Goal: Task Accomplishment & Management: Use online tool/utility

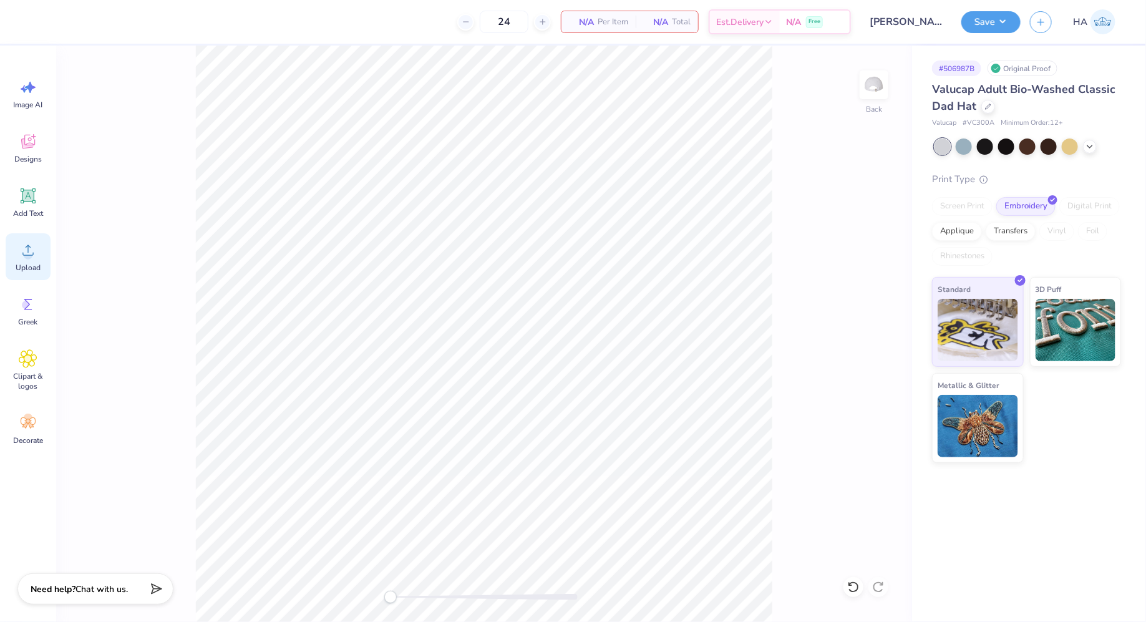
click at [45, 255] on div "Upload" at bounding box center [28, 256] width 45 height 47
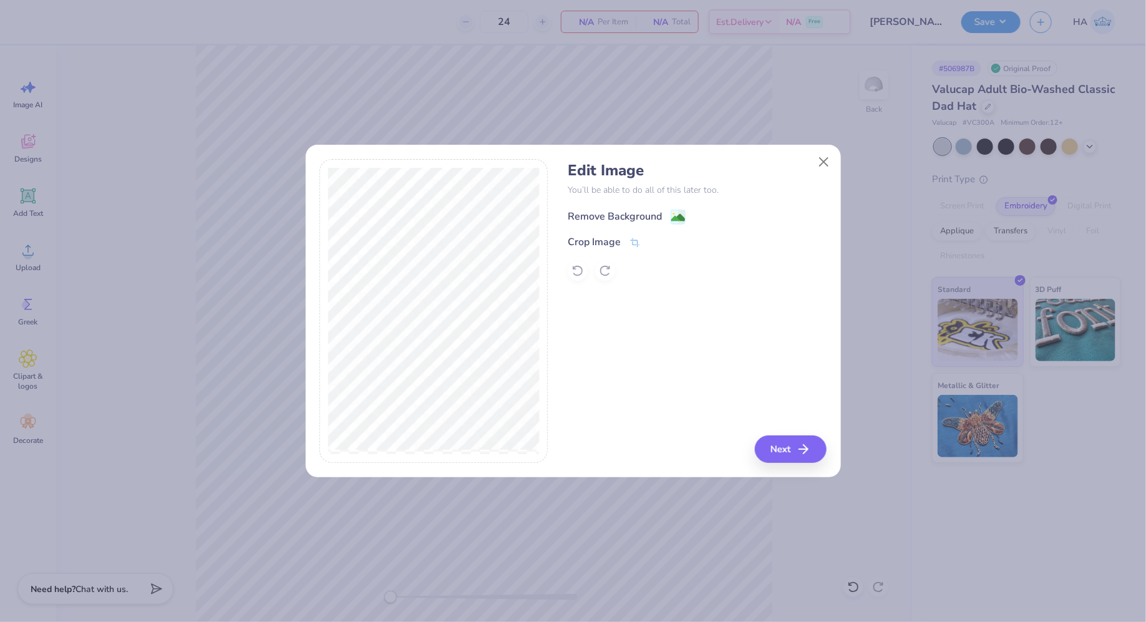
click at [680, 217] on image at bounding box center [678, 218] width 14 height 14
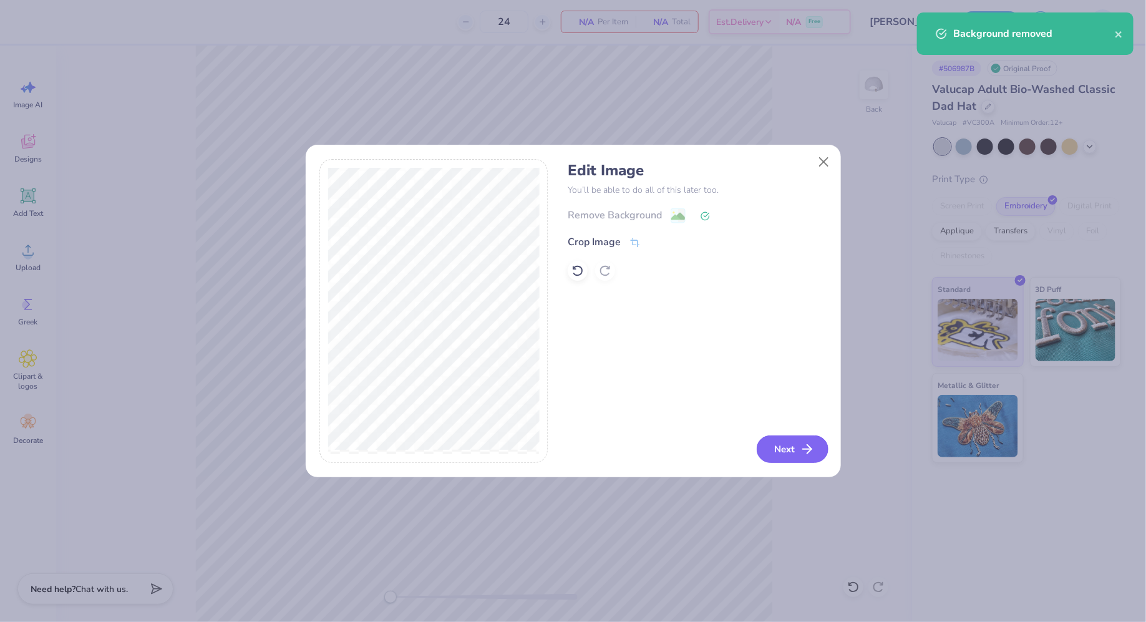
click at [782, 451] on button "Next" at bounding box center [793, 449] width 72 height 27
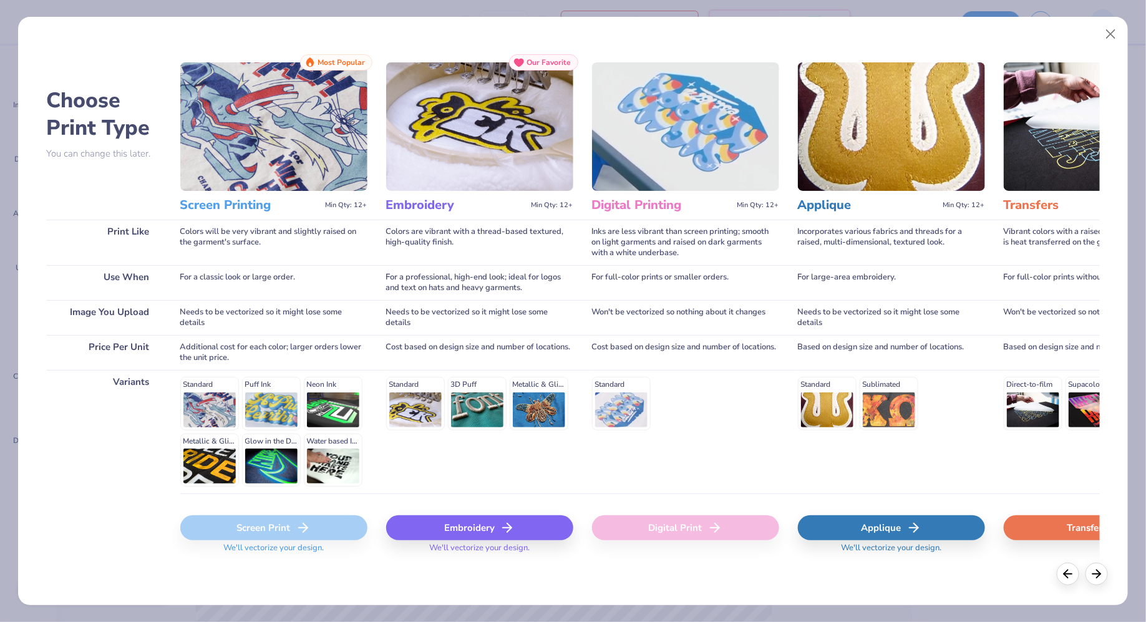
click at [463, 527] on div "Embroidery" at bounding box center [479, 527] width 187 height 25
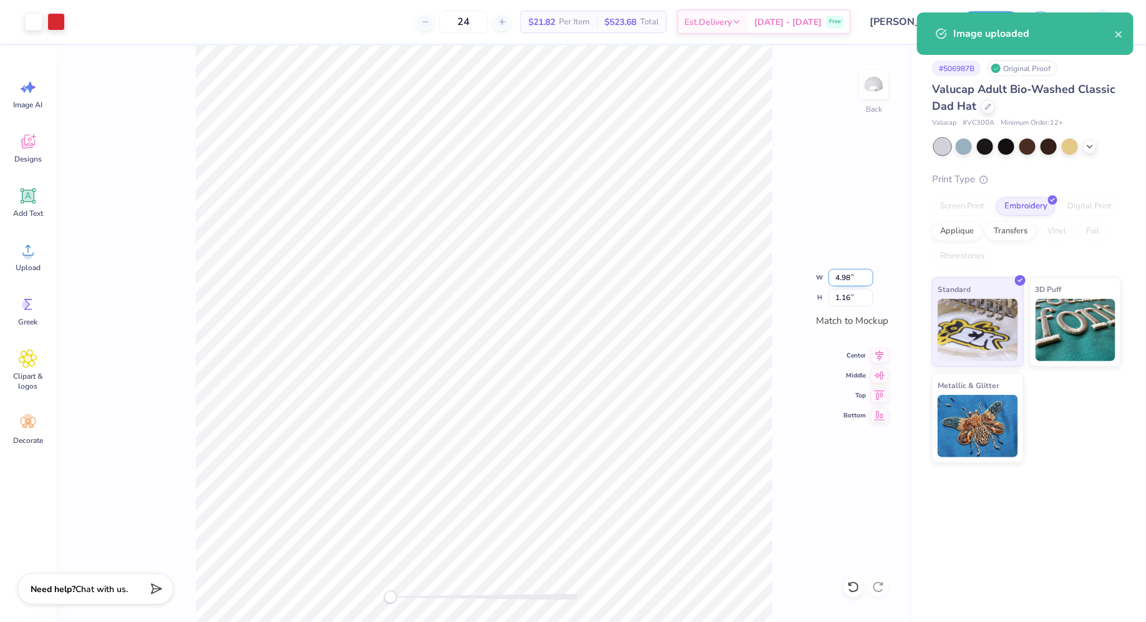
click at [844, 276] on input "4.98" at bounding box center [851, 277] width 45 height 17
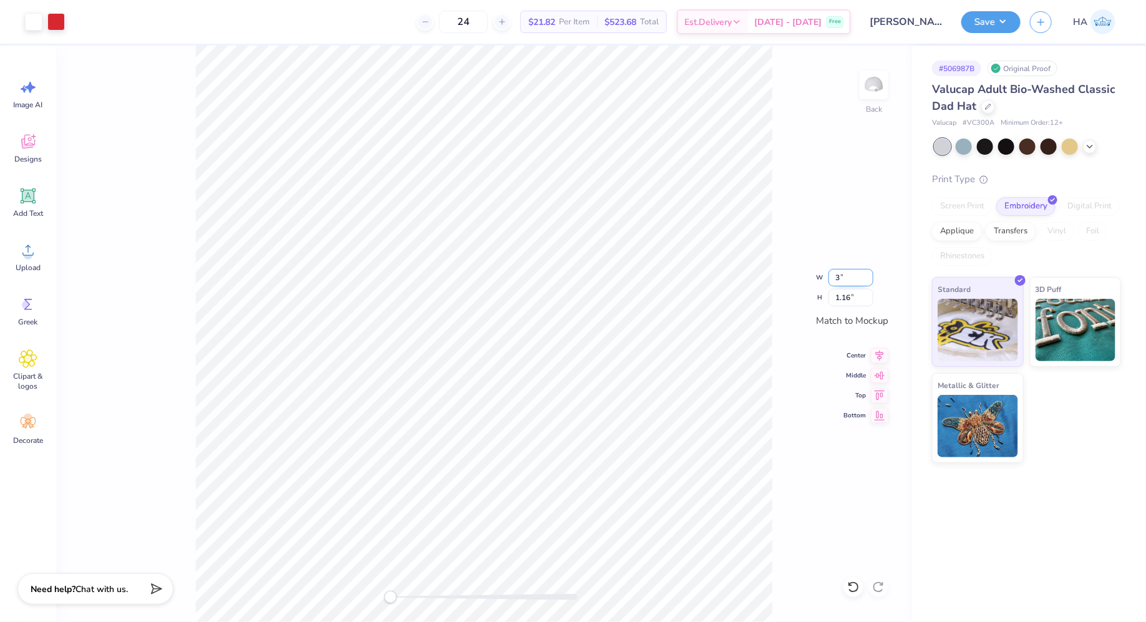
click at [848, 276] on input "3" at bounding box center [851, 277] width 45 height 17
click at [836, 276] on input "3.5" at bounding box center [851, 277] width 45 height 17
type input "3.5"
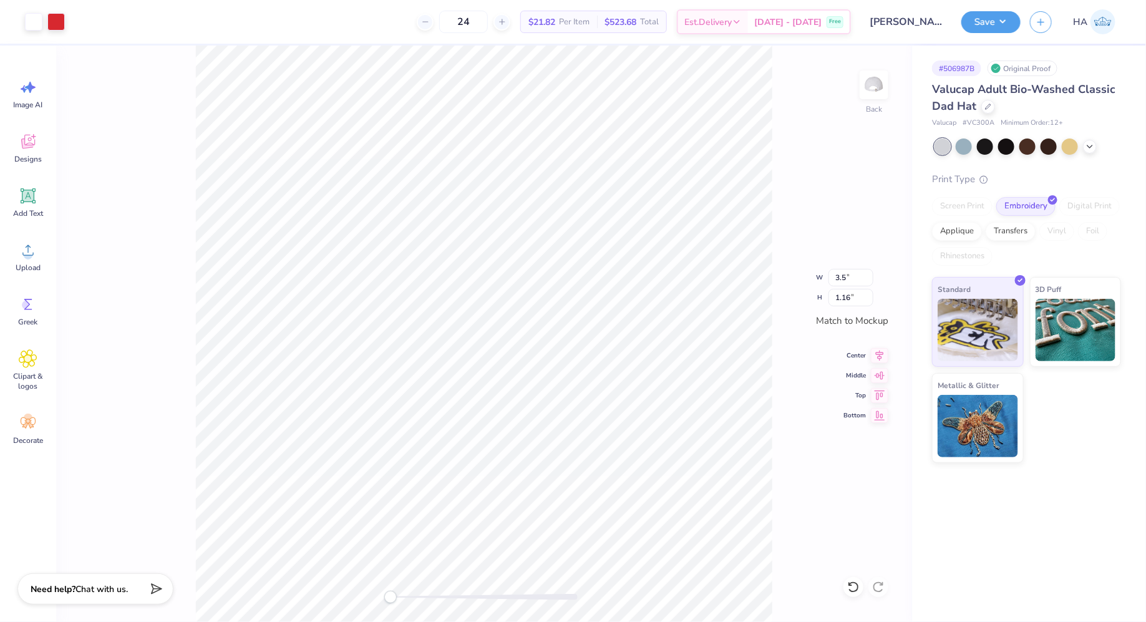
click at [891, 311] on div "Back W 3.5 3.5 " H 1.16 1.16 " Match to Mockup Center Middle Top Bottom" at bounding box center [484, 334] width 856 height 577
click at [891, 311] on div "Back W 3.5 H 1.16 Y Center Middle Top Bottom" at bounding box center [484, 334] width 856 height 577
click at [844, 295] on input "0.10" at bounding box center [851, 297] width 45 height 17
click at [844, 295] on input "2" at bounding box center [851, 297] width 45 height 17
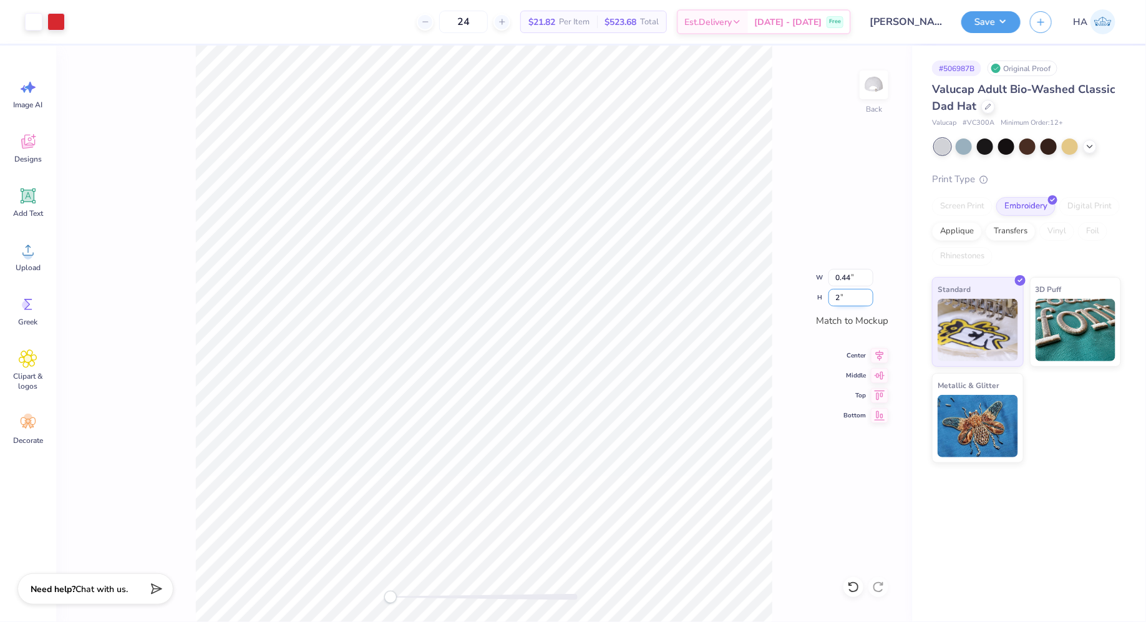
click at [844, 295] on input "2" at bounding box center [851, 297] width 45 height 17
type input "1"
click at [846, 279] on input "2.58" at bounding box center [851, 277] width 45 height 17
type input "3"
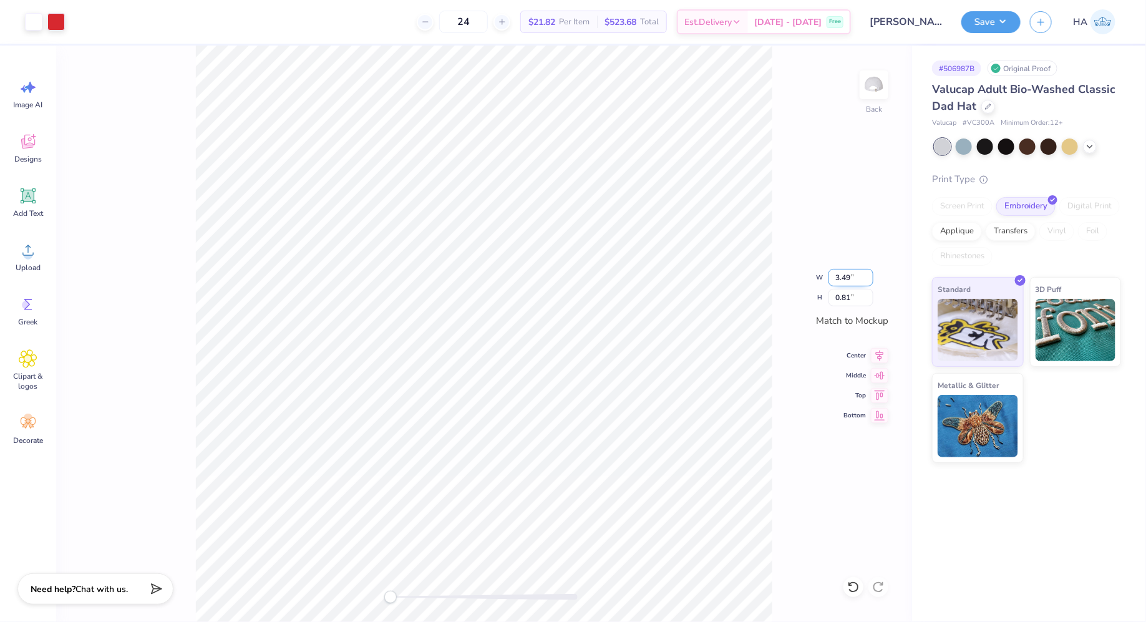
click at [846, 276] on input "3.49" at bounding box center [851, 277] width 45 height 17
type input "3"
click at [842, 275] on input "2.58" at bounding box center [851, 277] width 45 height 17
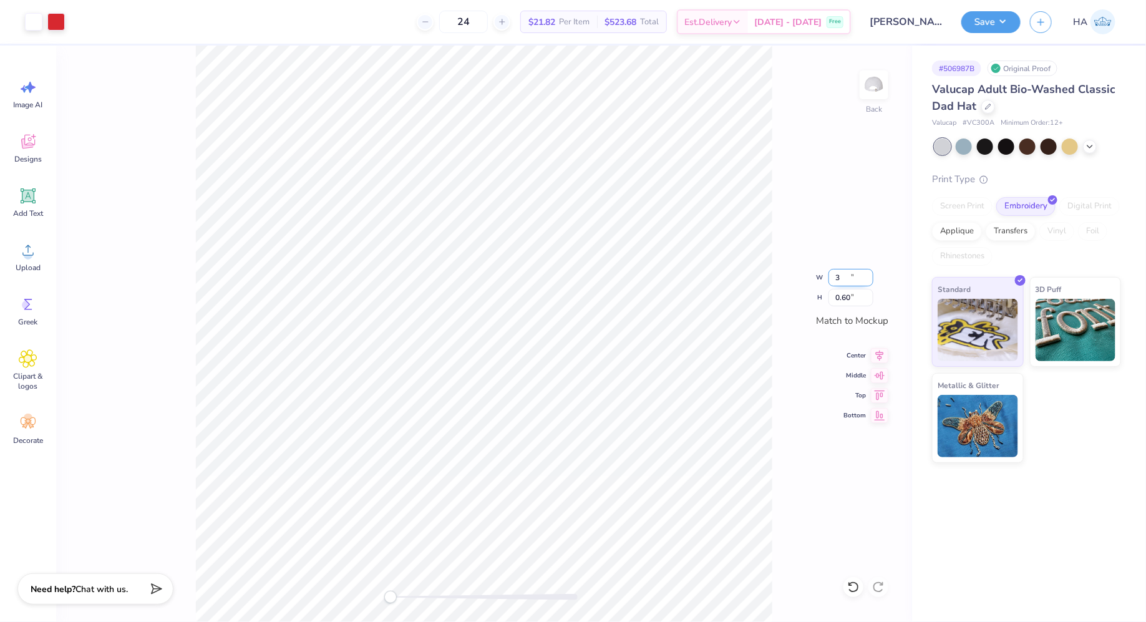
type input "3"
click at [846, 280] on input "3.49" at bounding box center [851, 277] width 45 height 17
type input "3.00"
click at [31, 22] on div at bounding box center [33, 20] width 17 height 17
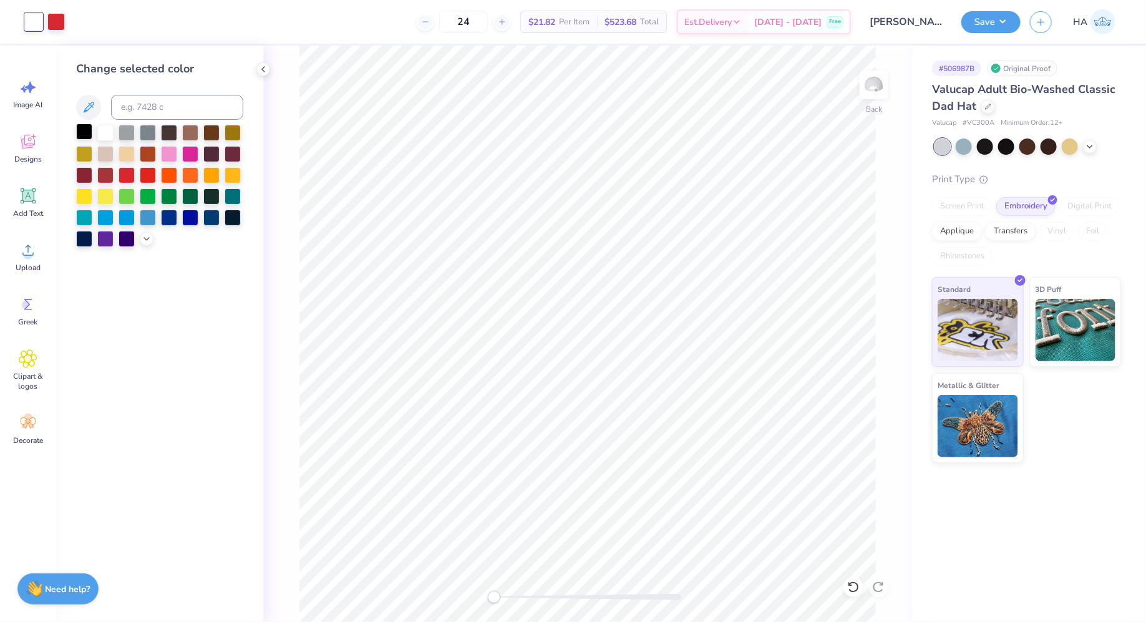
click at [85, 130] on div at bounding box center [84, 132] width 16 height 16
click at [1007, 17] on button "Save" at bounding box center [991, 20] width 59 height 22
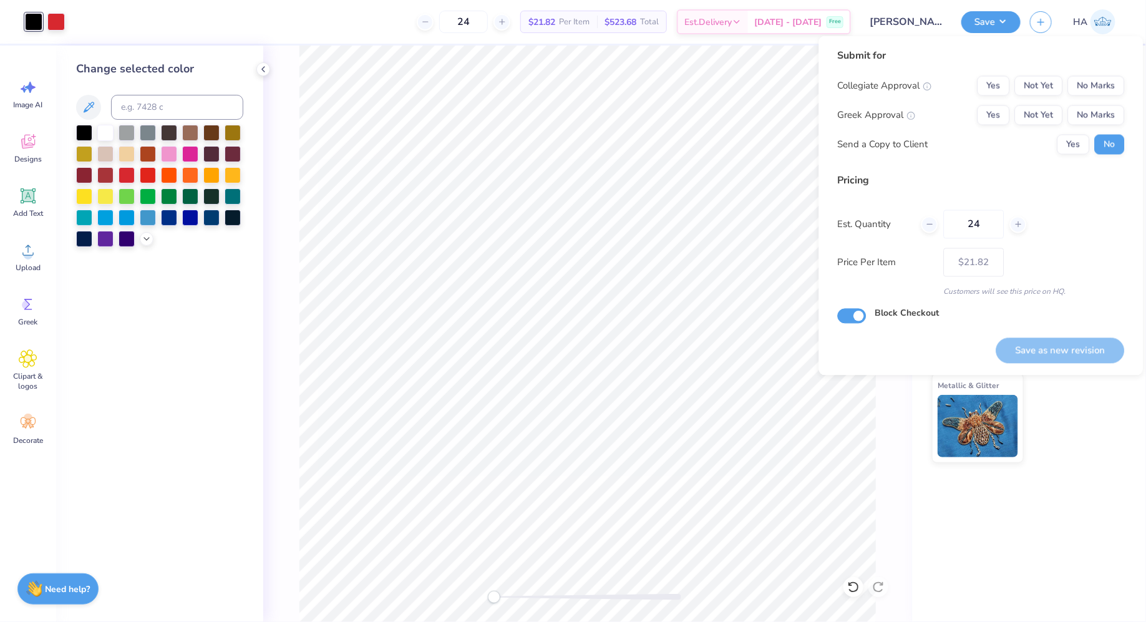
click at [1083, 104] on div "Collegiate Approval Yes Not Yet No Marks Greek Approval Yes Not Yet No Marks Se…" at bounding box center [981, 115] width 287 height 79
click at [1068, 140] on button "Yes" at bounding box center [1074, 145] width 32 height 20
click at [1089, 118] on button "No Marks" at bounding box center [1096, 115] width 57 height 20
click at [1089, 91] on button "No Marks" at bounding box center [1096, 86] width 57 height 20
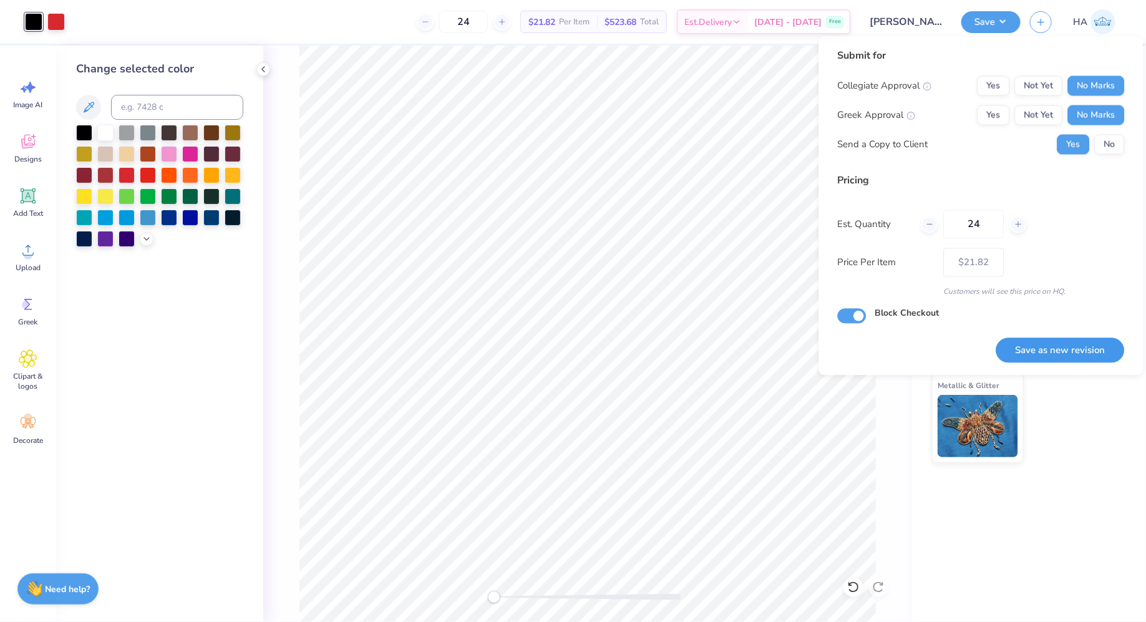
click at [1030, 351] on button "Save as new revision" at bounding box center [1061, 351] width 129 height 26
type input "$21.82"
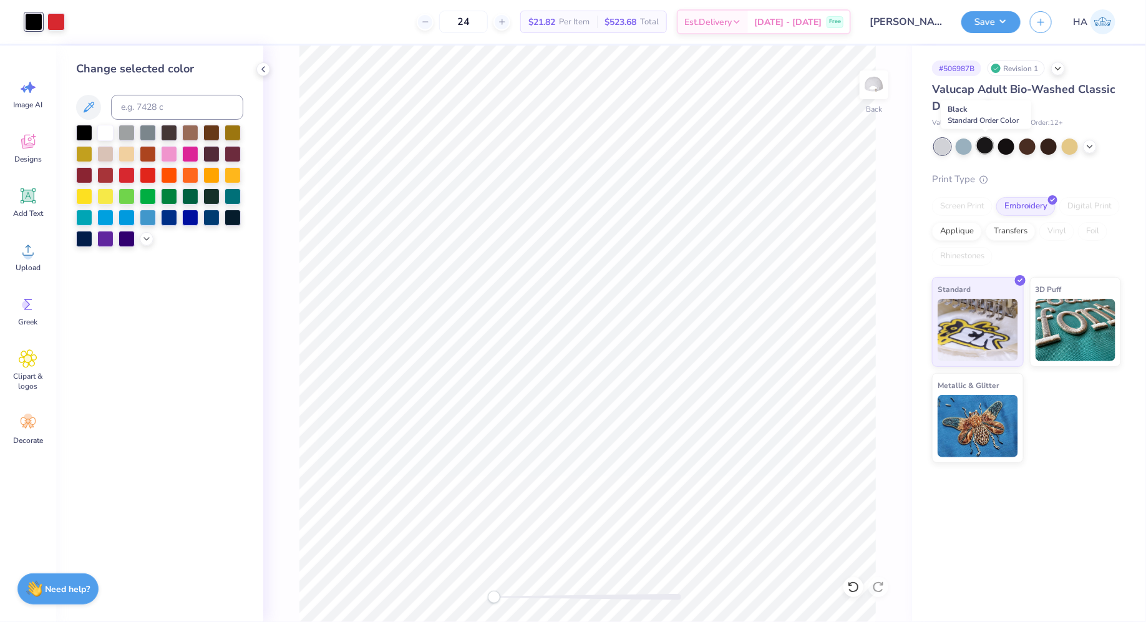
click at [992, 149] on div at bounding box center [985, 145] width 16 height 16
click at [36, 24] on div at bounding box center [33, 21] width 17 height 17
click at [107, 127] on div at bounding box center [105, 132] width 16 height 16
click at [985, 26] on button "Save" at bounding box center [991, 20] width 59 height 22
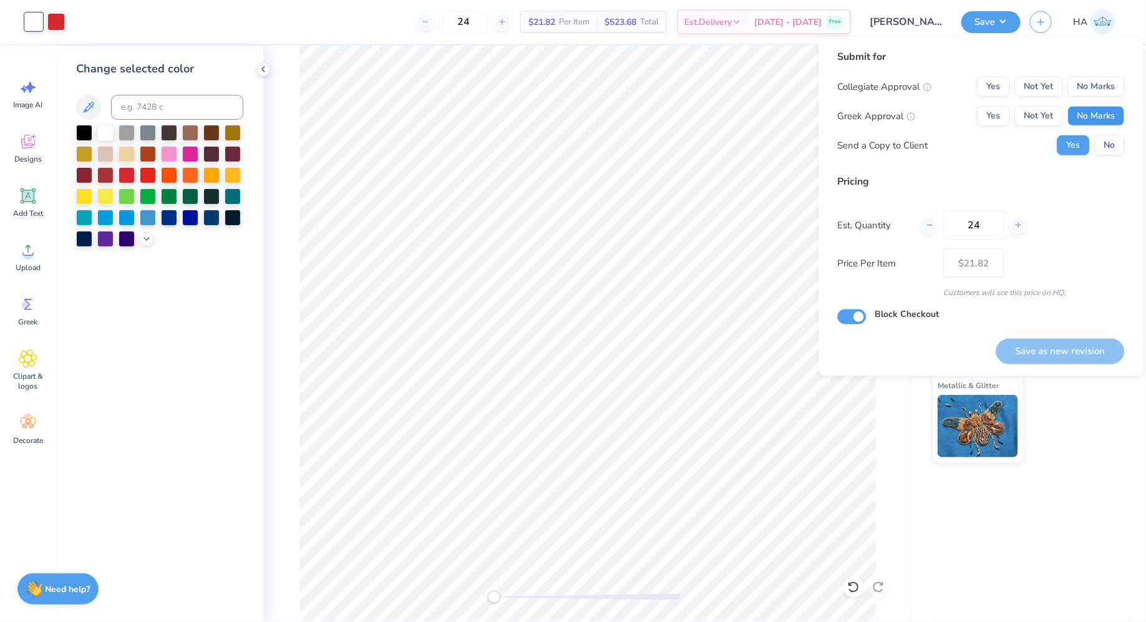
click at [1111, 115] on button "No Marks" at bounding box center [1096, 116] width 57 height 20
click at [1111, 94] on button "No Marks" at bounding box center [1096, 87] width 57 height 20
click at [1068, 342] on button "Save as new revision" at bounding box center [1061, 352] width 129 height 26
type input "$21.82"
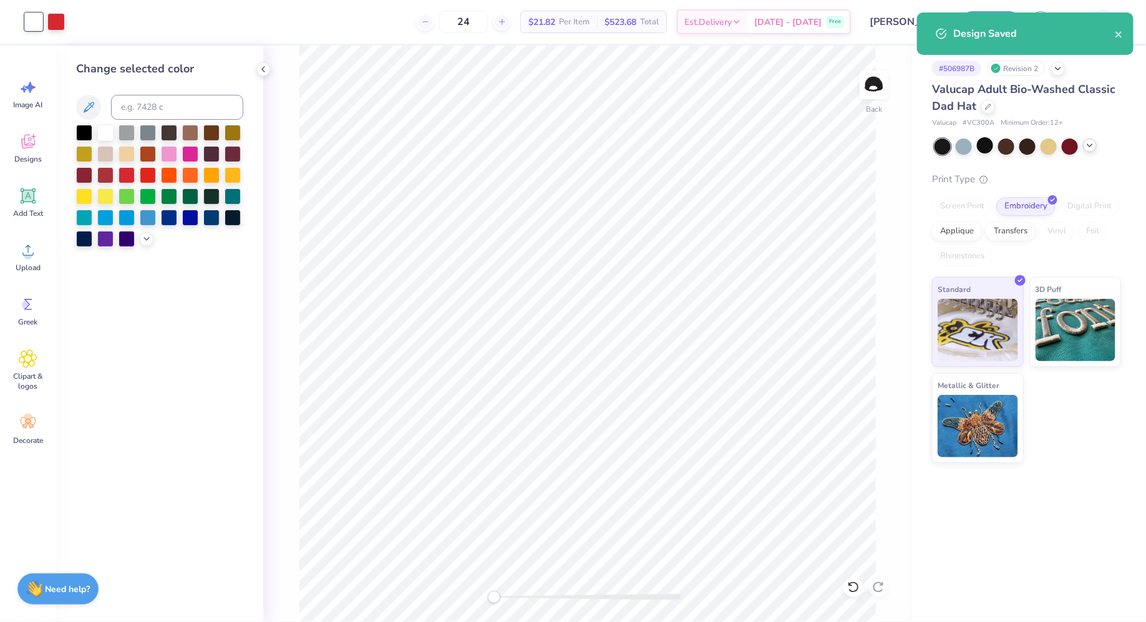
click at [1093, 145] on icon at bounding box center [1090, 145] width 10 height 10
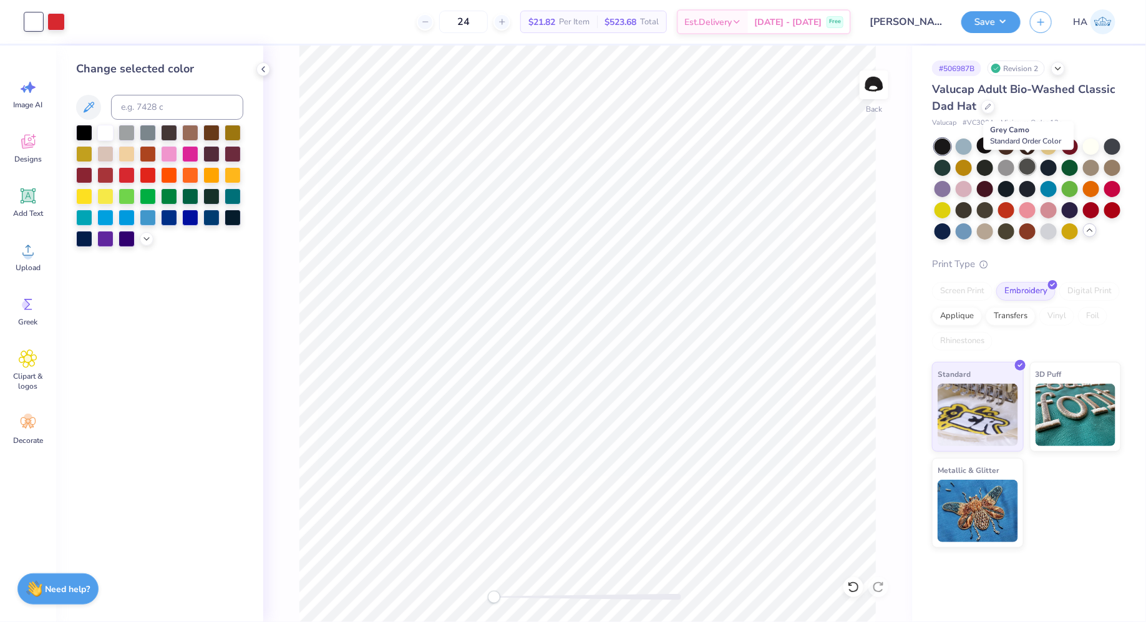
click at [1030, 170] on div at bounding box center [1028, 166] width 16 height 16
click at [1026, 167] on div at bounding box center [1028, 166] width 16 height 16
click at [1090, 234] on icon at bounding box center [1090, 230] width 10 height 10
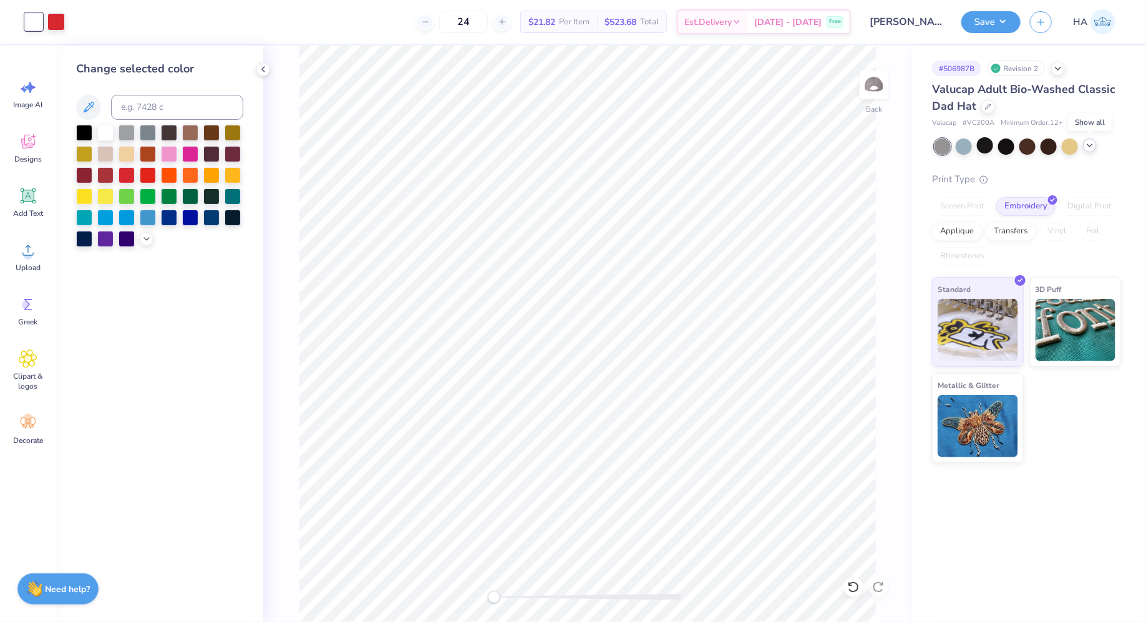
click at [987, 124] on span "# VC300A" at bounding box center [979, 123] width 32 height 11
copy span "VC300A"
click at [1088, 143] on icon at bounding box center [1090, 145] width 10 height 10
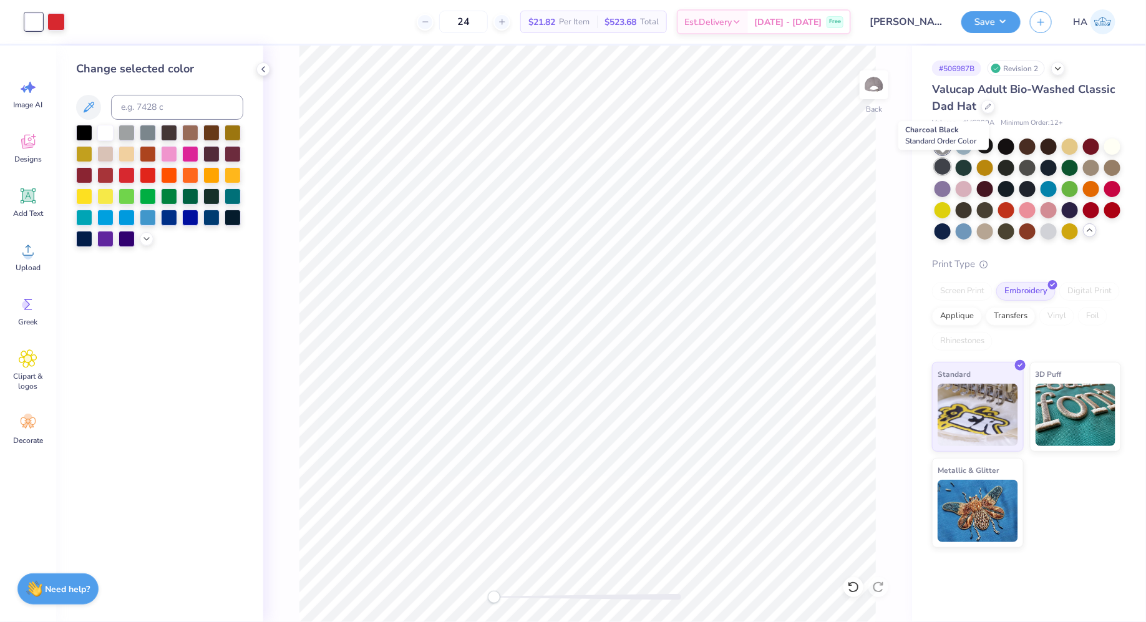
click at [939, 165] on div at bounding box center [943, 166] width 16 height 16
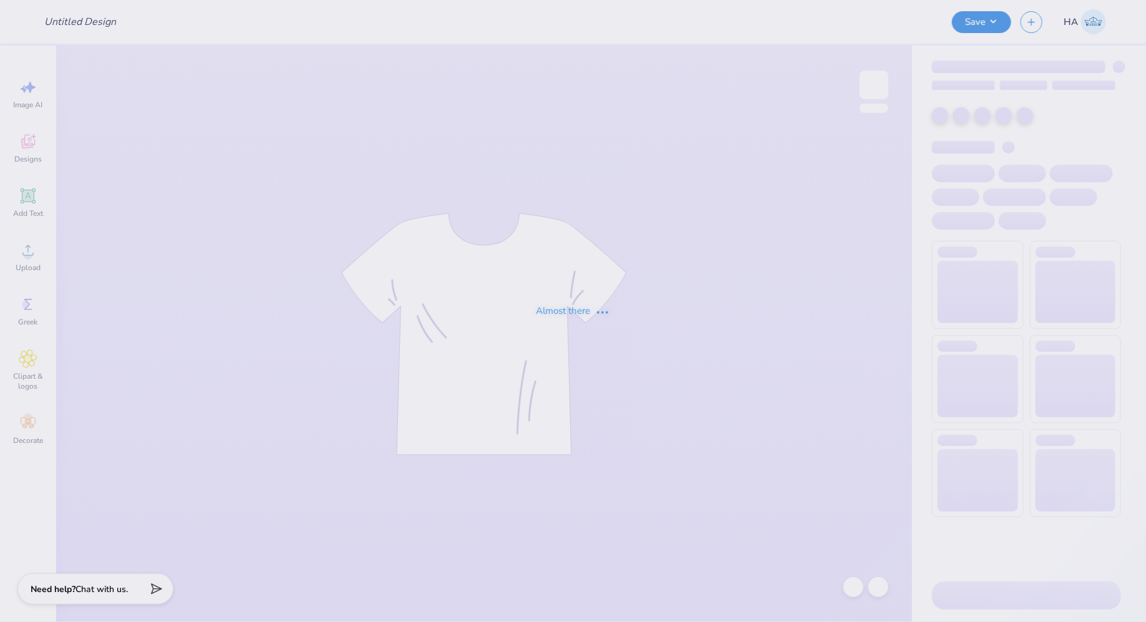
type input "[PERSON_NAME] Pop-Up Store Merch!"
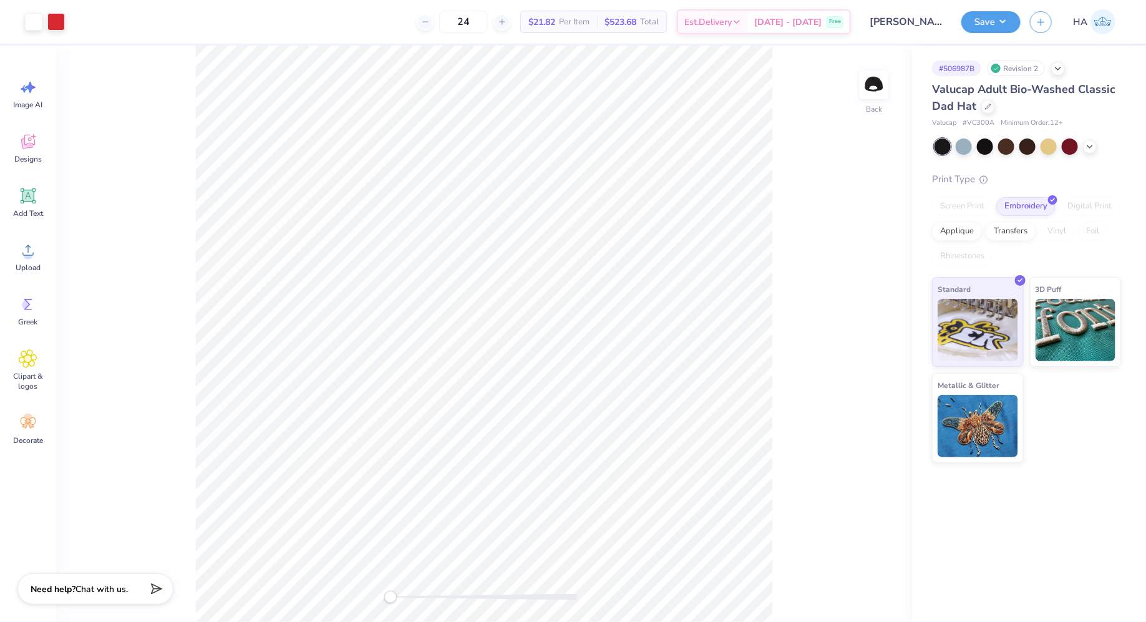
click at [1085, 137] on div "Valucap Adult Bio-Washed Classic Dad Hat Valucap # VC300A Minimum Order: 12 + P…" at bounding box center [1026, 272] width 189 height 382
click at [1086, 140] on icon at bounding box center [1090, 145] width 10 height 10
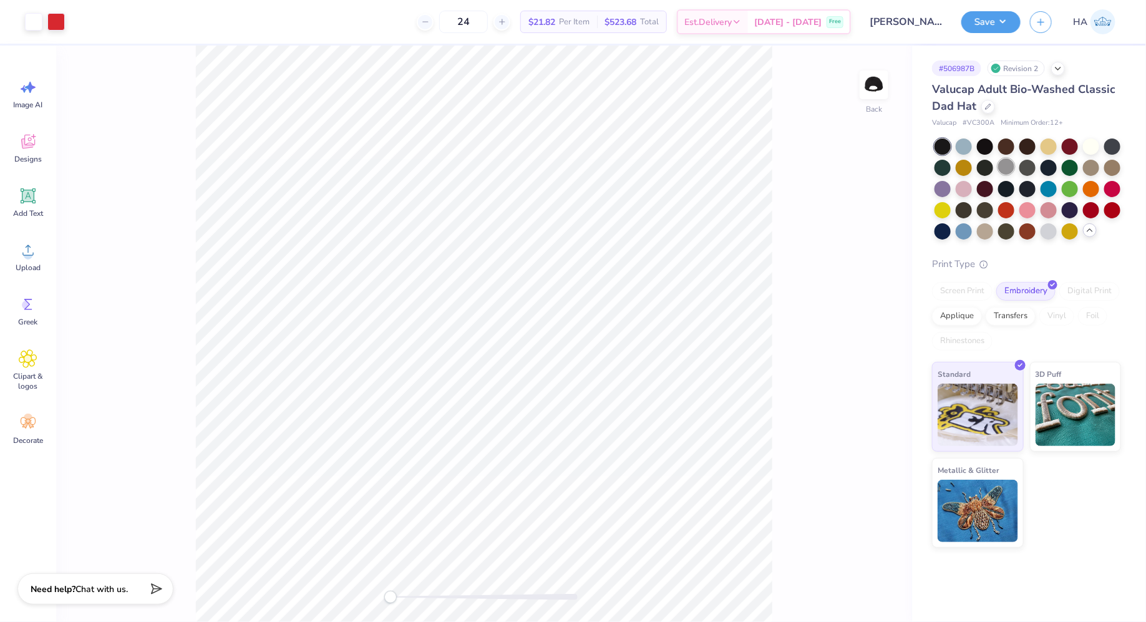
click at [1010, 167] on div at bounding box center [1006, 166] width 16 height 16
click at [993, 17] on button "Save" at bounding box center [991, 20] width 59 height 22
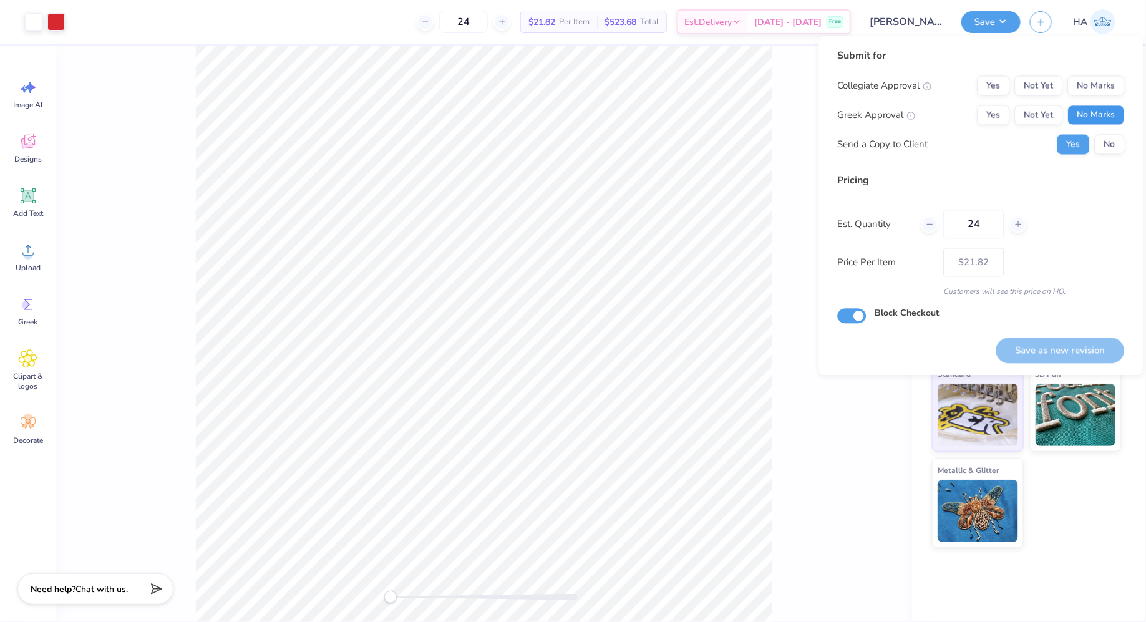
click at [1086, 114] on button "No Marks" at bounding box center [1096, 115] width 57 height 20
click at [1102, 87] on button "No Marks" at bounding box center [1096, 86] width 57 height 20
click at [1053, 354] on button "Save as new revision" at bounding box center [1061, 351] width 129 height 26
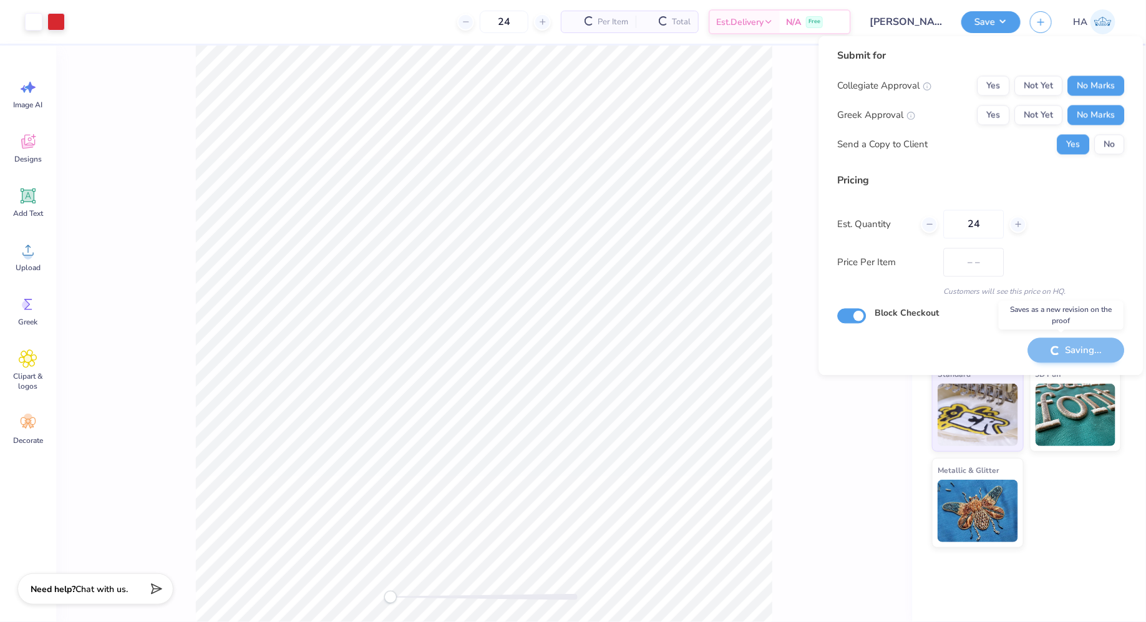
type input "$21.82"
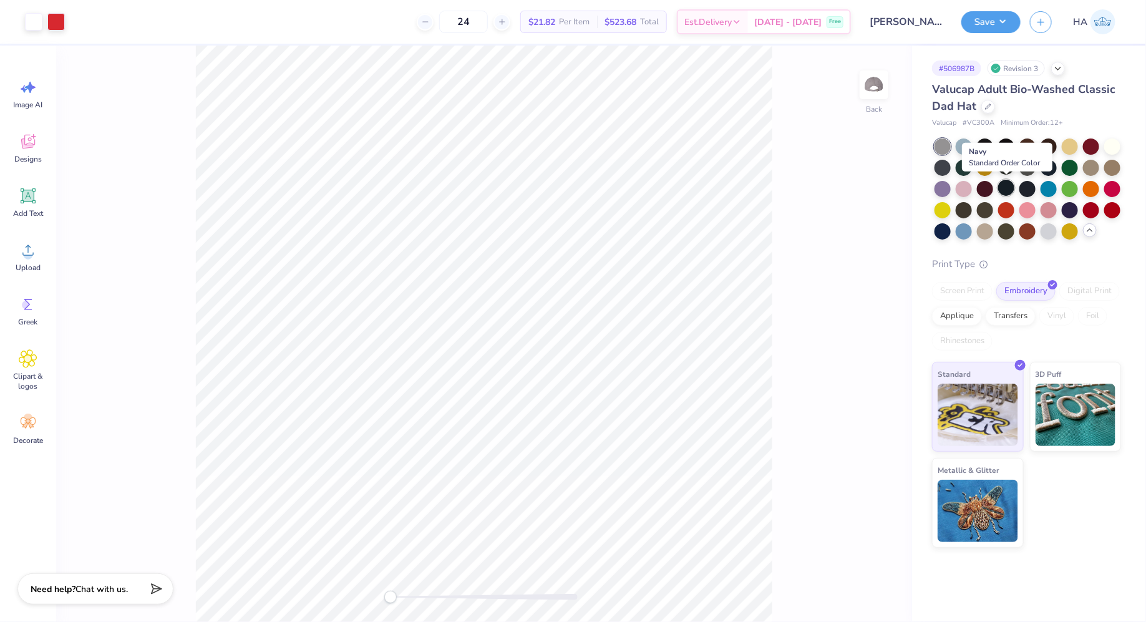
click at [1011, 189] on div at bounding box center [1006, 188] width 16 height 16
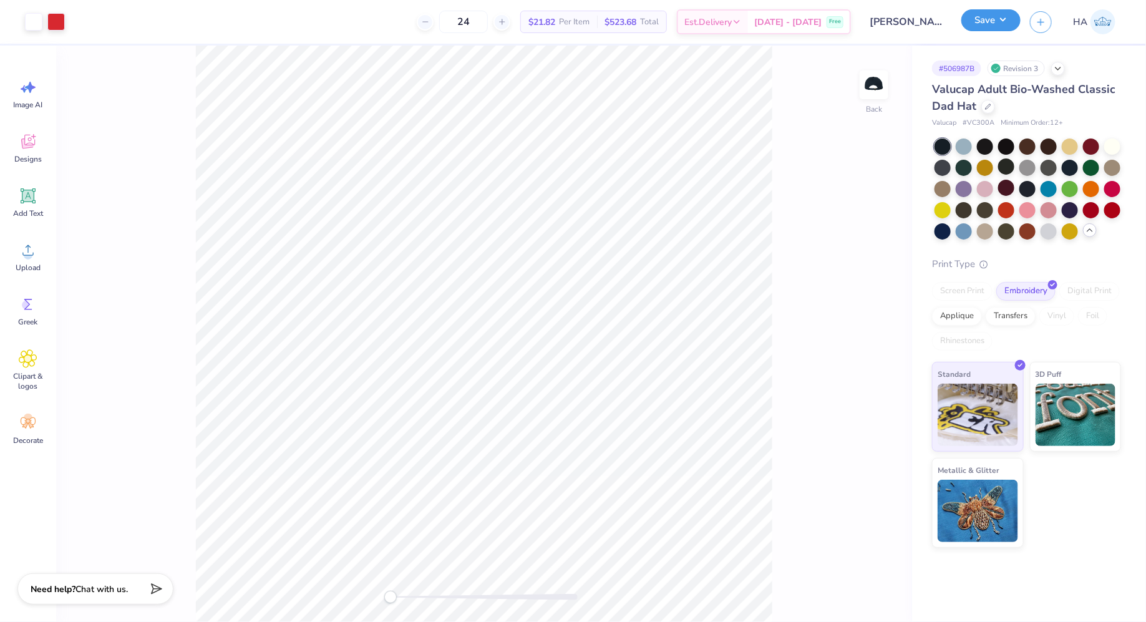
click at [985, 20] on button "Save" at bounding box center [991, 20] width 59 height 22
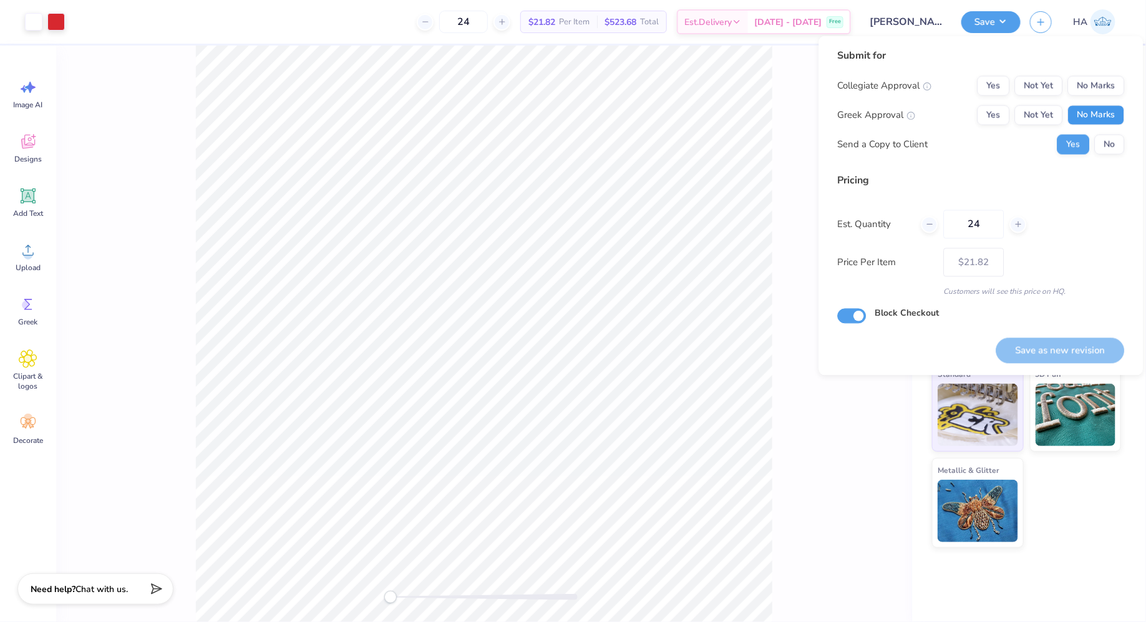
click at [1096, 114] on button "No Marks" at bounding box center [1096, 115] width 57 height 20
click at [1101, 85] on button "No Marks" at bounding box center [1096, 86] width 57 height 20
click at [1075, 350] on button "Save as new revision" at bounding box center [1061, 351] width 129 height 26
type input "$21.82"
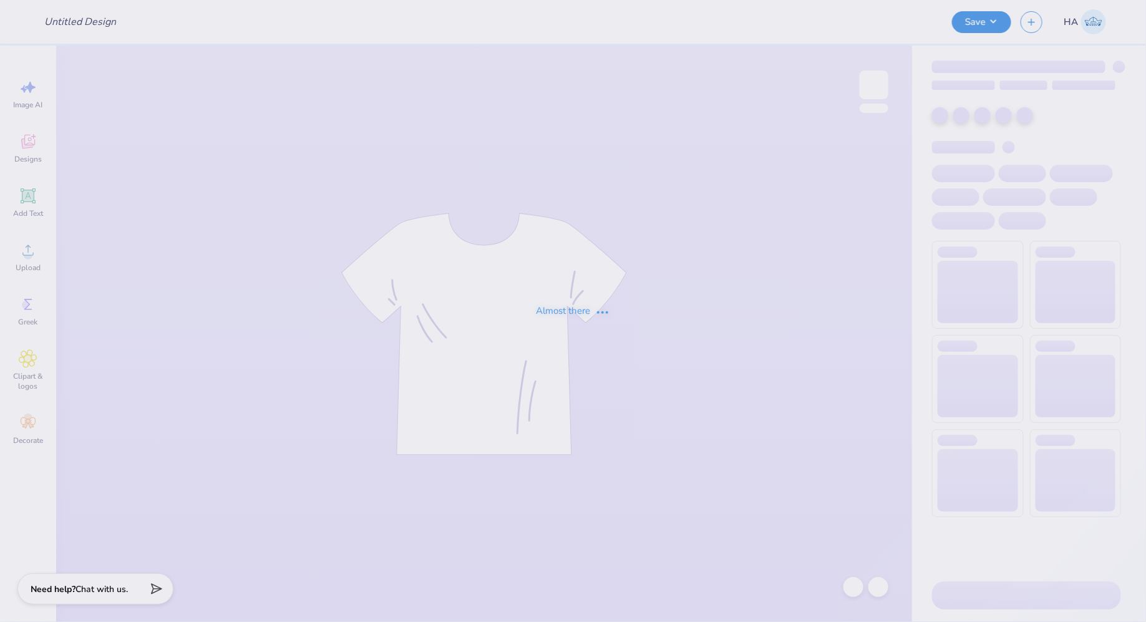
type input "[PERSON_NAME] Pop-Up Store Merch!"
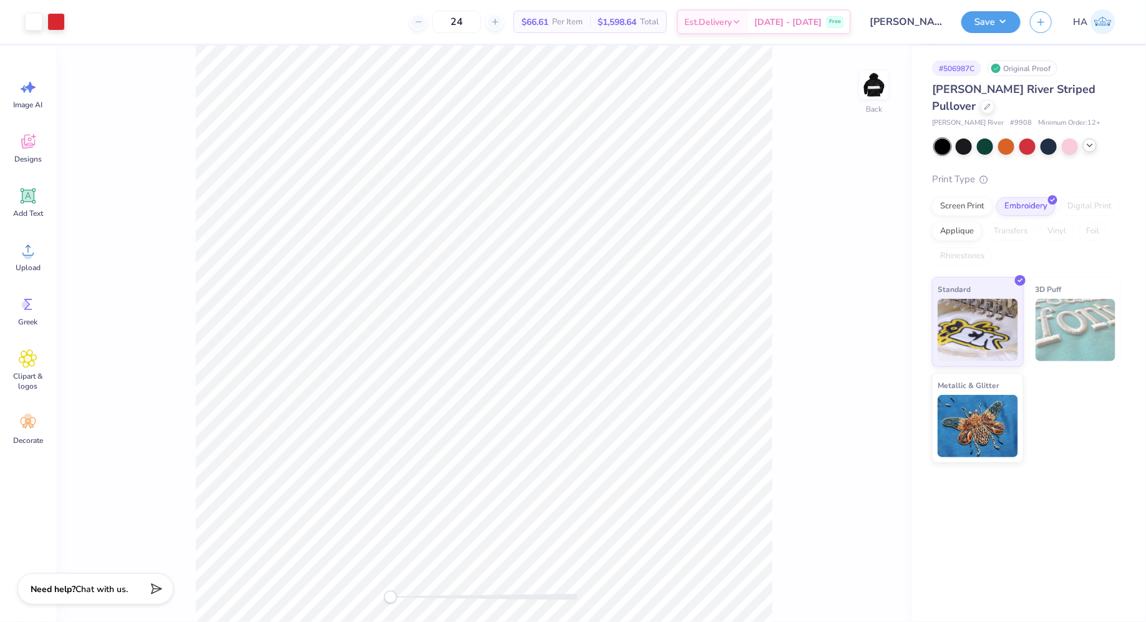
click at [1085, 140] on icon at bounding box center [1090, 145] width 10 height 10
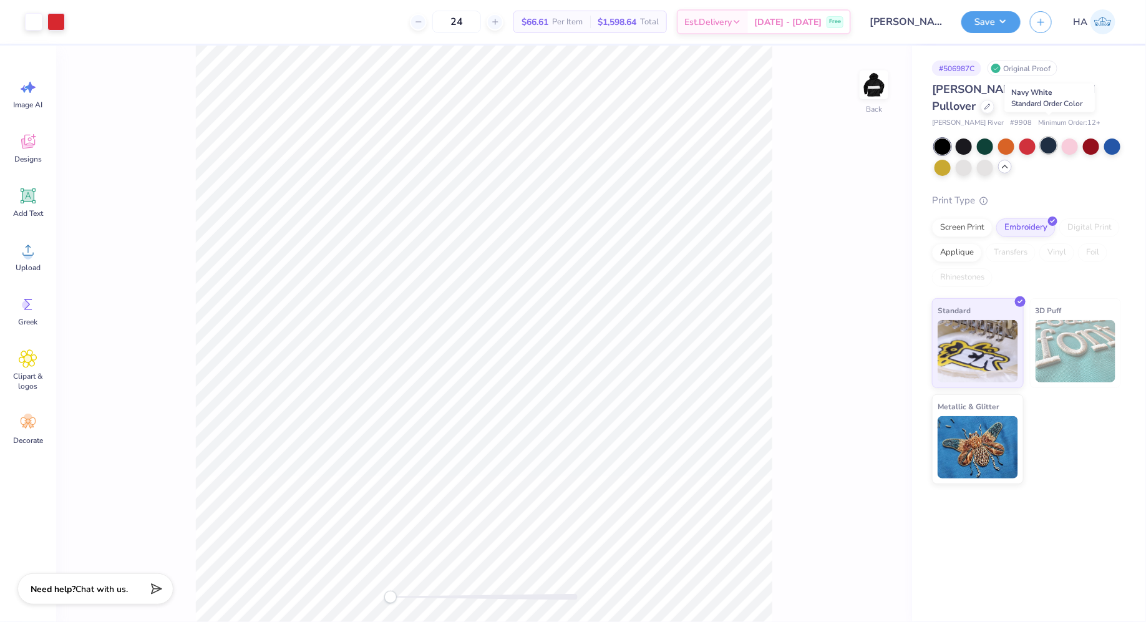
click at [1044, 137] on div at bounding box center [1049, 145] width 16 height 16
click at [998, 34] on div "Save HA" at bounding box center [1054, 22] width 185 height 44
click at [998, 26] on button "Save" at bounding box center [991, 20] width 59 height 22
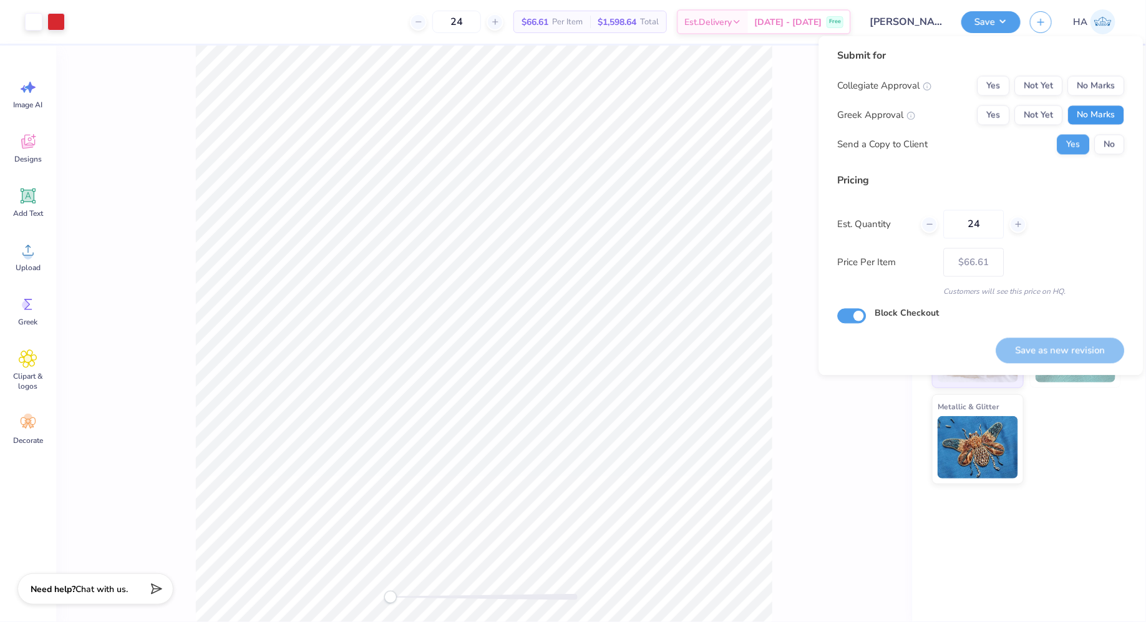
click at [1088, 114] on button "No Marks" at bounding box center [1096, 115] width 57 height 20
click at [1097, 84] on button "No Marks" at bounding box center [1096, 86] width 57 height 20
click at [1074, 349] on button "Save as new revision" at bounding box center [1061, 351] width 129 height 26
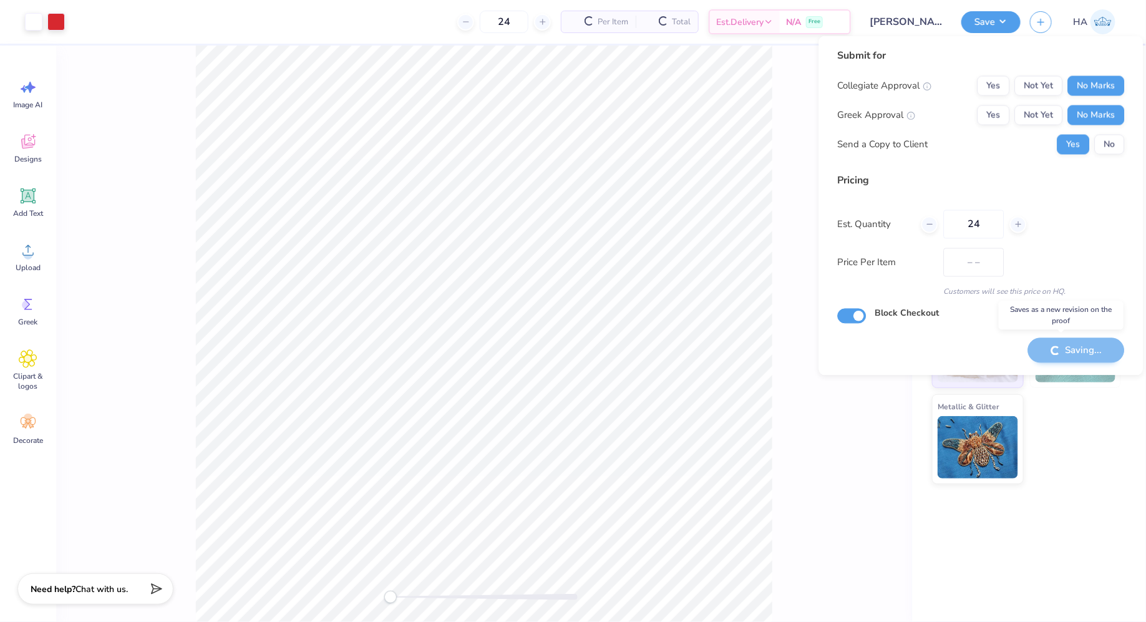
type input "$66.61"
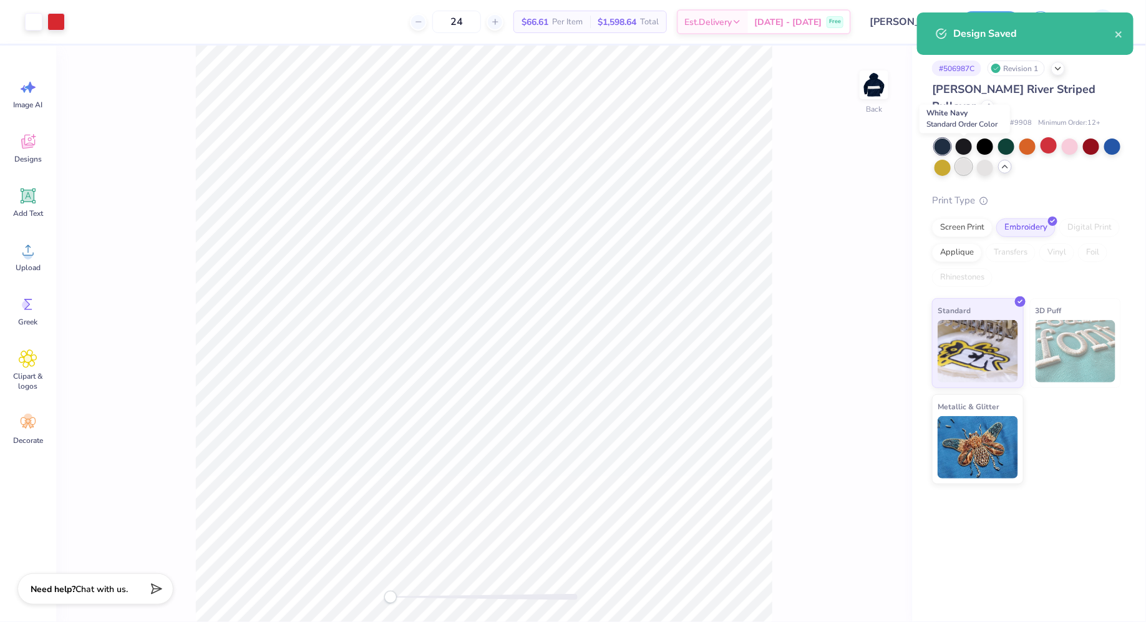
click at [967, 158] on div at bounding box center [964, 166] width 16 height 16
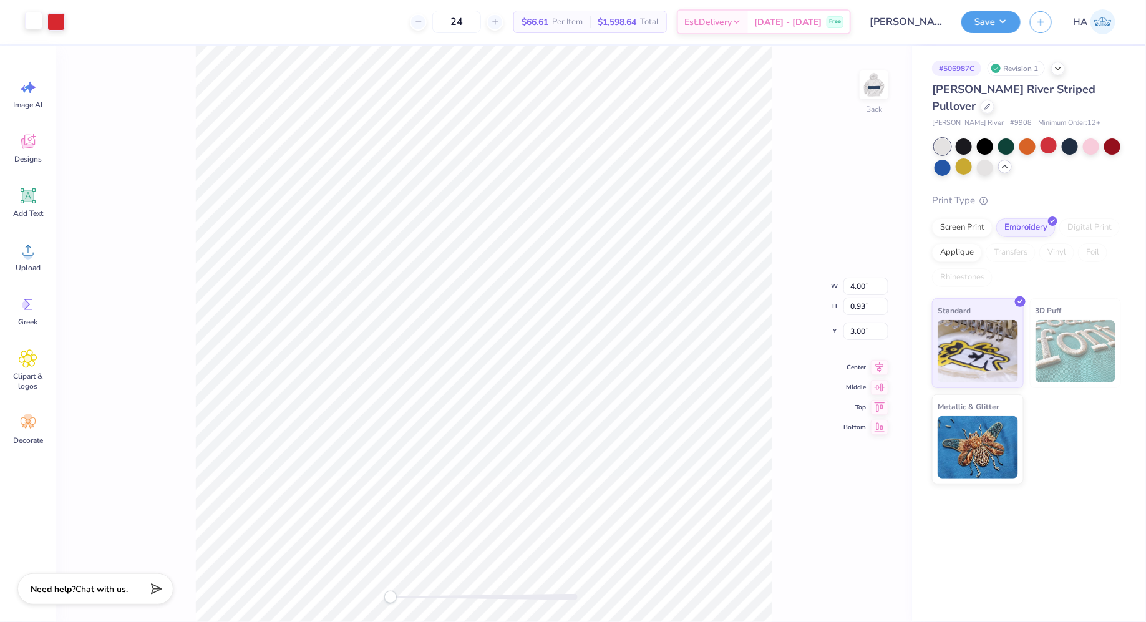
click at [34, 23] on div at bounding box center [33, 20] width 17 height 17
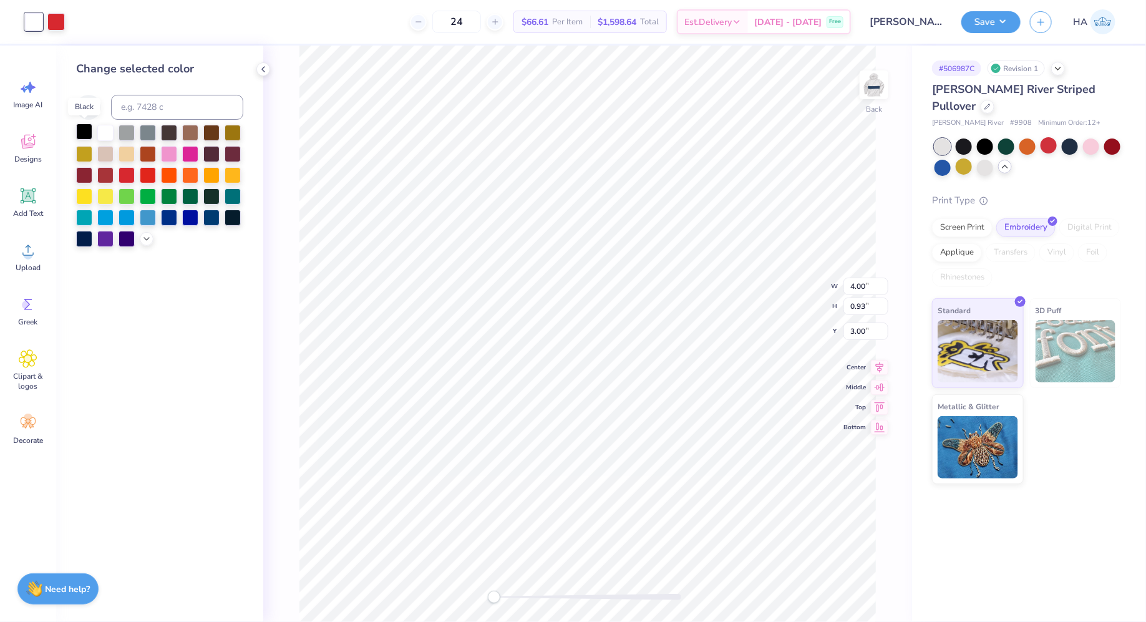
click at [92, 132] on div at bounding box center [84, 132] width 16 height 16
click at [973, 12] on button "Save" at bounding box center [991, 20] width 59 height 22
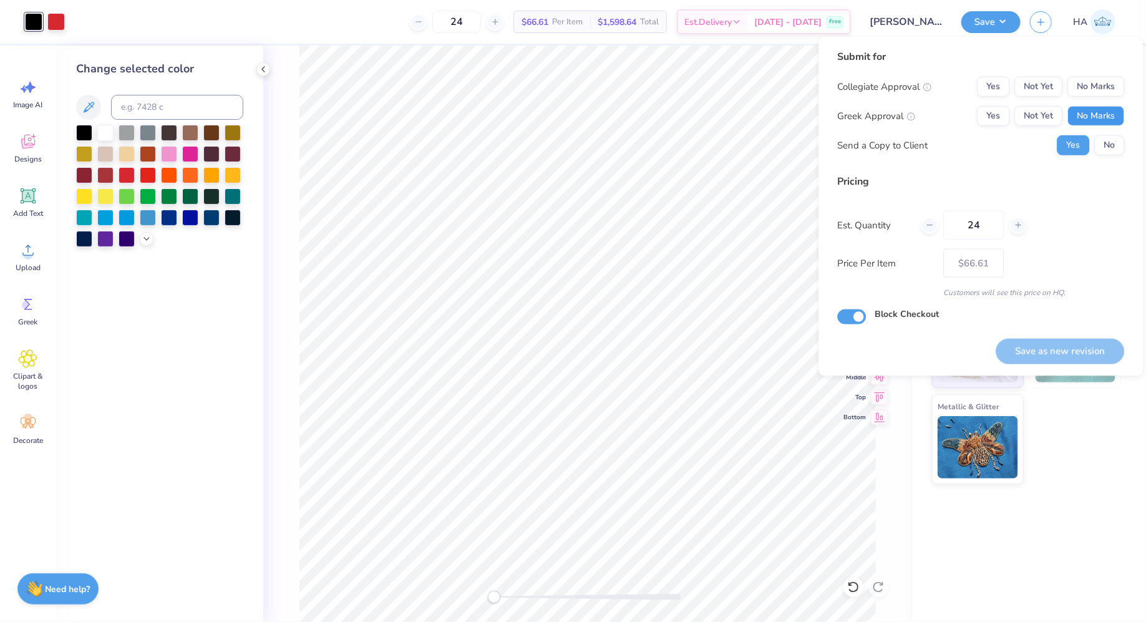
click at [1111, 120] on button "No Marks" at bounding box center [1096, 116] width 57 height 20
click at [1111, 94] on button "No Marks" at bounding box center [1096, 87] width 57 height 20
click at [1055, 351] on button "Save as new revision" at bounding box center [1061, 352] width 129 height 26
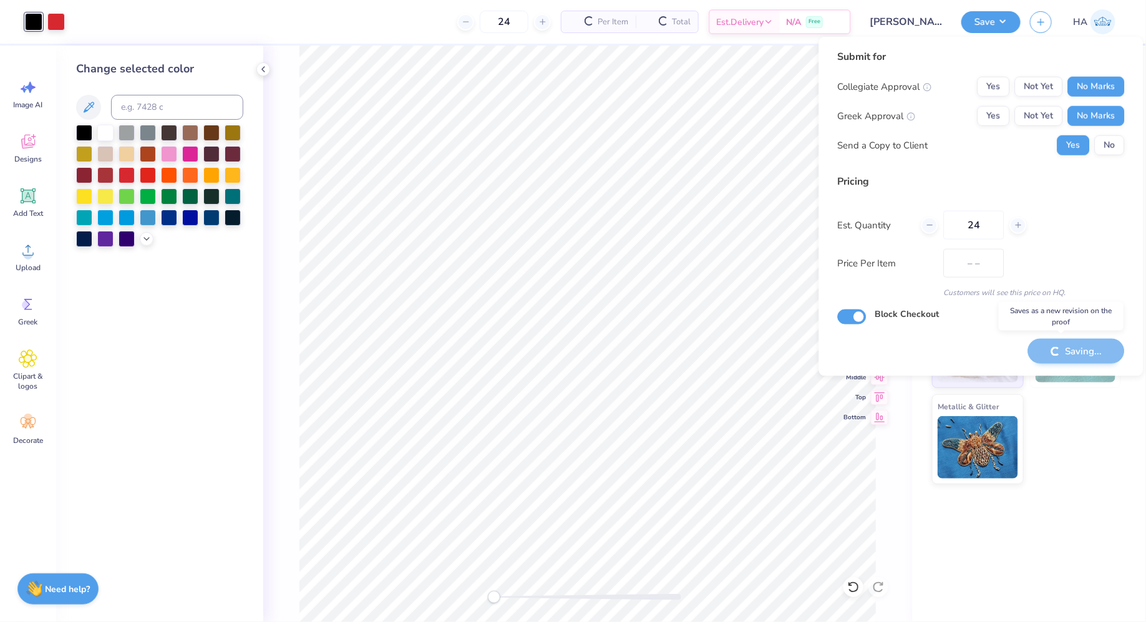
type input "$66.61"
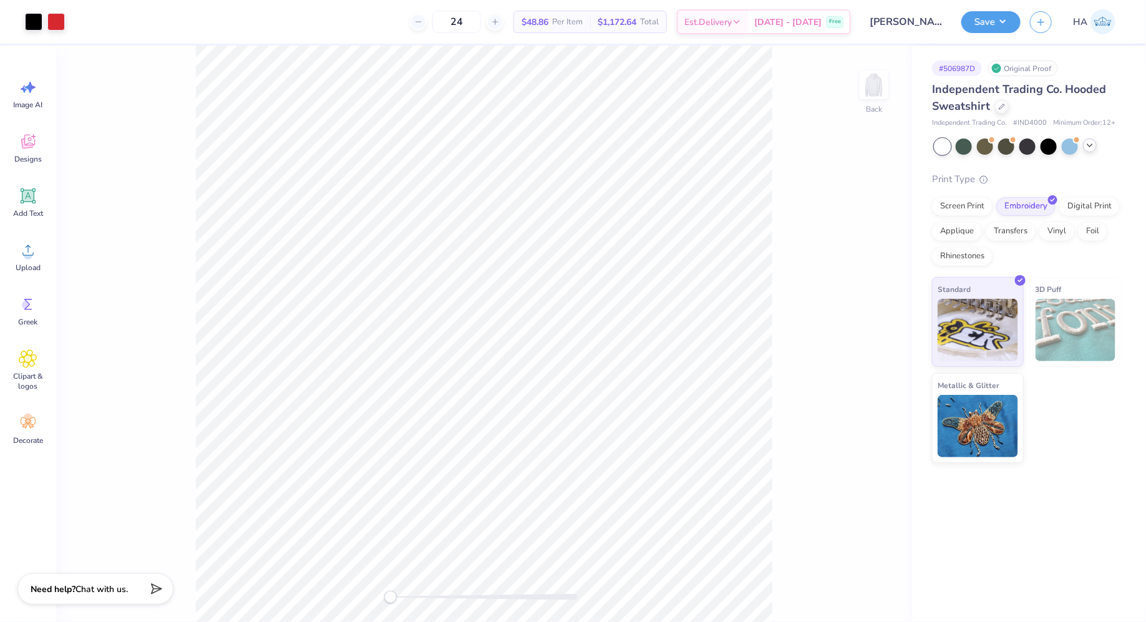
click at [1094, 141] on icon at bounding box center [1090, 145] width 10 height 10
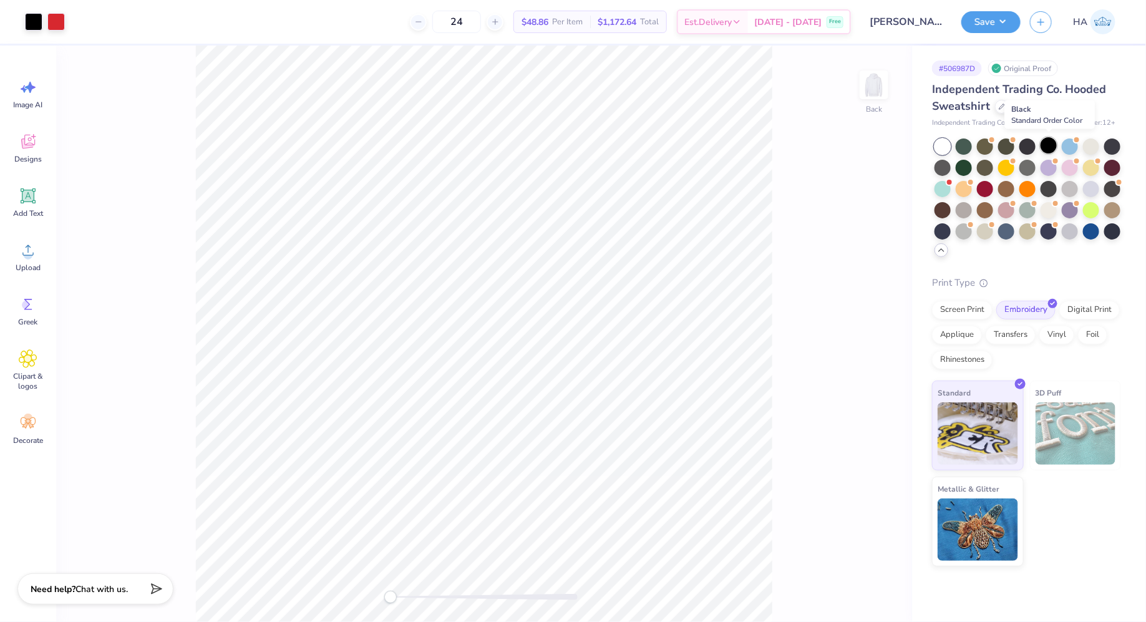
click at [1052, 144] on div at bounding box center [1049, 145] width 16 height 16
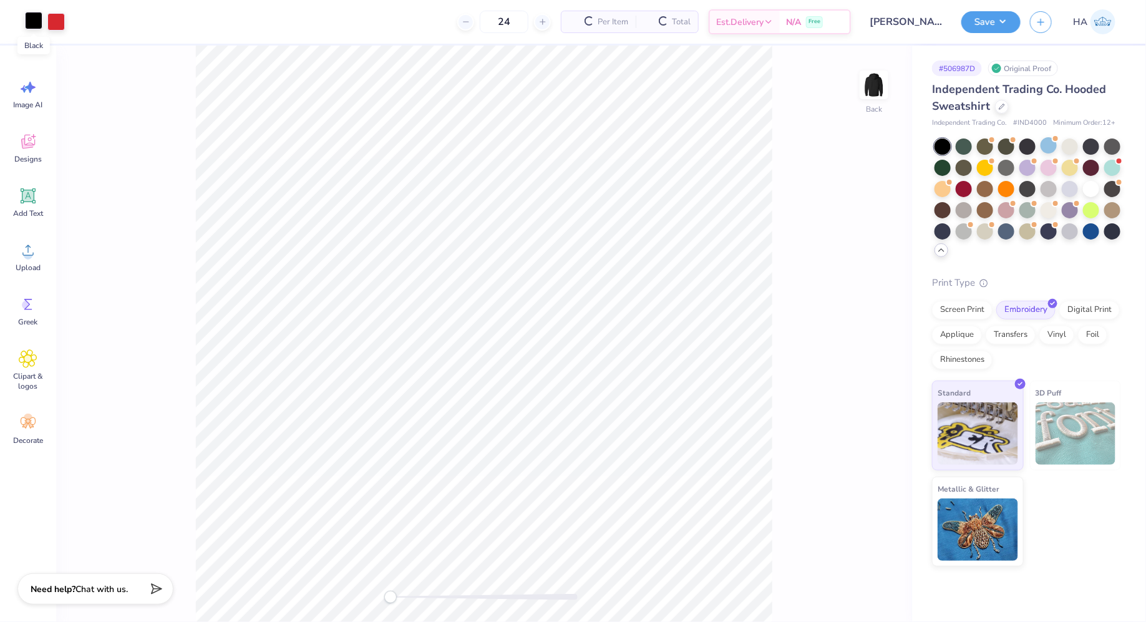
click at [33, 22] on div at bounding box center [33, 20] width 17 height 17
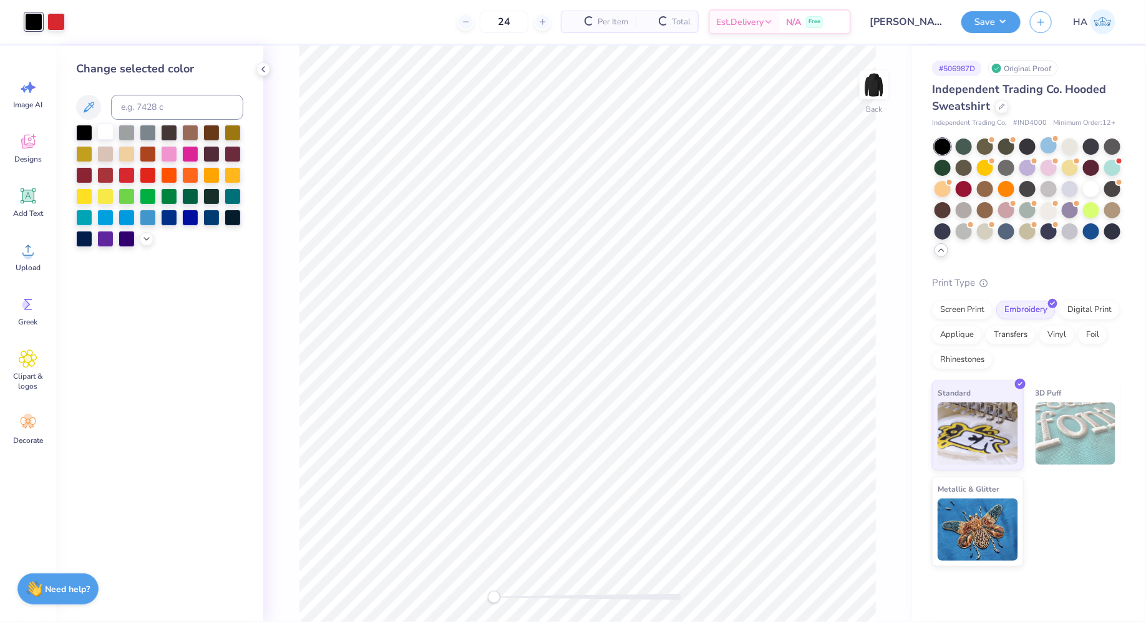
click at [98, 134] on div at bounding box center [105, 132] width 16 height 16
click at [978, 14] on button "Save" at bounding box center [991, 20] width 59 height 22
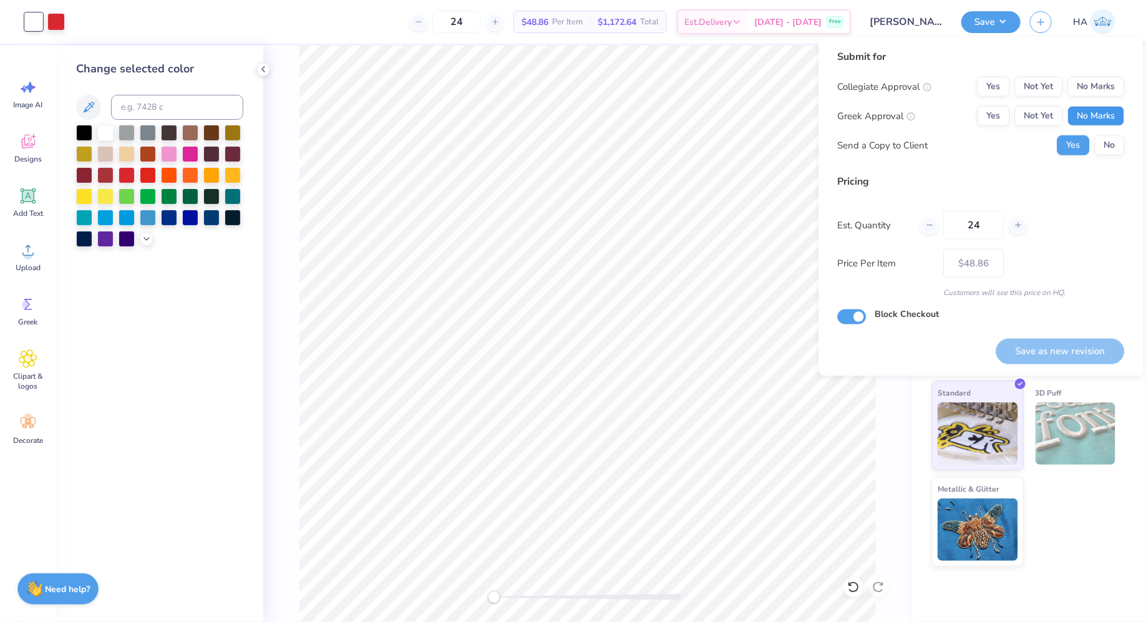
click at [1114, 120] on button "No Marks" at bounding box center [1096, 116] width 57 height 20
click at [1111, 91] on button "No Marks" at bounding box center [1096, 87] width 57 height 20
click at [1047, 351] on button "Save as new revision" at bounding box center [1061, 352] width 129 height 26
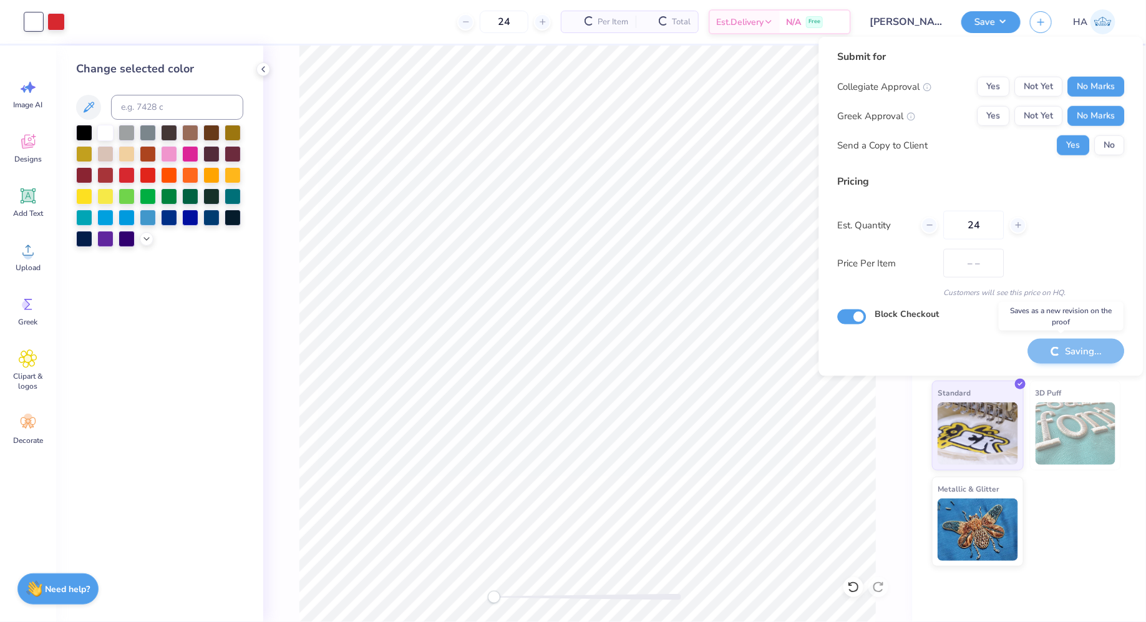
type input "$48.86"
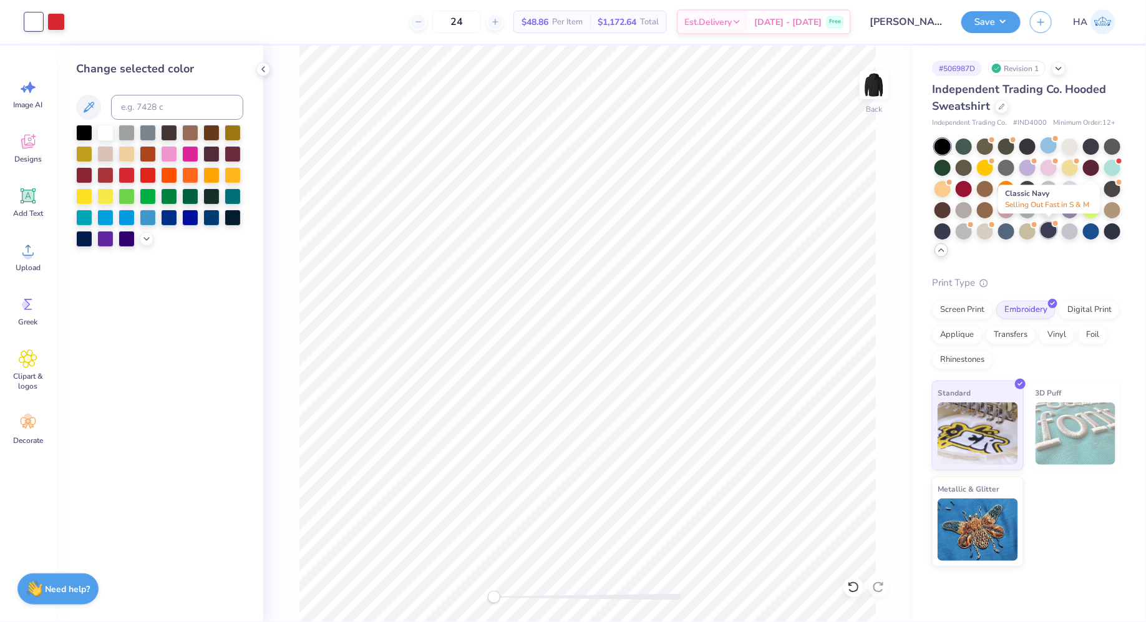
click at [1049, 237] on div at bounding box center [1049, 230] width 16 height 16
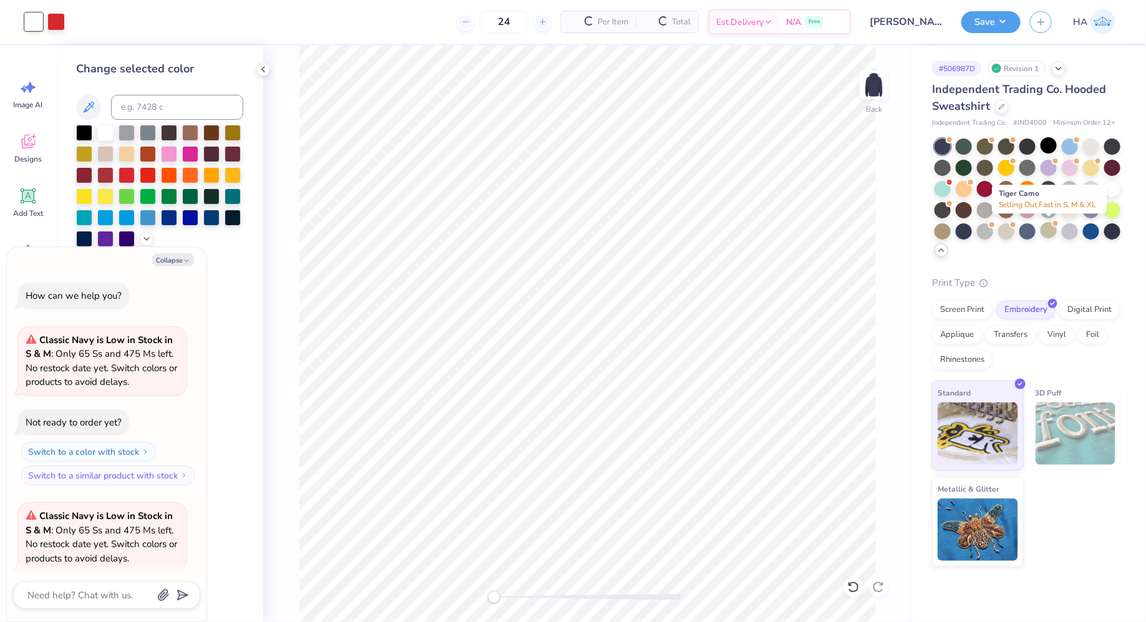
scroll to position [95, 0]
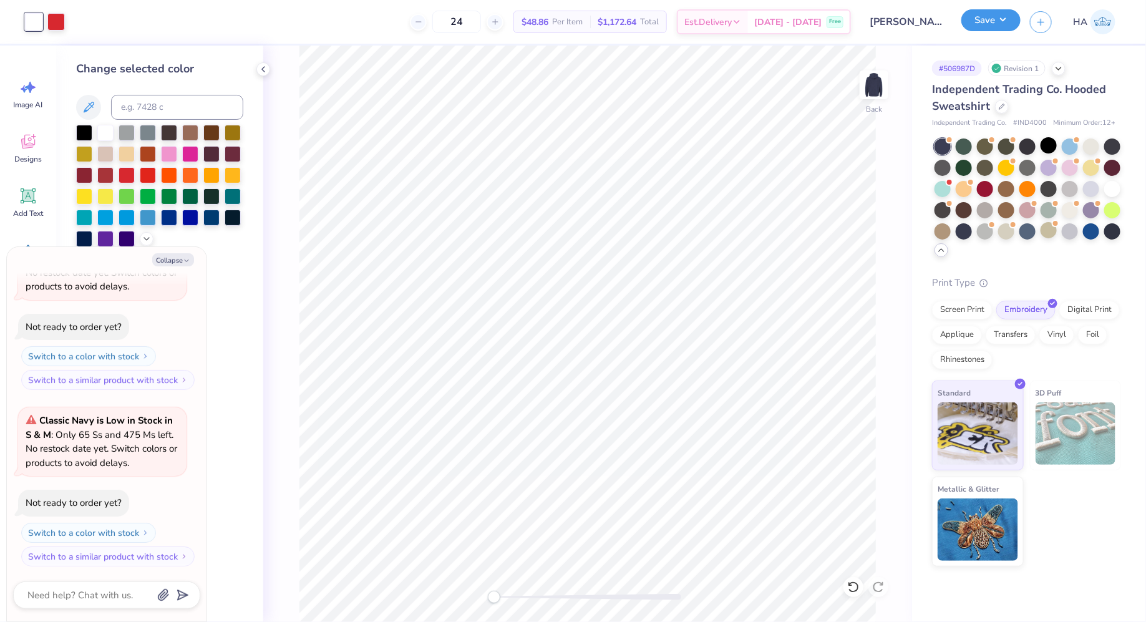
click at [1008, 29] on button "Save" at bounding box center [991, 20] width 59 height 22
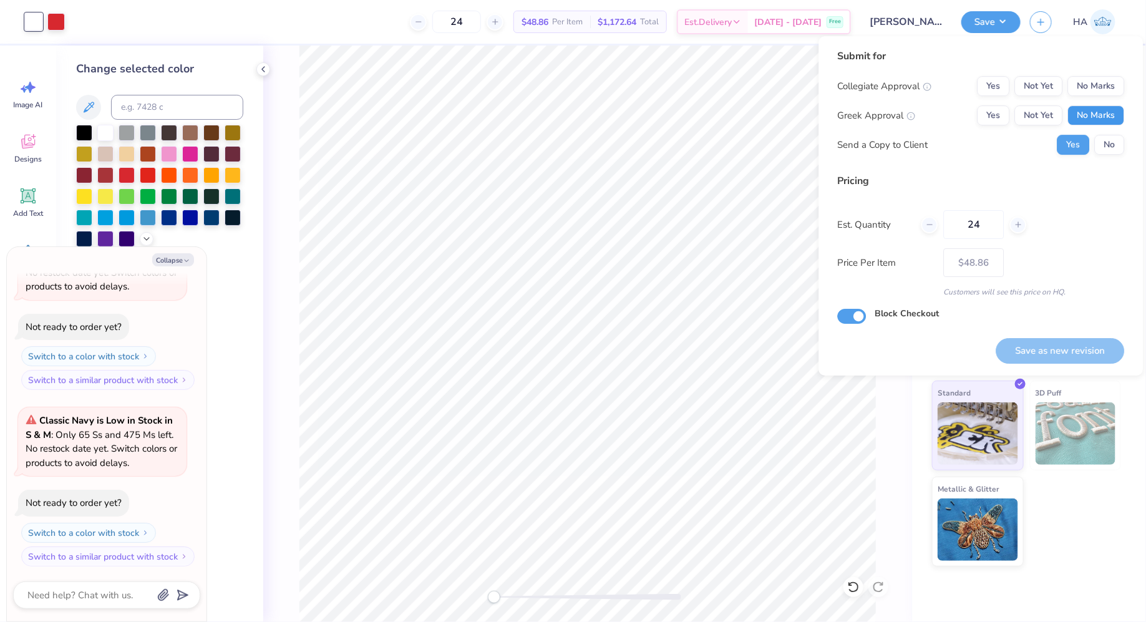
click at [1088, 107] on button "No Marks" at bounding box center [1096, 115] width 57 height 20
click at [1088, 93] on button "No Marks" at bounding box center [1096, 86] width 57 height 20
click at [1050, 344] on button "Save as new revision" at bounding box center [1061, 351] width 129 height 26
type textarea "x"
type input "– –"
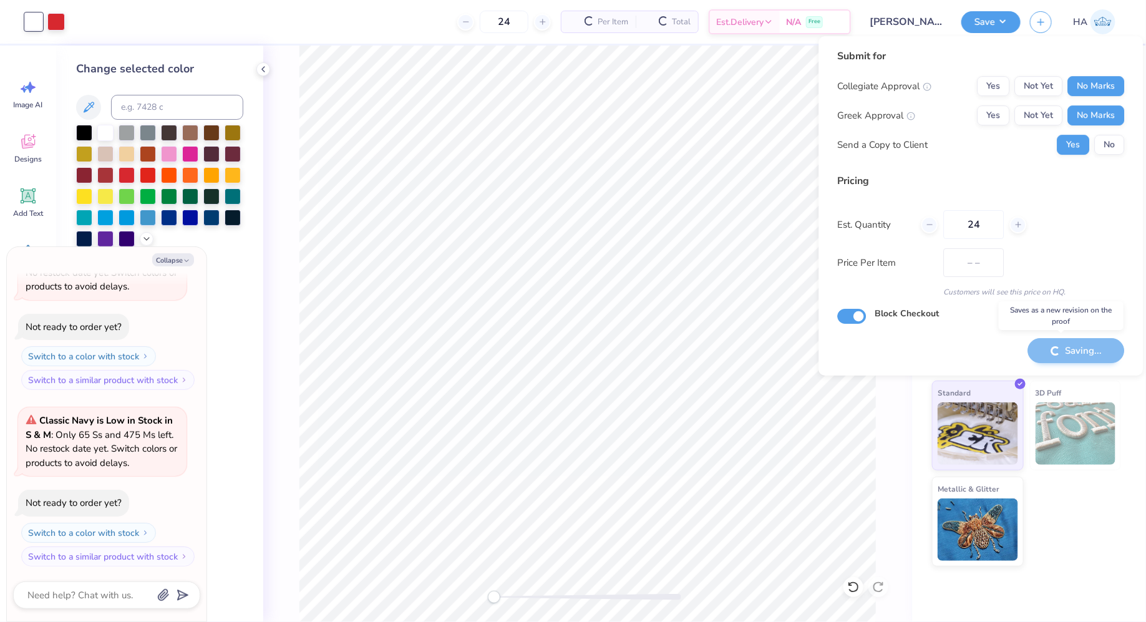
type textarea "x"
type input "$48.86"
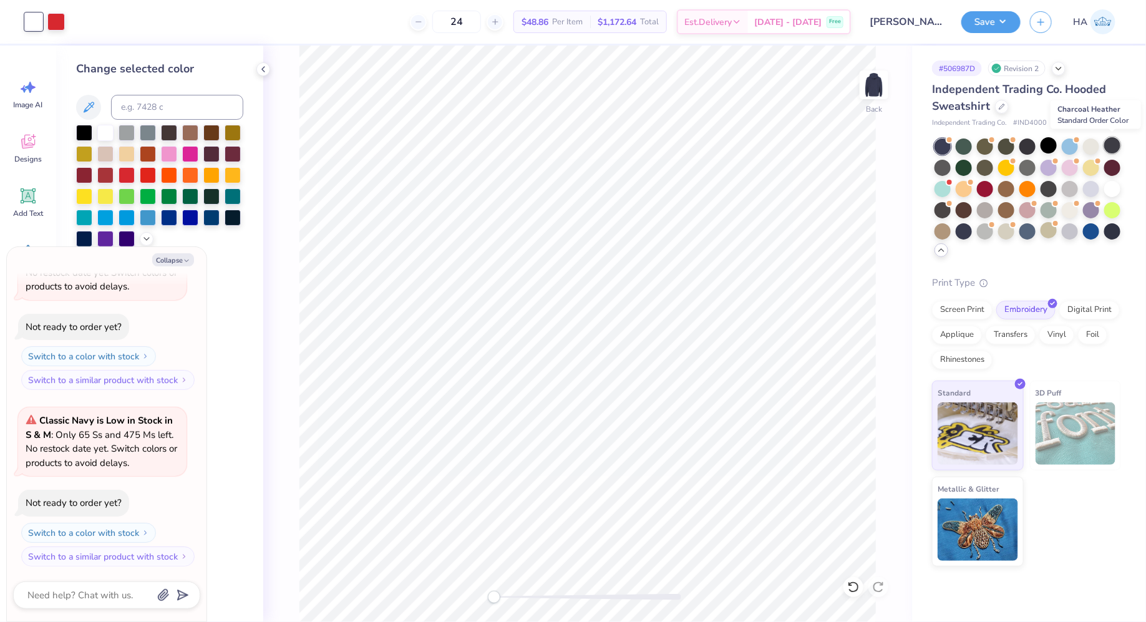
click at [1111, 147] on div at bounding box center [1113, 145] width 16 height 16
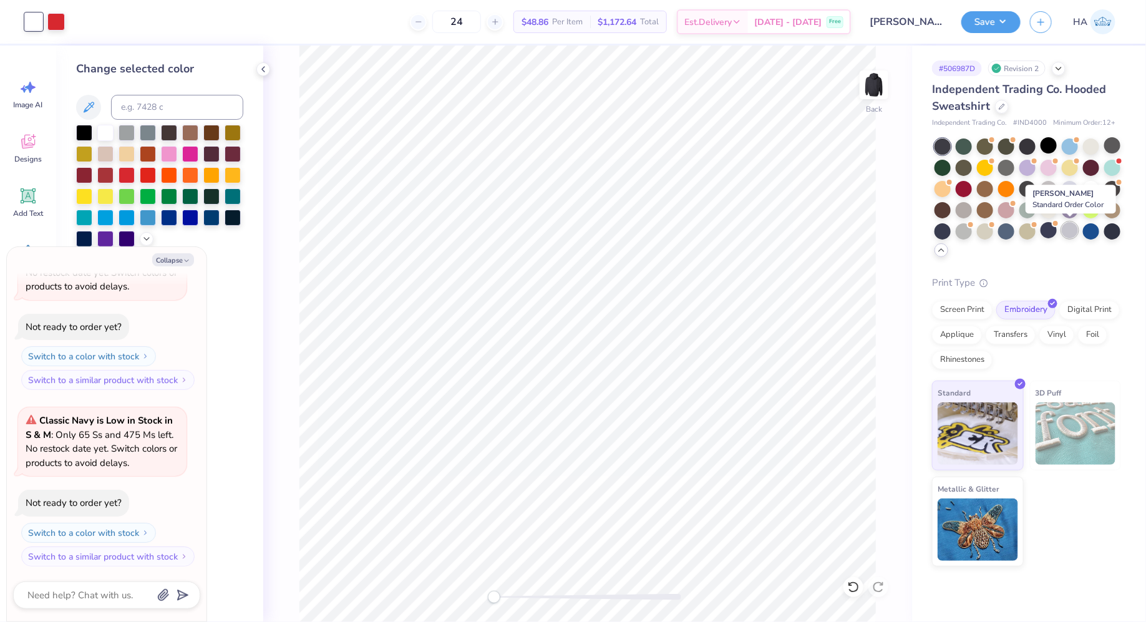
click at [1070, 224] on div at bounding box center [1070, 230] width 16 height 16
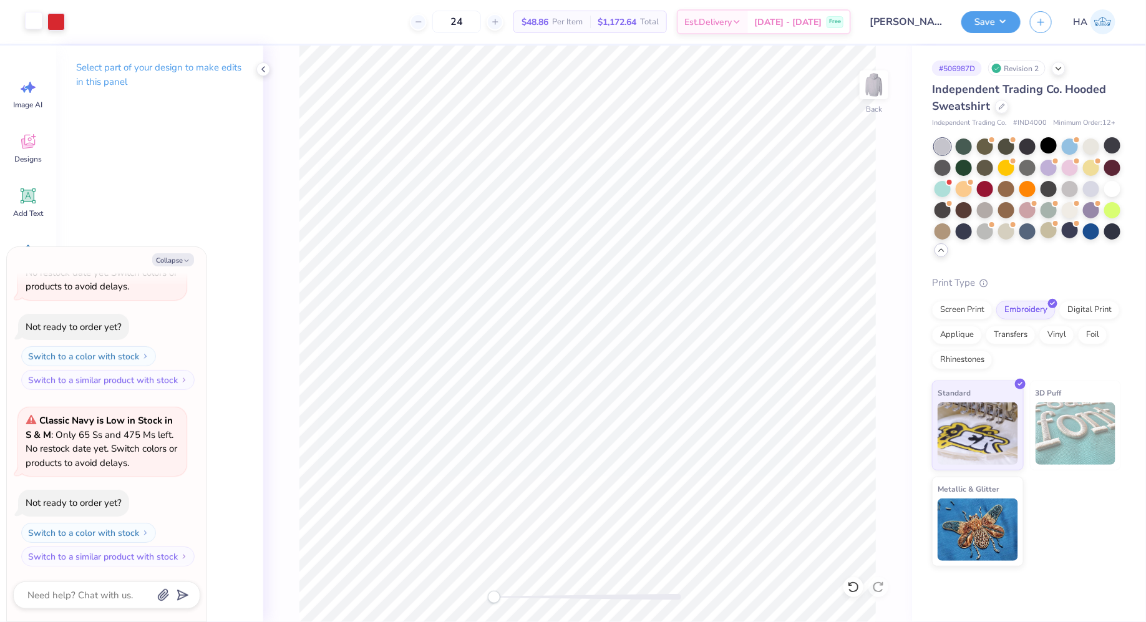
click at [37, 22] on div at bounding box center [33, 20] width 17 height 17
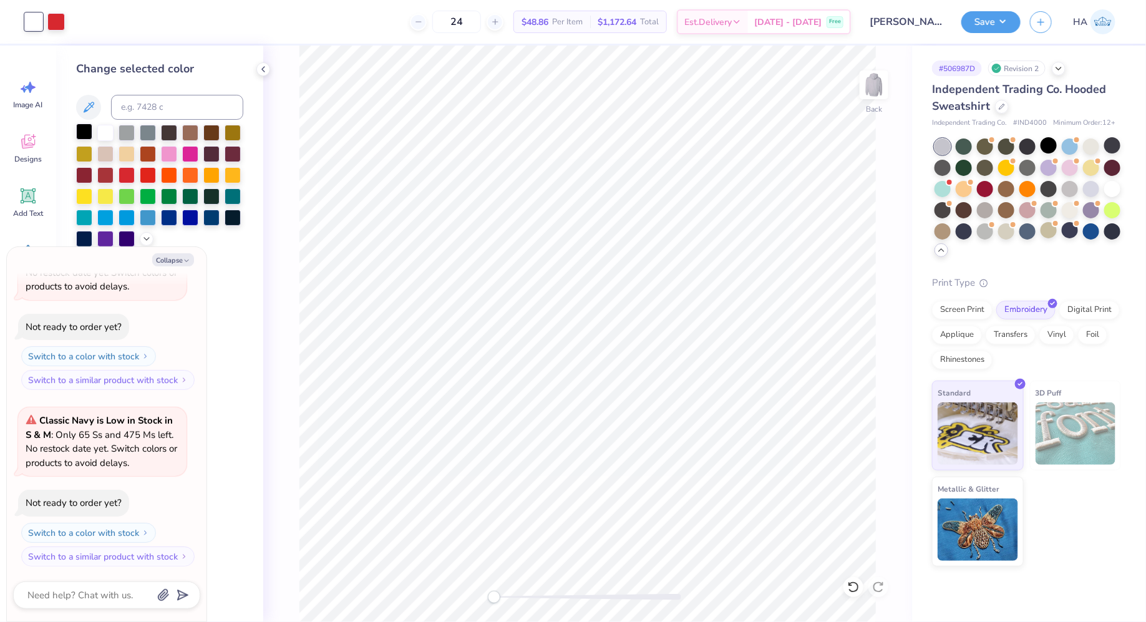
click at [84, 133] on div at bounding box center [84, 132] width 16 height 16
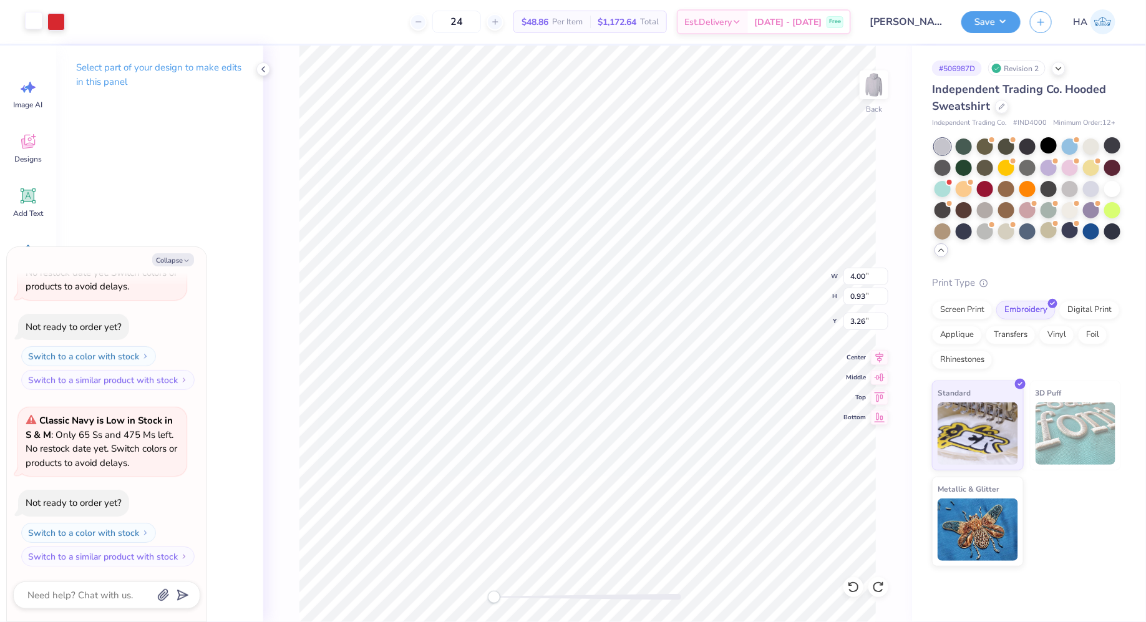
click at [29, 17] on div at bounding box center [33, 20] width 17 height 17
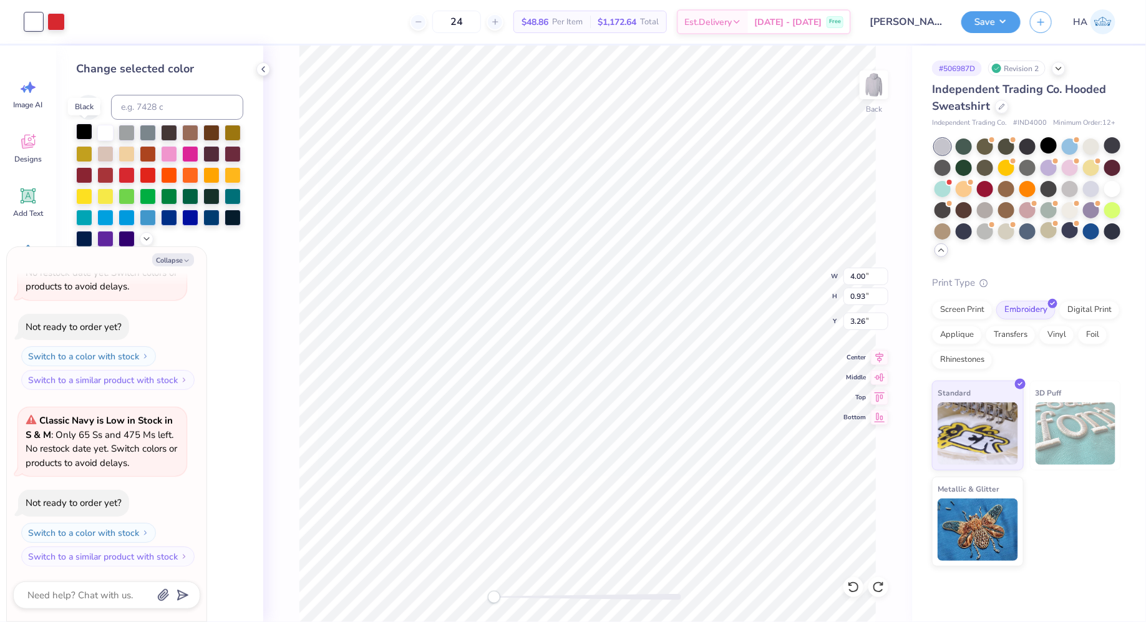
click at [85, 130] on div at bounding box center [84, 132] width 16 height 16
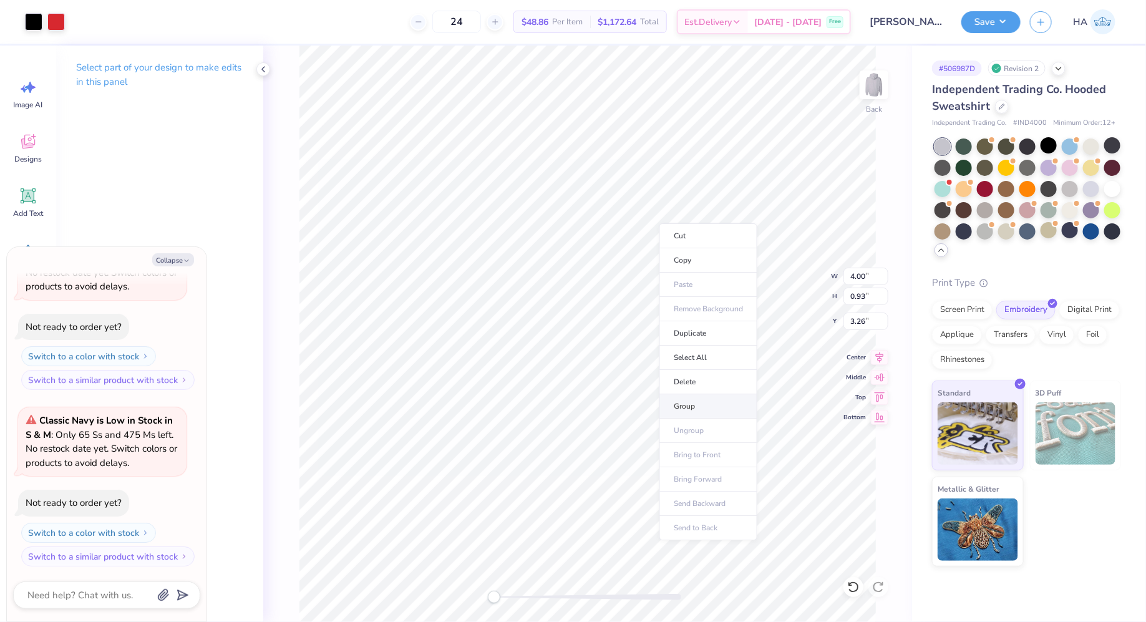
click at [696, 406] on li "Group" at bounding box center [709, 406] width 98 height 24
click at [975, 16] on button "Save" at bounding box center [991, 20] width 59 height 22
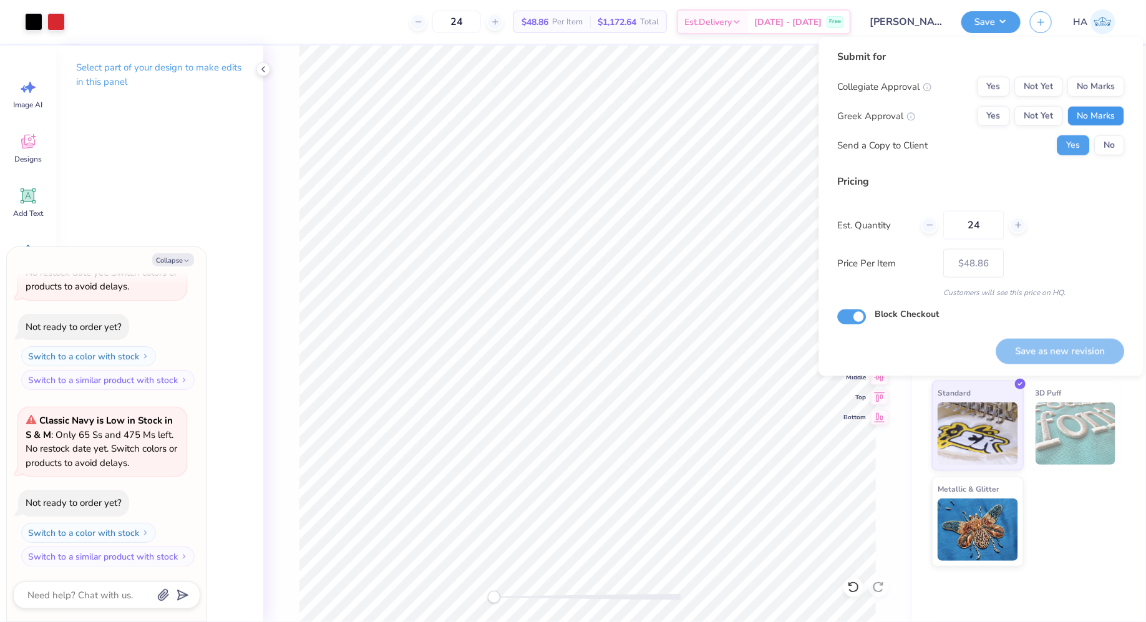
click at [1093, 109] on button "No Marks" at bounding box center [1096, 116] width 57 height 20
click at [1093, 87] on button "No Marks" at bounding box center [1096, 87] width 57 height 20
click at [1035, 347] on button "Save as new revision" at bounding box center [1061, 352] width 129 height 26
type textarea "x"
type input "– –"
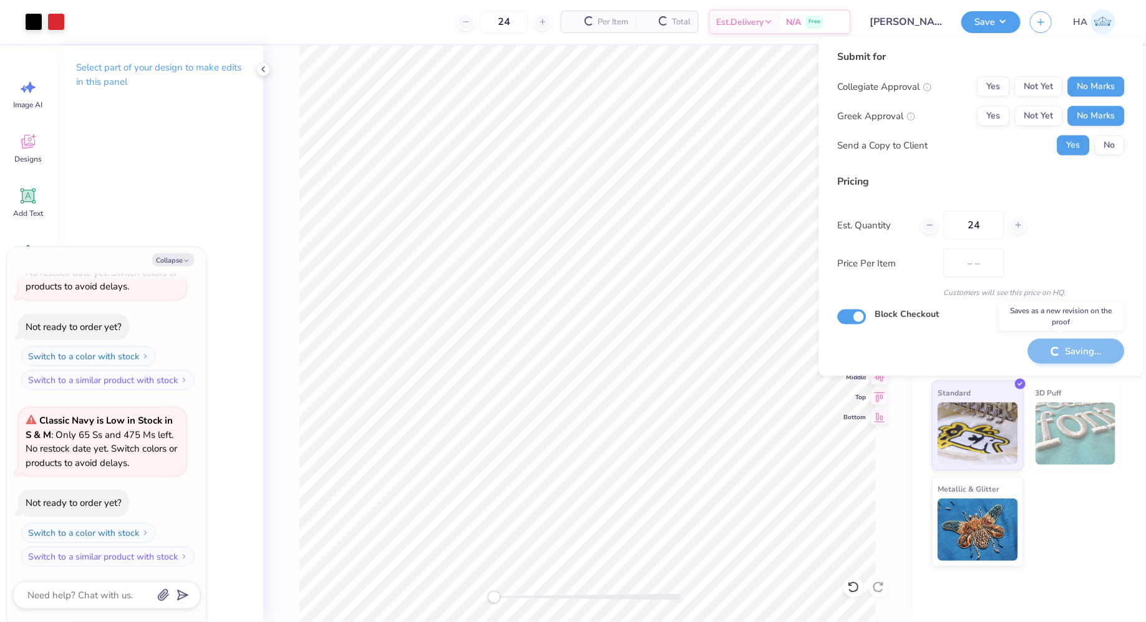
type textarea "x"
type input "$48.86"
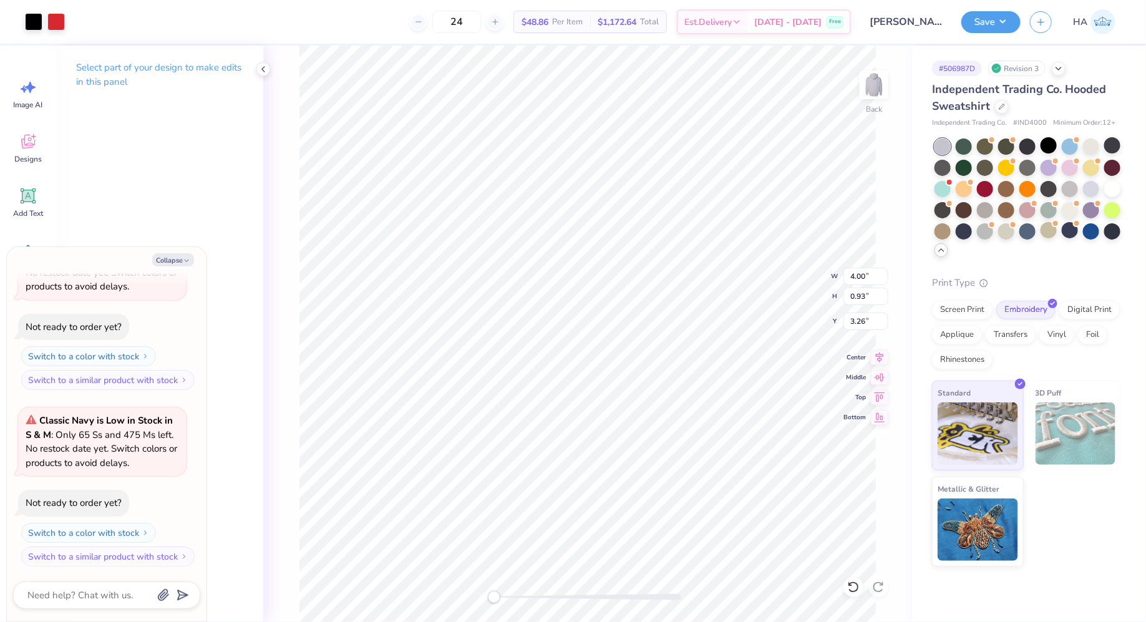
type textarea "x"
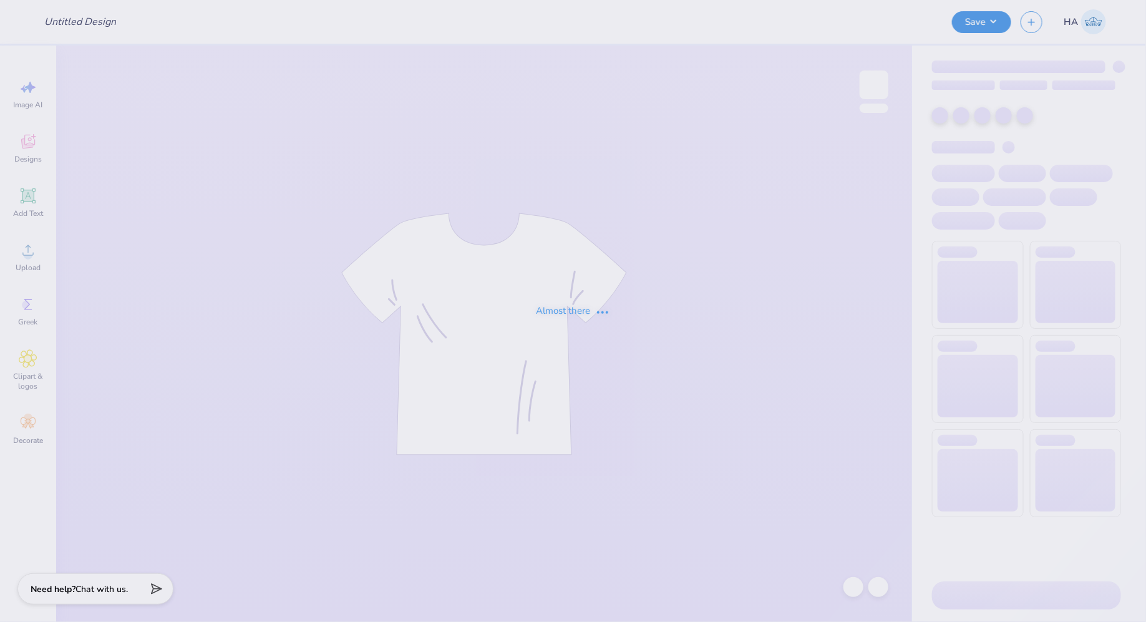
type input "Patra Pop-Up Store Merch!"
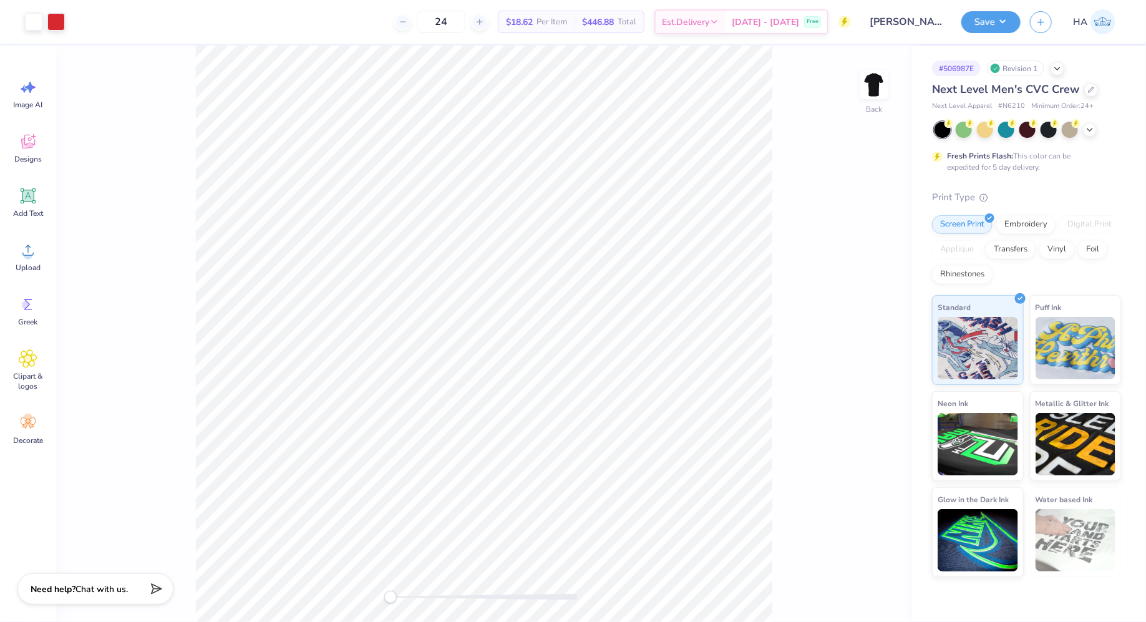
click at [1100, 135] on div at bounding box center [1028, 130] width 187 height 16
click at [1095, 133] on div at bounding box center [1028, 130] width 187 height 16
click at [1095, 131] on icon at bounding box center [1090, 129] width 10 height 10
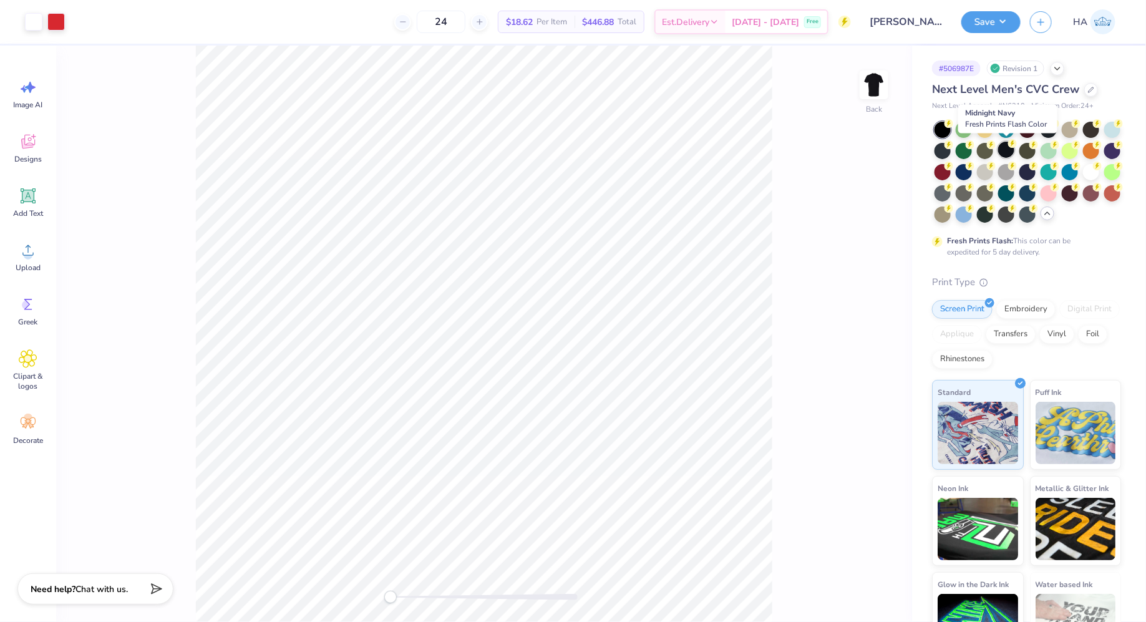
click at [1012, 152] on div at bounding box center [1006, 150] width 16 height 16
click at [993, 24] on button "Save" at bounding box center [991, 20] width 59 height 22
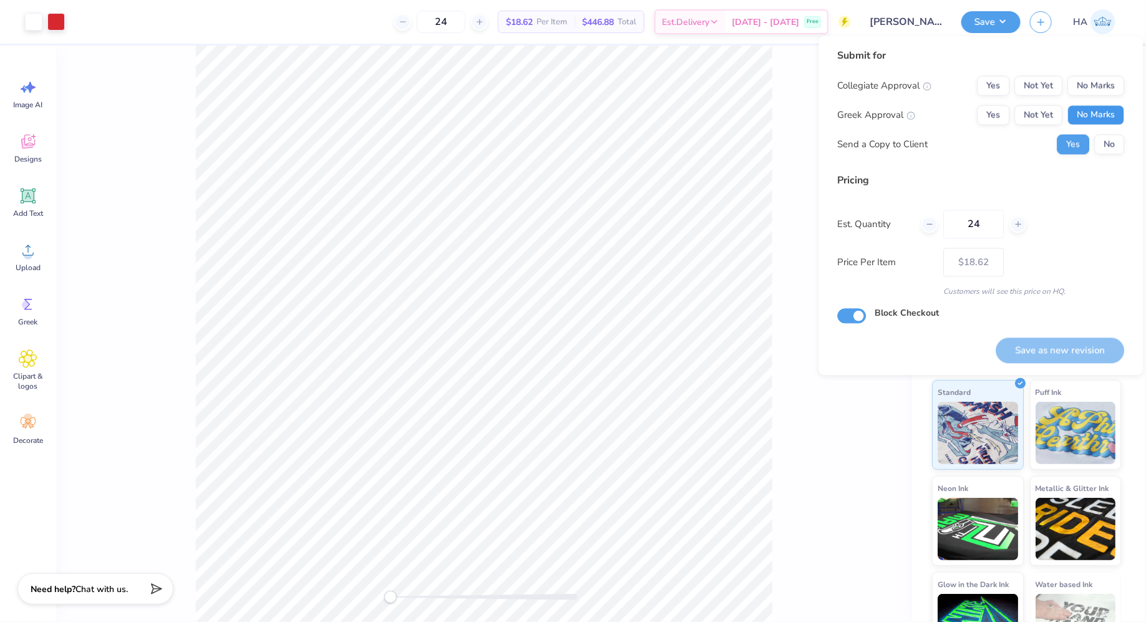
click at [1105, 119] on button "No Marks" at bounding box center [1096, 115] width 57 height 20
click at [1105, 82] on button "No Marks" at bounding box center [1096, 86] width 57 height 20
click at [1070, 343] on button "Save as new revision" at bounding box center [1061, 351] width 129 height 26
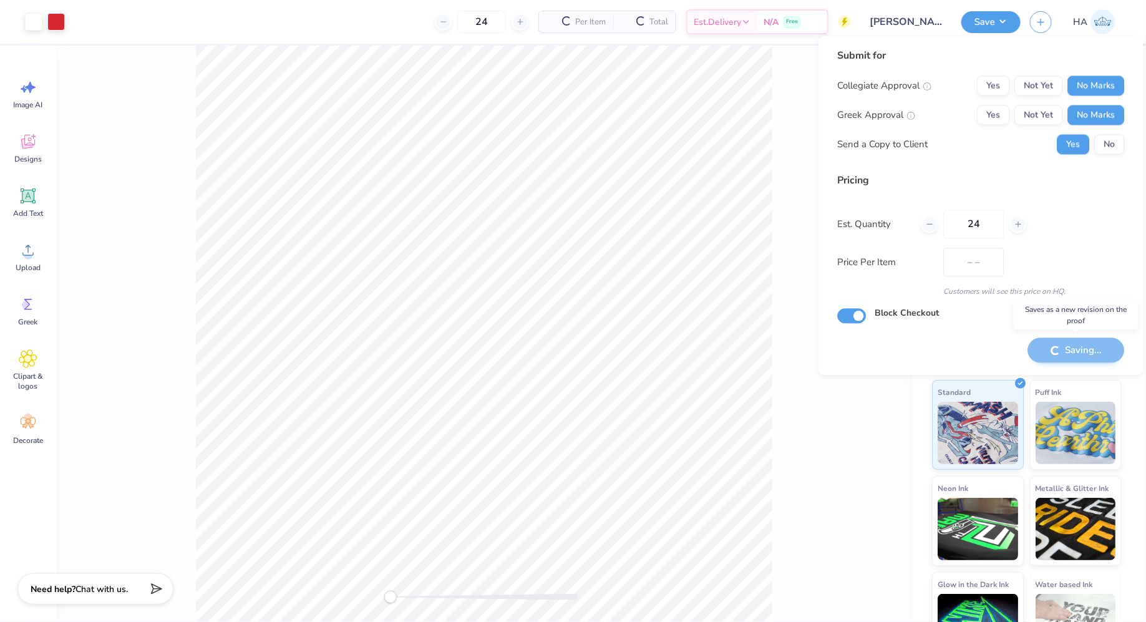
type input "$18.62"
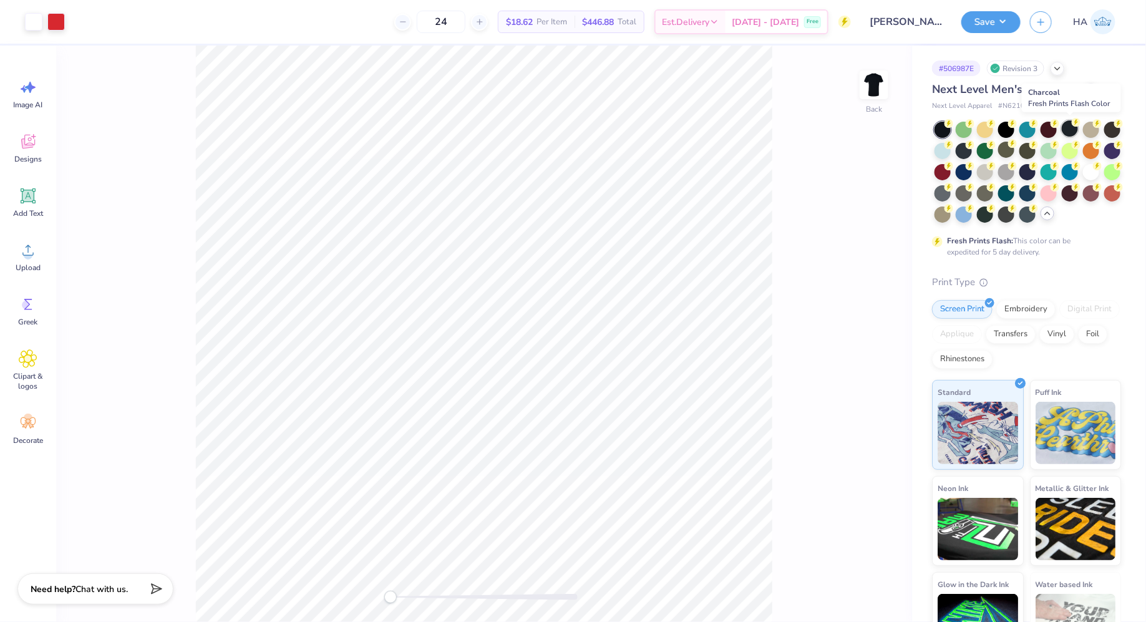
click at [1078, 132] on div at bounding box center [1070, 128] width 16 height 16
click at [968, 196] on div at bounding box center [964, 192] width 16 height 16
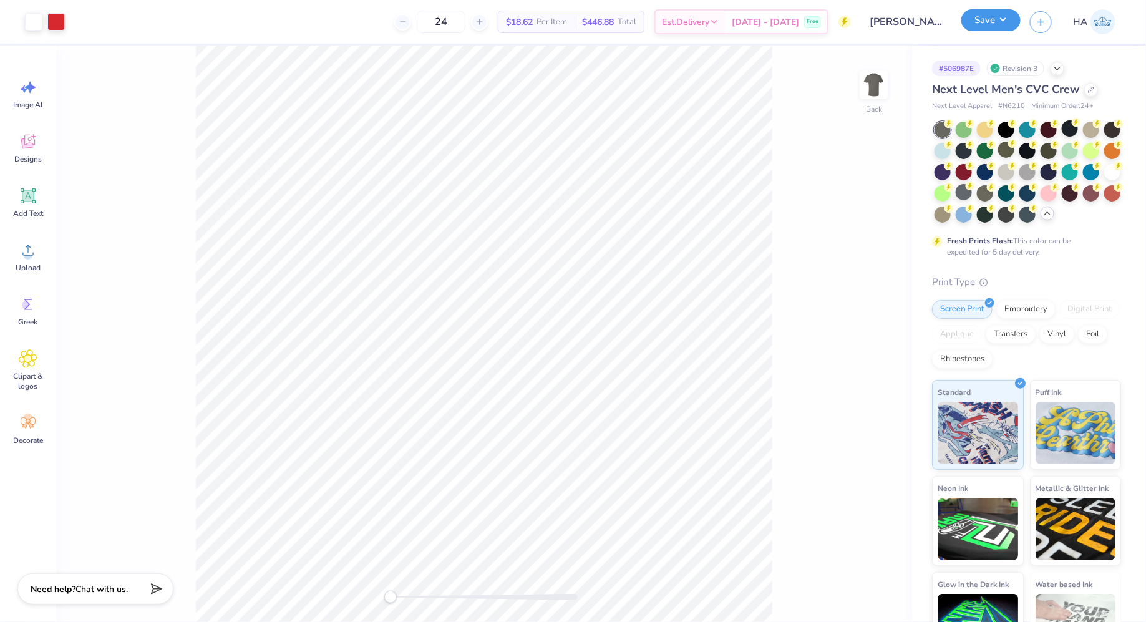
click at [990, 13] on button "Save" at bounding box center [991, 20] width 59 height 22
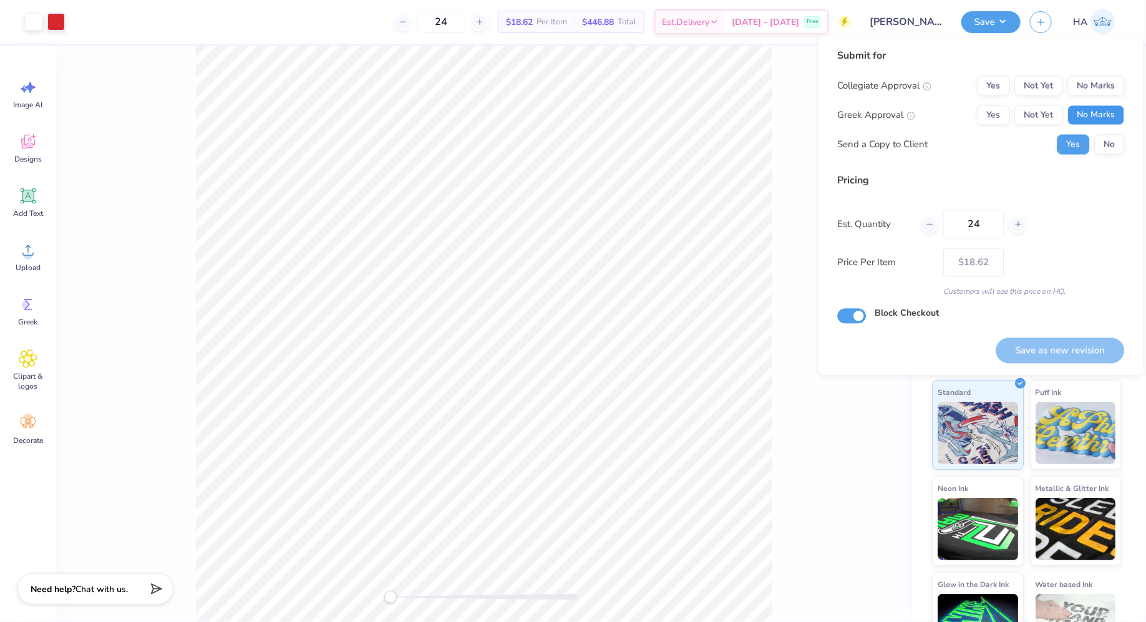
click at [1084, 119] on button "No Marks" at bounding box center [1096, 115] width 57 height 20
click at [1086, 85] on button "No Marks" at bounding box center [1096, 86] width 57 height 20
click at [1034, 351] on button "Save as new revision" at bounding box center [1061, 351] width 129 height 26
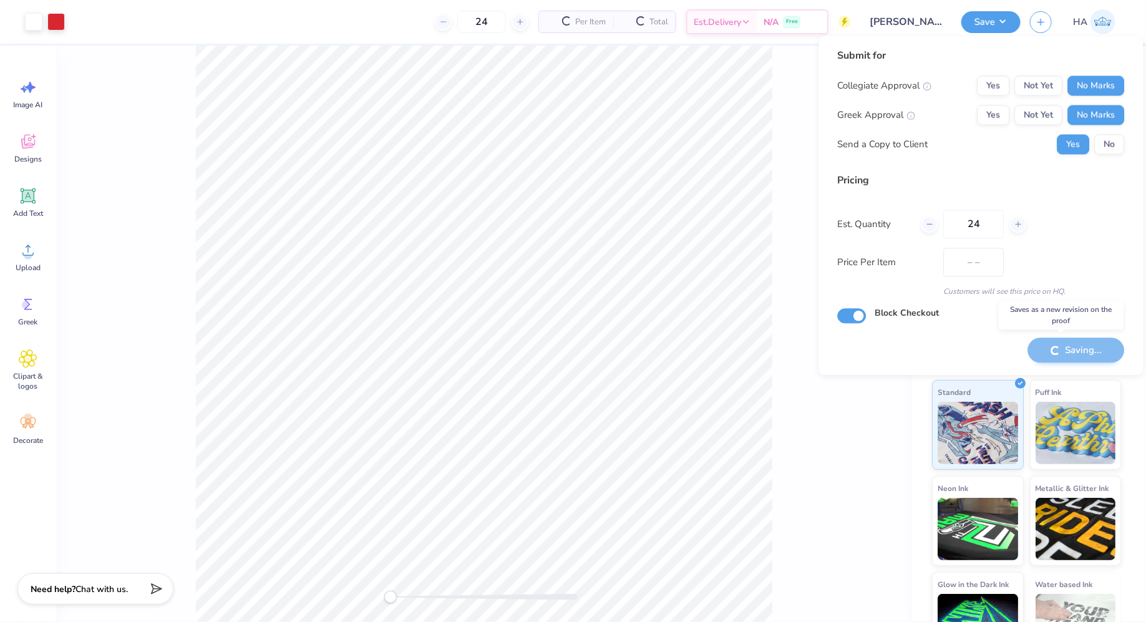
type input "$18.62"
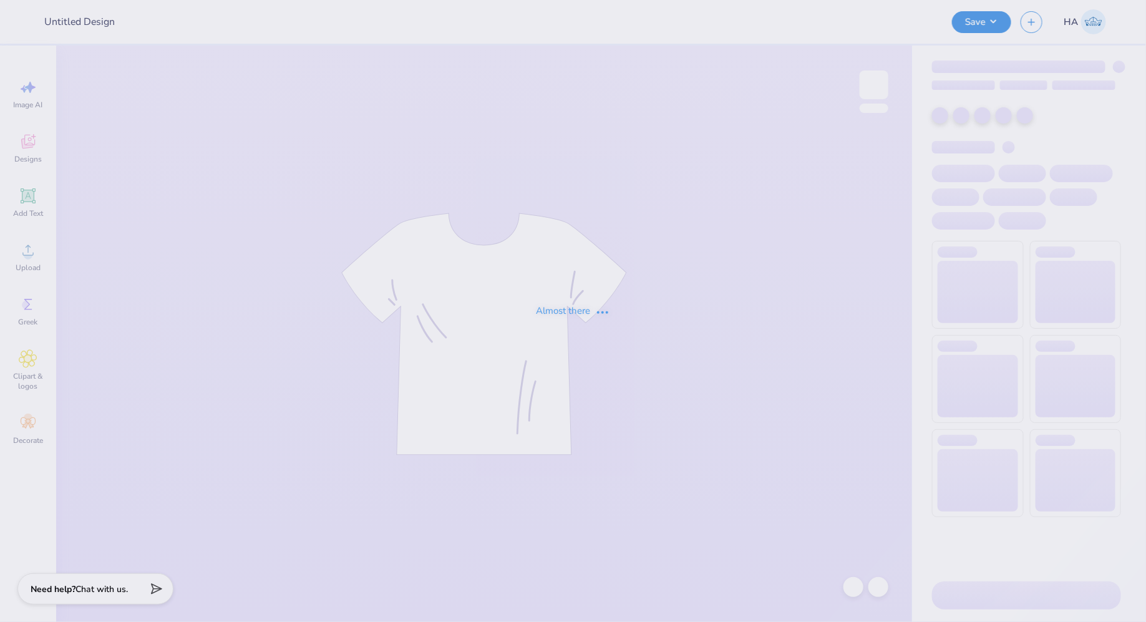
type input "[PERSON_NAME] 20th Anniversary Merch!"
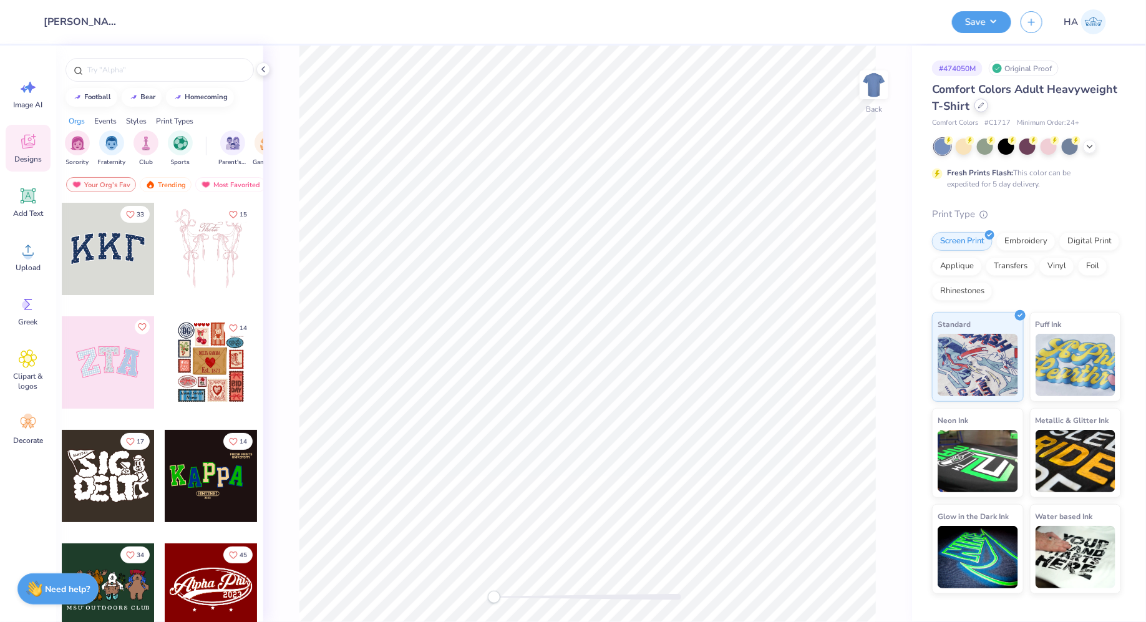
click at [980, 108] on icon at bounding box center [981, 105] width 6 height 6
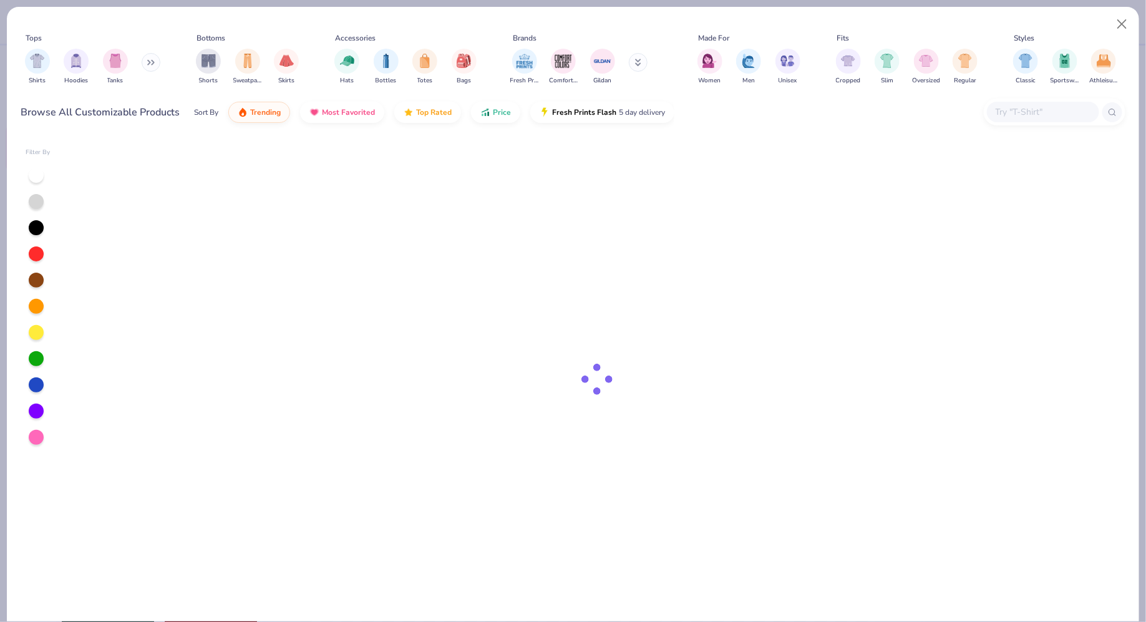
click at [1005, 107] on input "text" at bounding box center [1043, 112] width 96 height 14
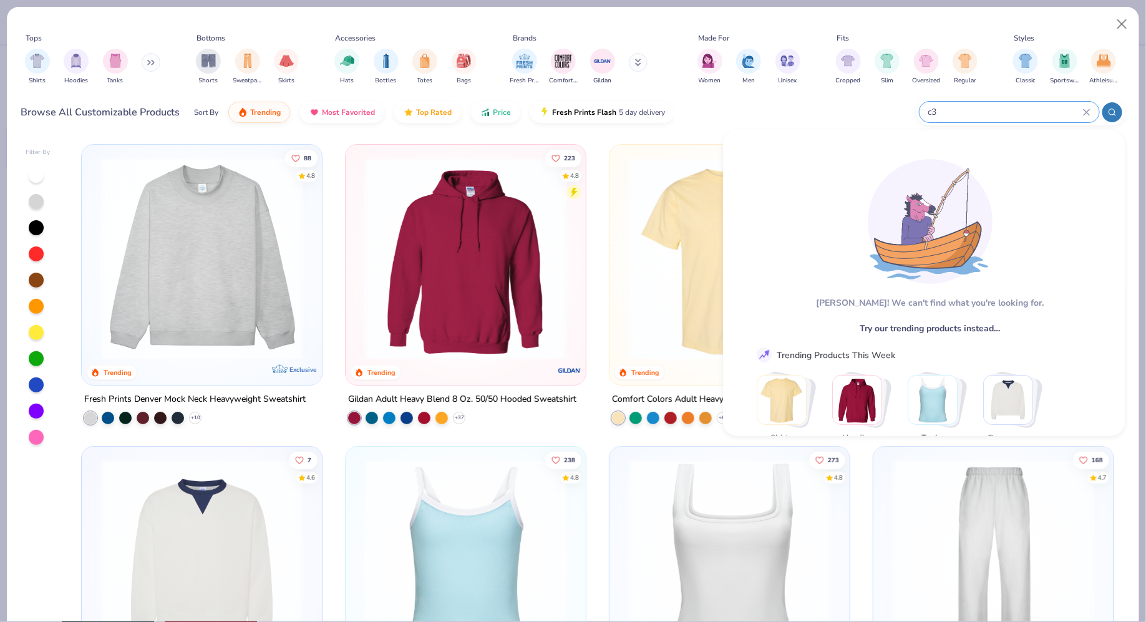
type input "c"
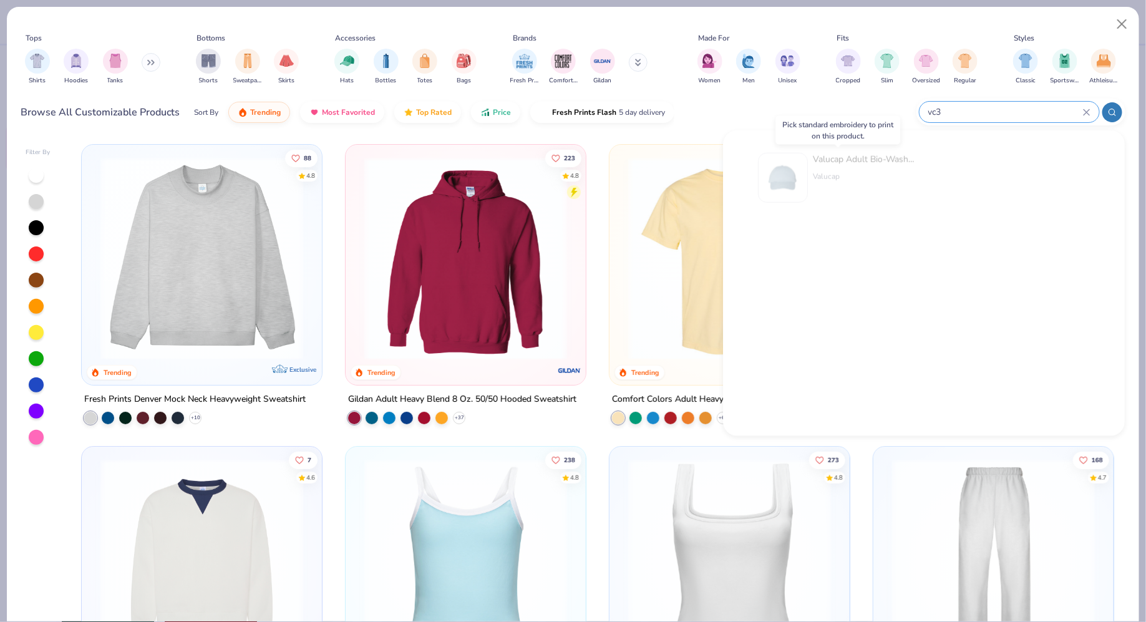
type input "vc3"
click at [793, 178] on img at bounding box center [783, 177] width 39 height 39
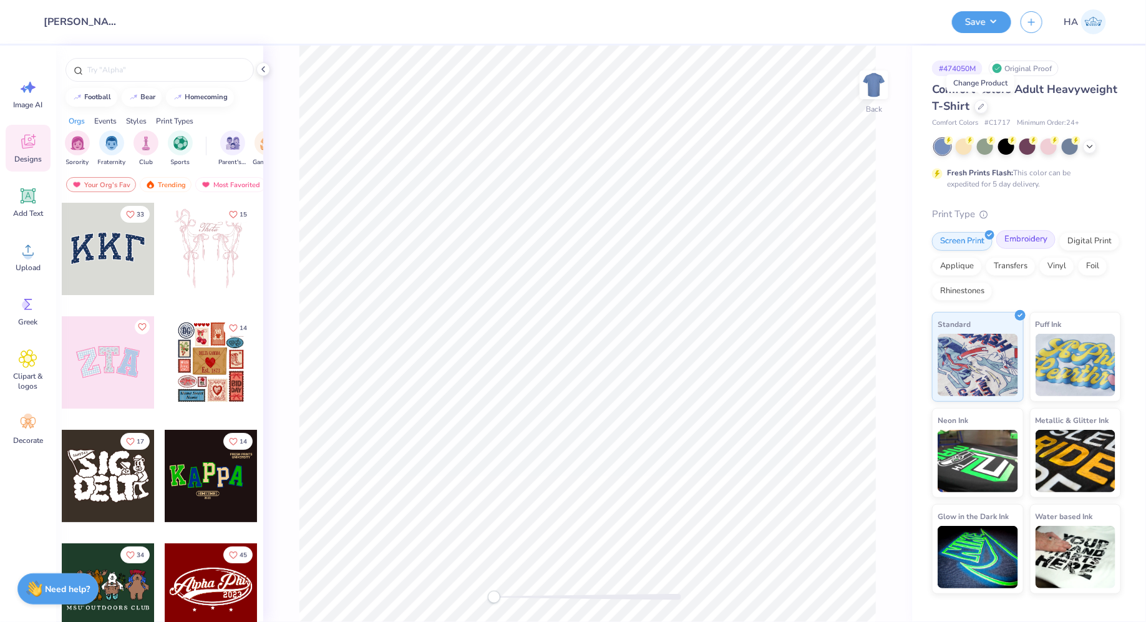
click at [1007, 248] on div "Embroidery" at bounding box center [1026, 239] width 59 height 19
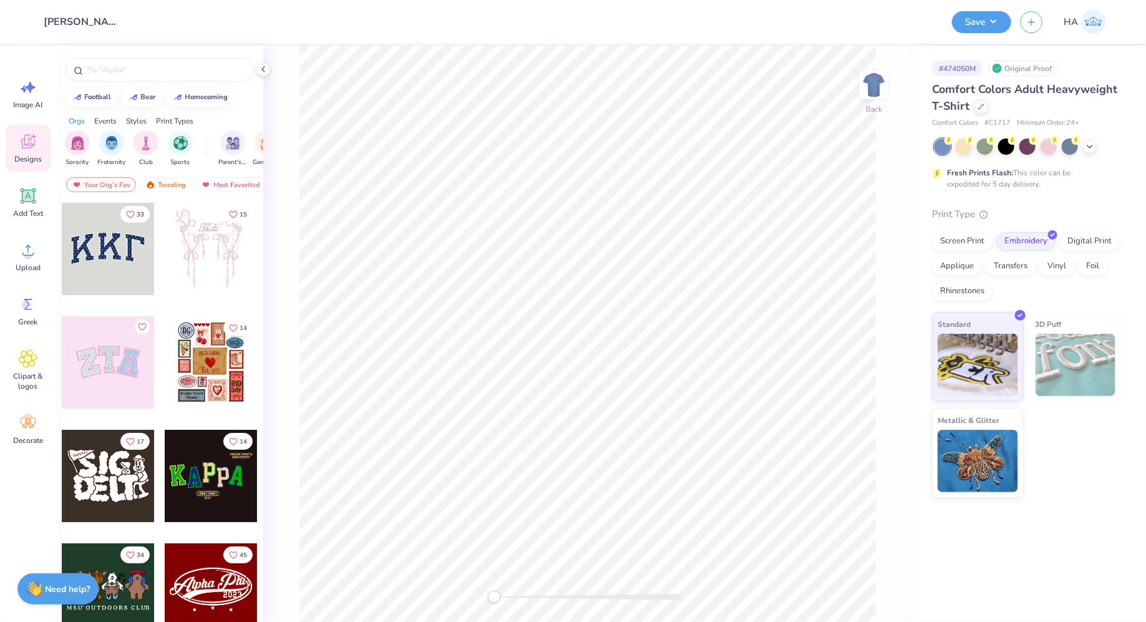
click at [989, 109] on div "Comfort Colors Adult Heavyweight T-Shirt" at bounding box center [1026, 98] width 189 height 34
click at [972, 109] on div "Comfort Colors Adult Heavyweight T-Shirt" at bounding box center [1026, 98] width 189 height 34
click at [980, 108] on icon at bounding box center [981, 105] width 6 height 6
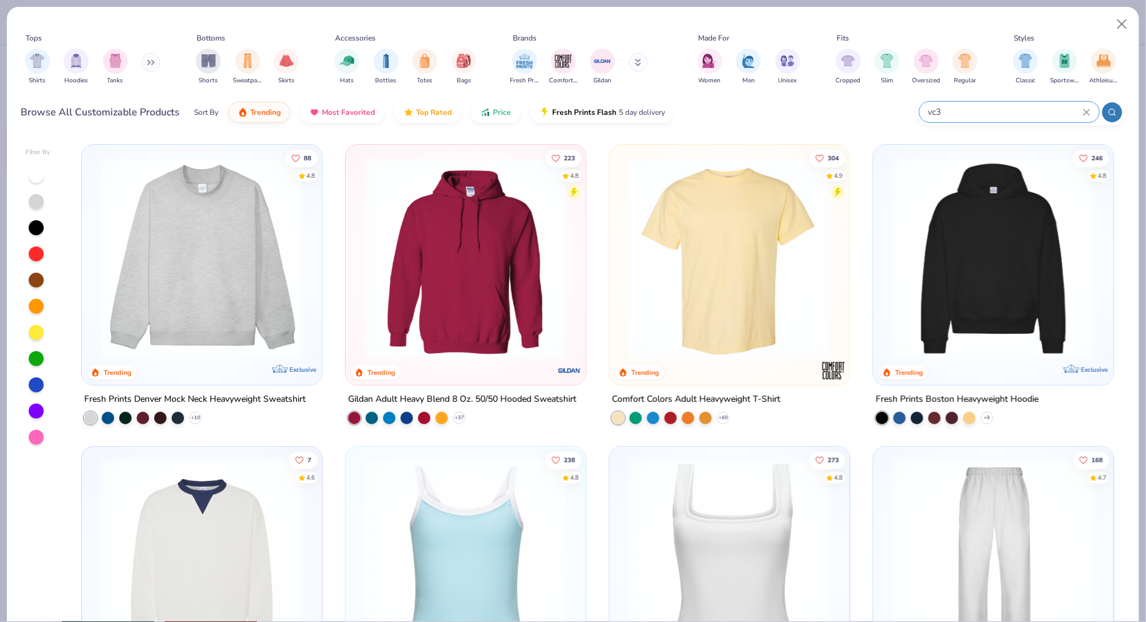
click at [965, 106] on input "vc3" at bounding box center [1005, 112] width 156 height 14
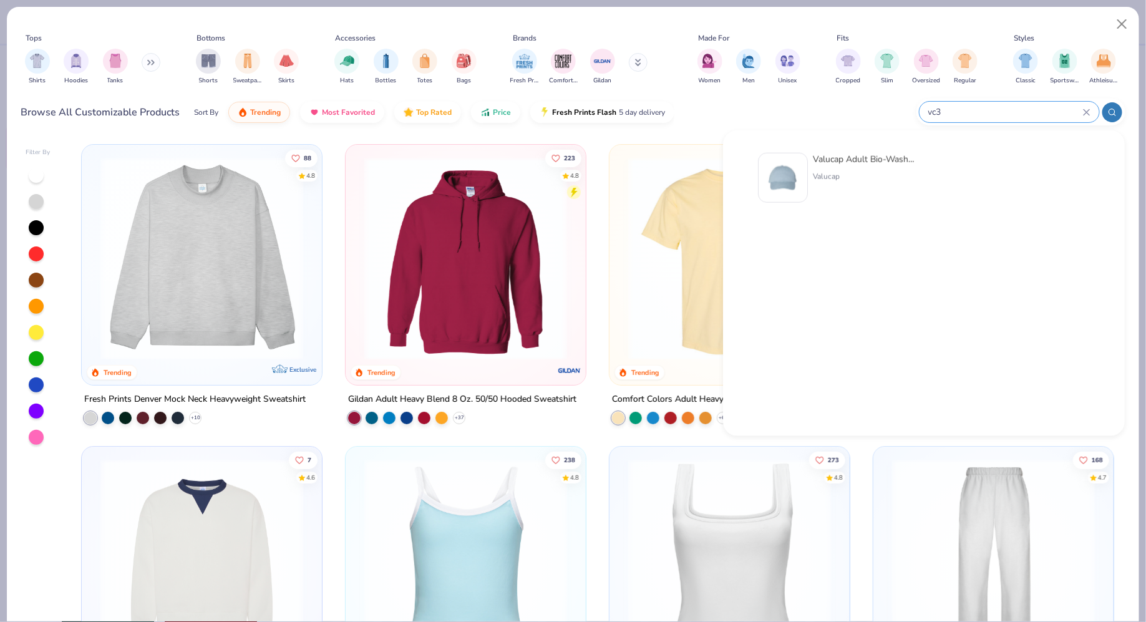
click at [839, 155] on div "Valucap Adult Bio-Washed Classic Dad Hat" at bounding box center [865, 159] width 105 height 13
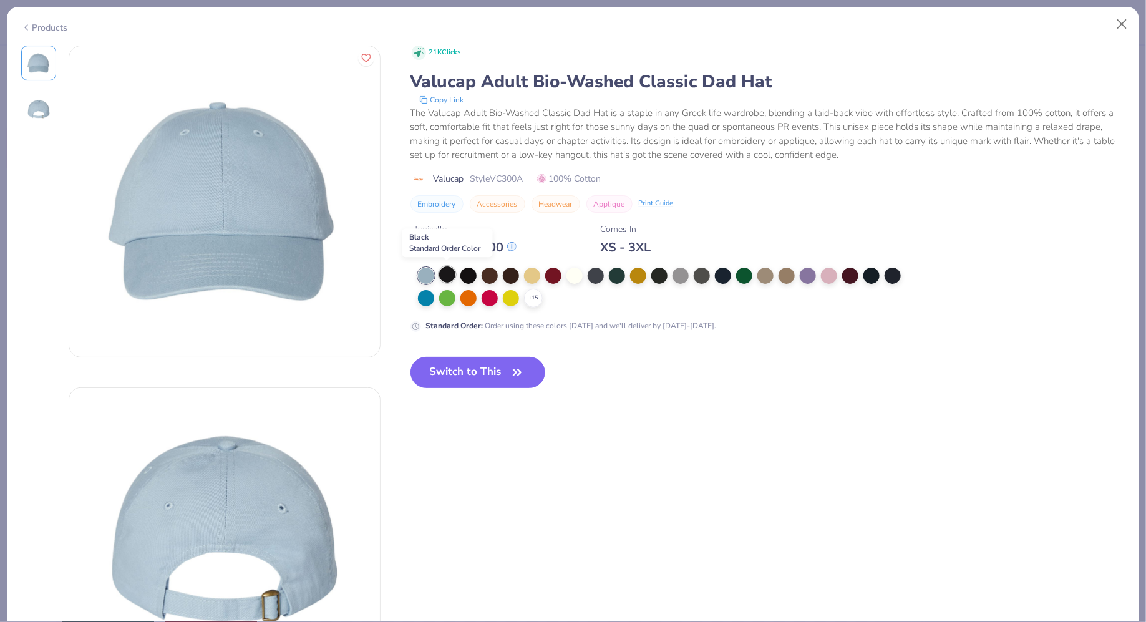
click at [449, 275] on div at bounding box center [447, 274] width 16 height 16
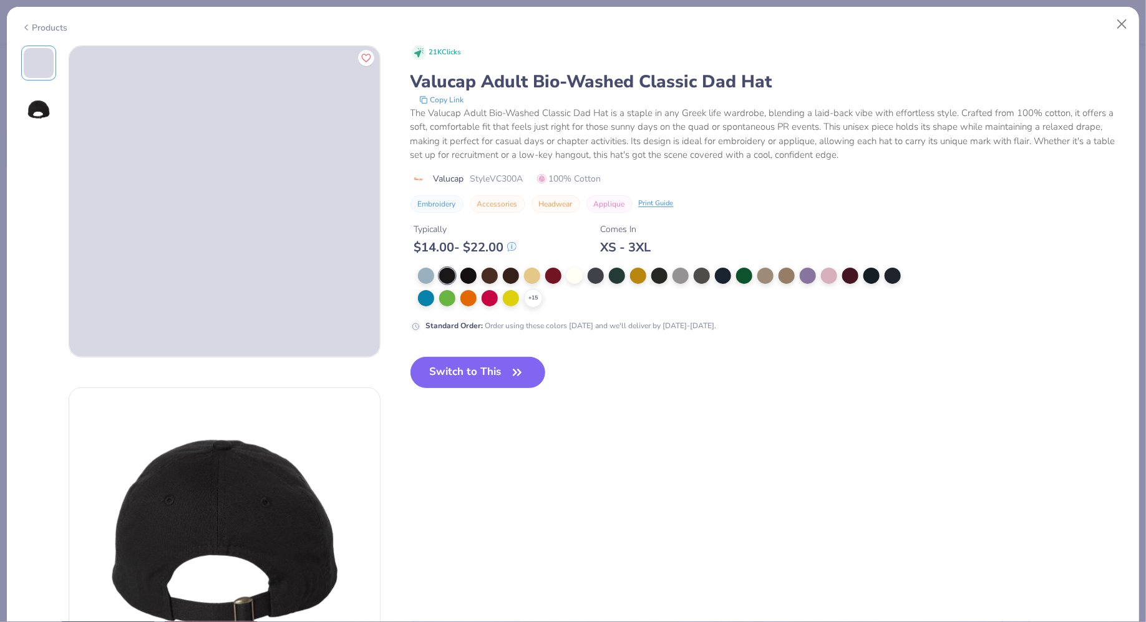
click at [474, 354] on div "21K Clicks Valucap Adult Bio-Washed Classic Dad Hat Copy Link The Valucap Adult…" at bounding box center [768, 227] width 715 height 363
drag, startPoint x: 471, startPoint y: 372, endPoint x: 870, endPoint y: 7, distance: 541.1
click at [471, 372] on button "Switch to This" at bounding box center [478, 372] width 135 height 31
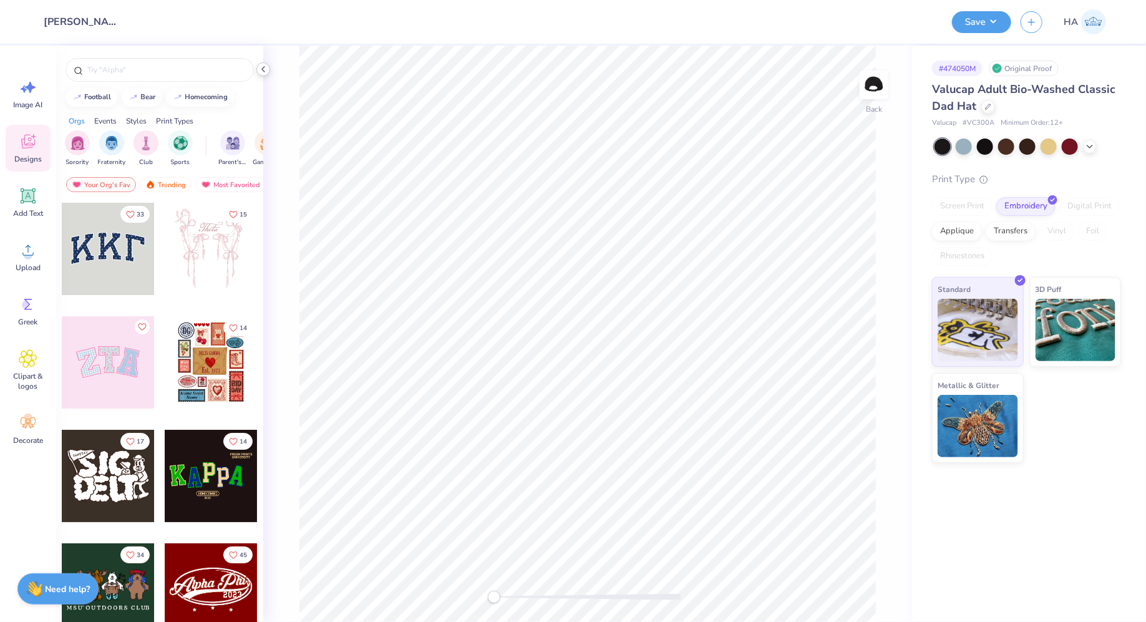
click at [266, 71] on icon at bounding box center [263, 69] width 10 height 10
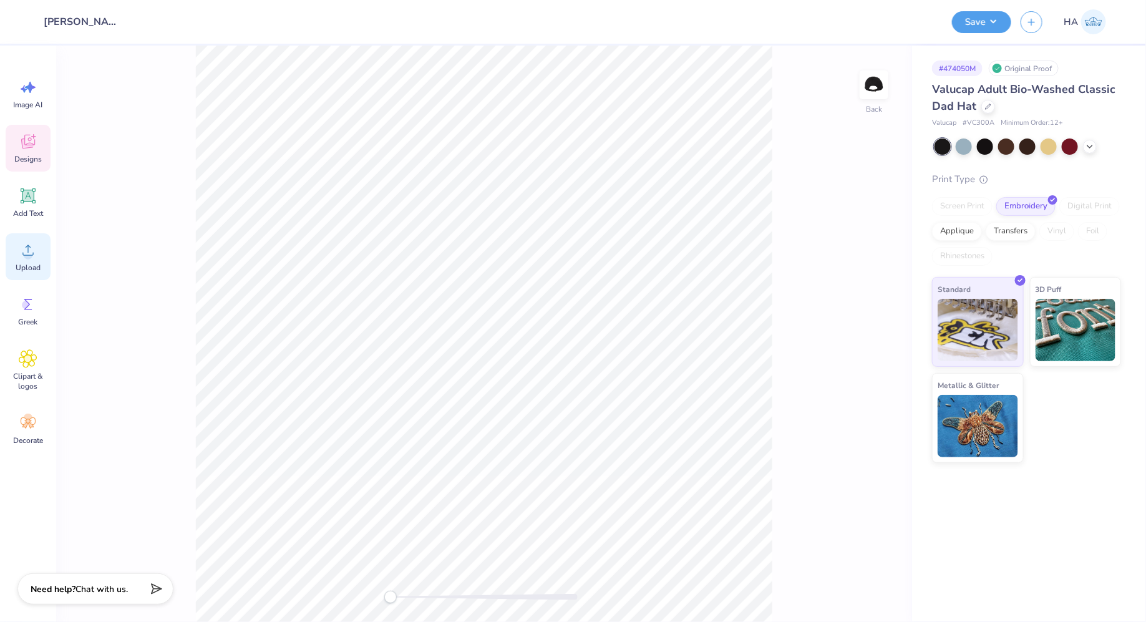
click at [28, 257] on circle at bounding box center [28, 255] width 9 height 9
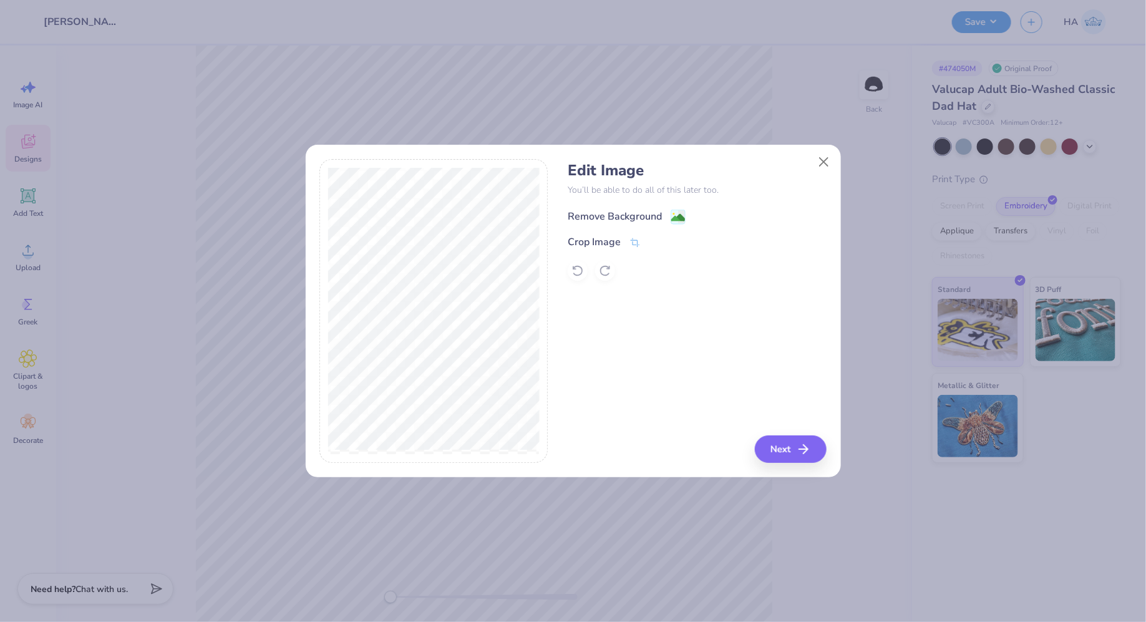
click at [675, 211] on image at bounding box center [678, 218] width 14 height 14
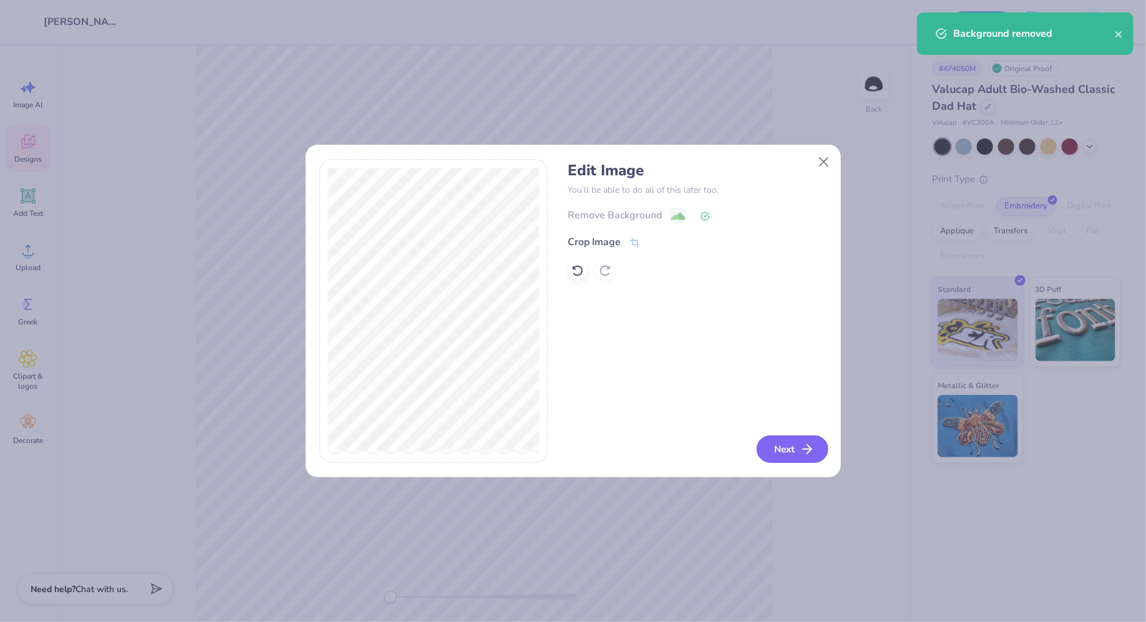
click at [792, 444] on button "Next" at bounding box center [793, 449] width 72 height 27
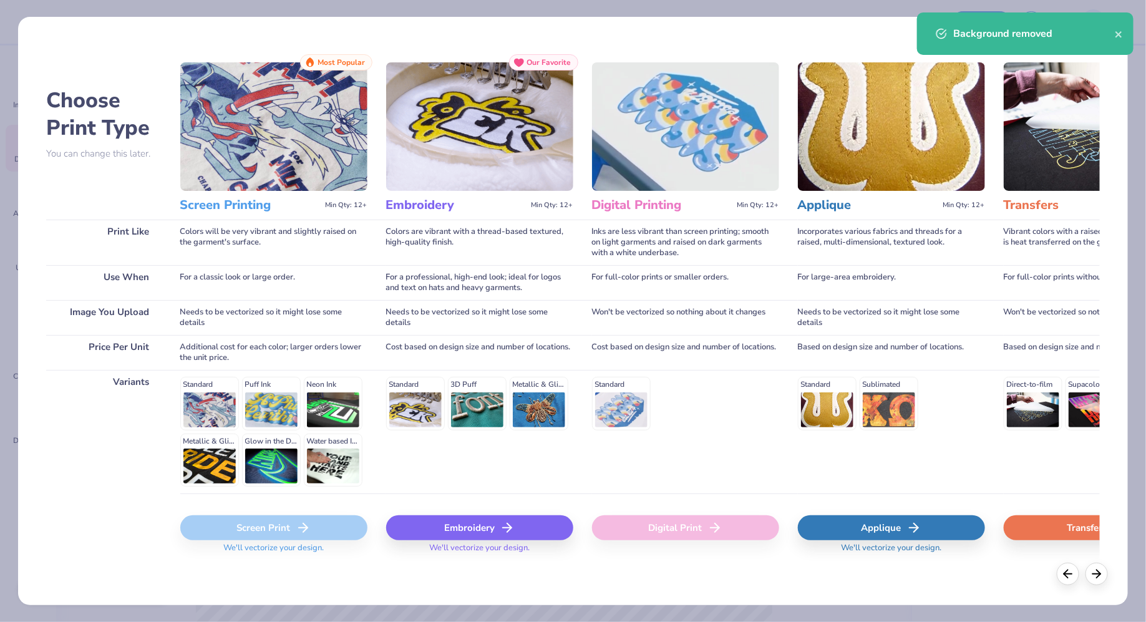
click at [436, 529] on div "Embroidery" at bounding box center [479, 527] width 187 height 25
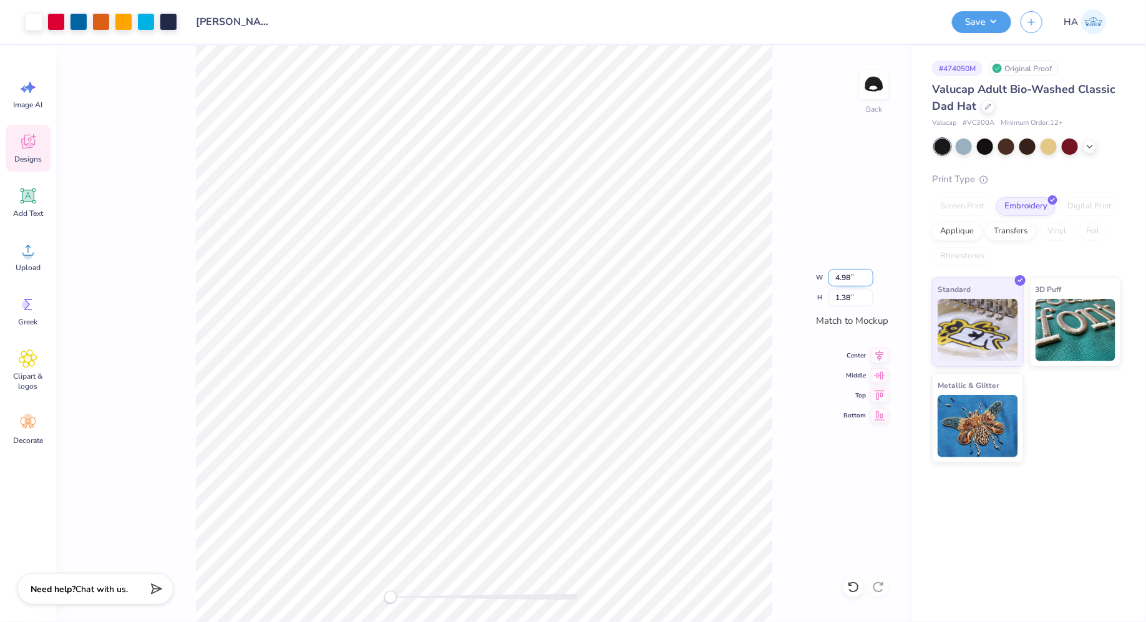
click at [846, 278] on input "4.98" at bounding box center [851, 277] width 45 height 17
type input "3.5"
click at [847, 276] on input "2.46" at bounding box center [851, 277] width 45 height 17
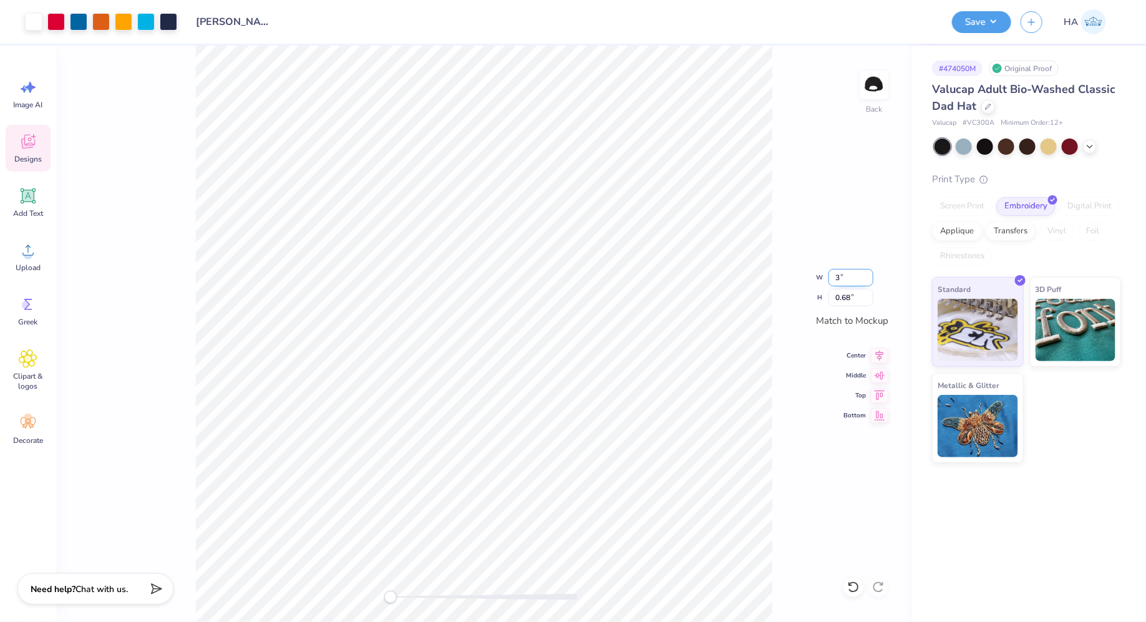
type input "3"
click at [988, 20] on button "Save" at bounding box center [981, 20] width 59 height 22
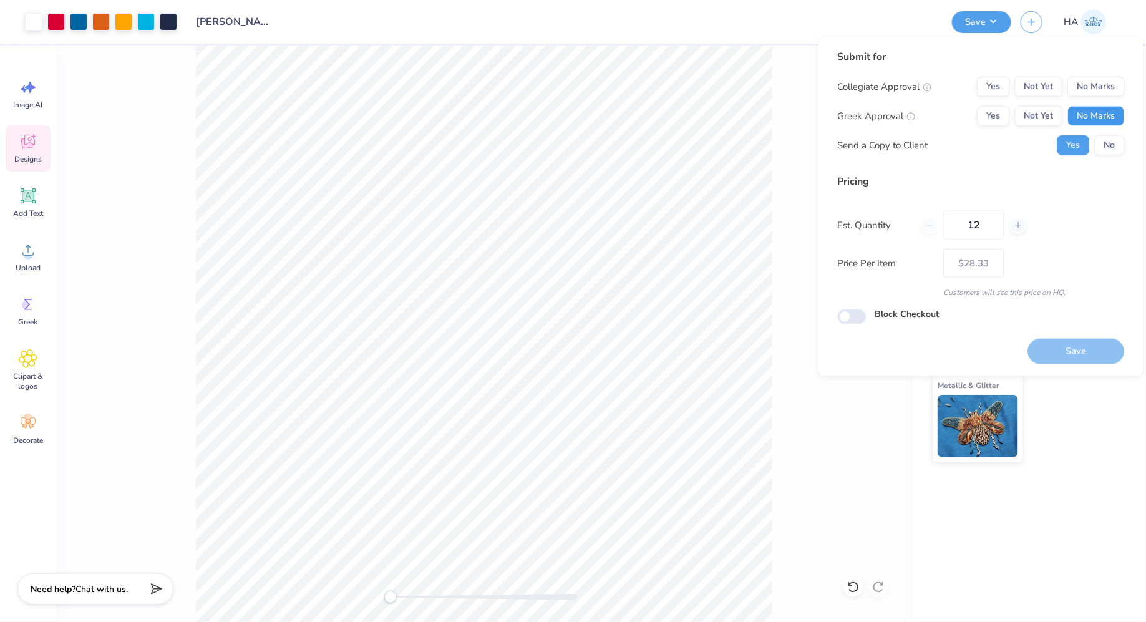
click at [1098, 108] on button "No Marks" at bounding box center [1096, 116] width 57 height 20
click at [1096, 88] on button "No Marks" at bounding box center [1096, 87] width 57 height 20
click at [1069, 353] on button "Save" at bounding box center [1076, 352] width 97 height 26
type input "$28.33"
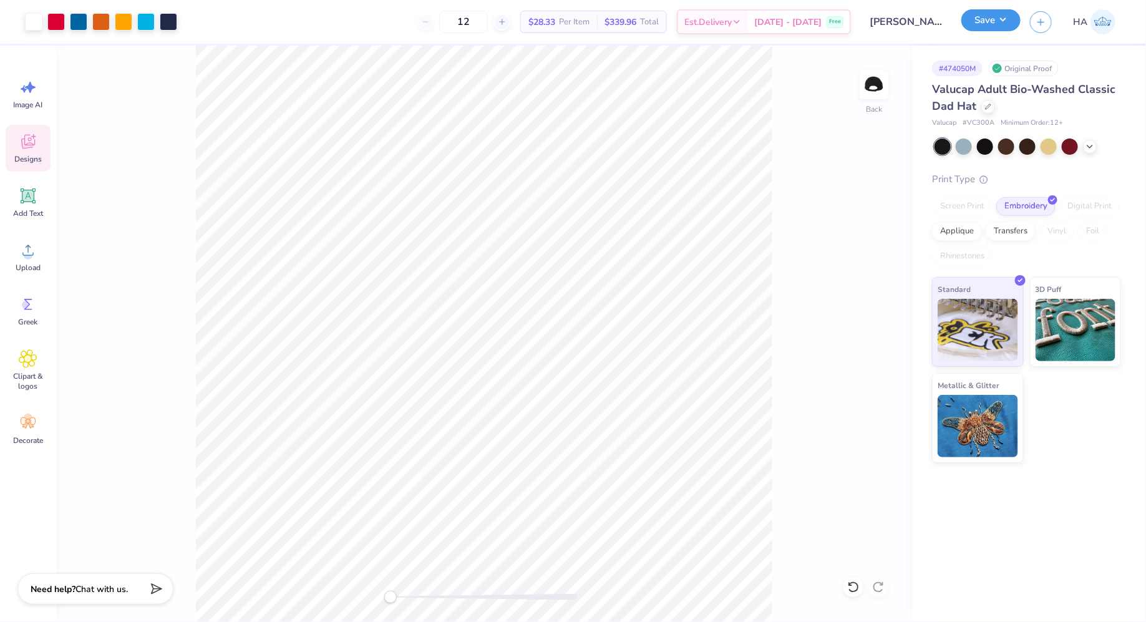
click at [995, 27] on button "Save" at bounding box center [991, 20] width 59 height 22
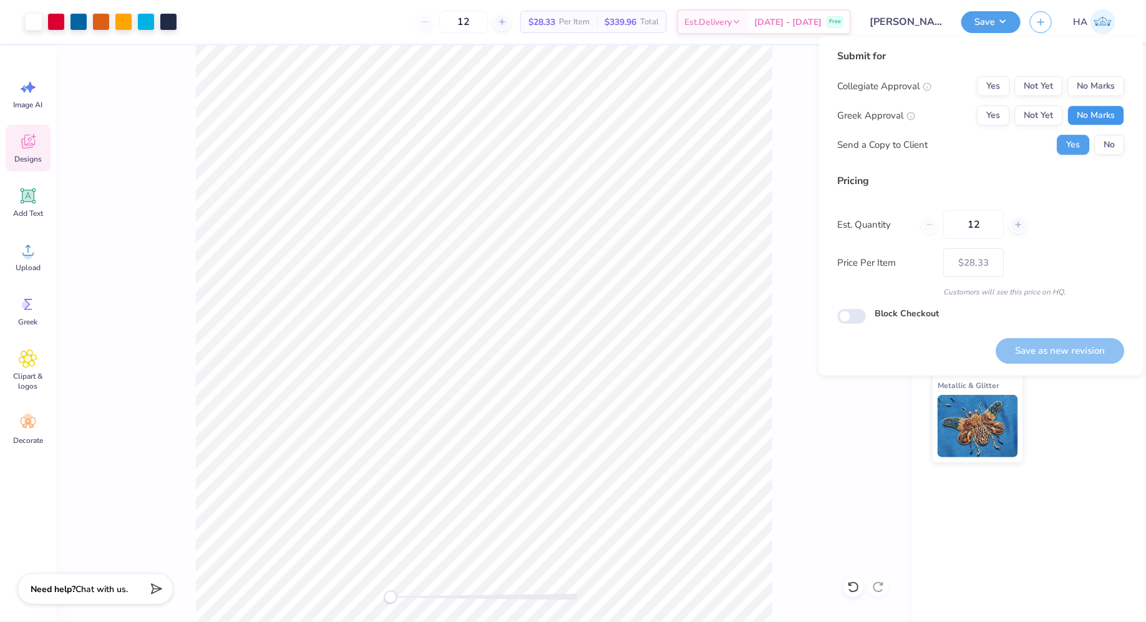
click at [1101, 111] on button "No Marks" at bounding box center [1096, 115] width 57 height 20
click at [1101, 86] on button "No Marks" at bounding box center [1096, 86] width 57 height 20
click at [1144, 451] on div "# 474050M Original Proof Valucap Adult Bio-Washed Classic Dad Hat Valucap # VC3…" at bounding box center [1029, 254] width 234 height 417
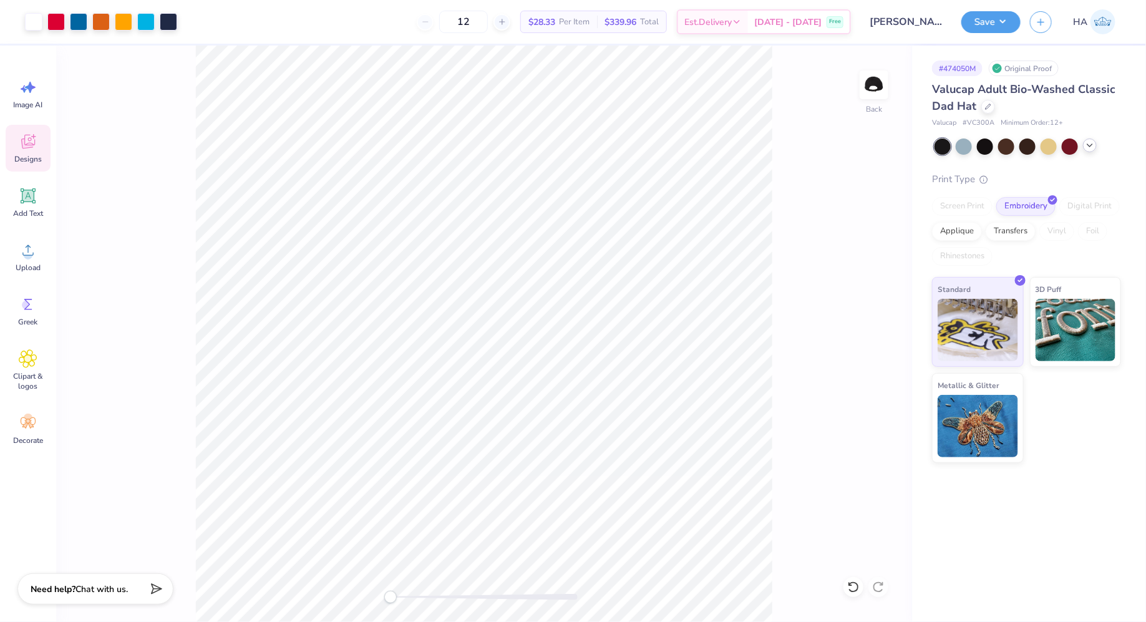
click at [1091, 144] on icon at bounding box center [1090, 145] width 10 height 10
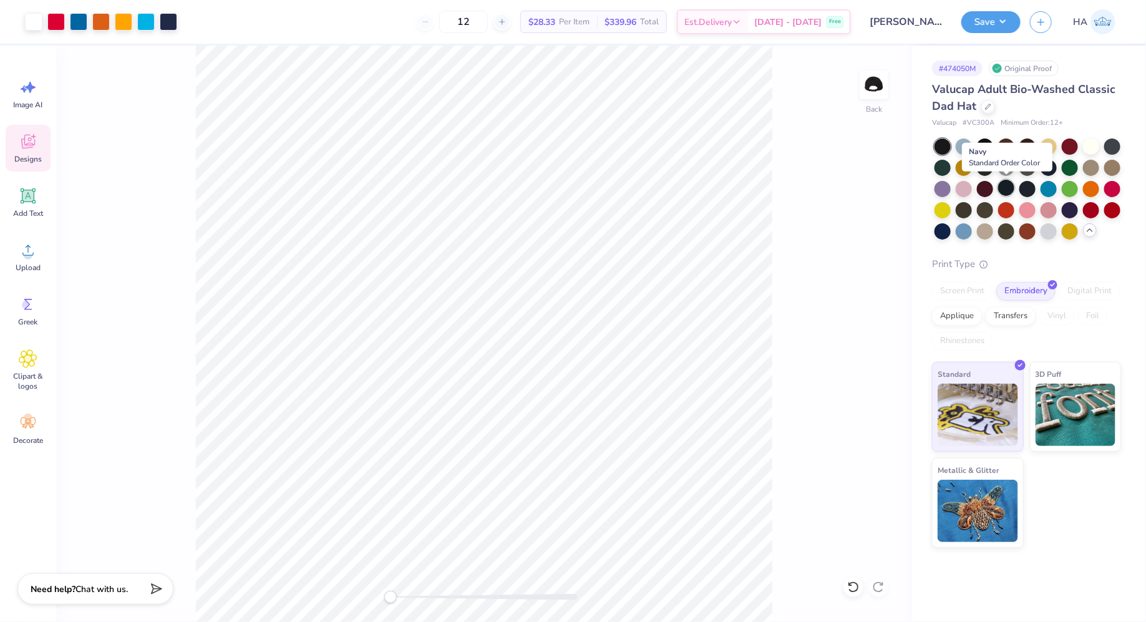
click at [1005, 191] on div at bounding box center [1006, 188] width 16 height 16
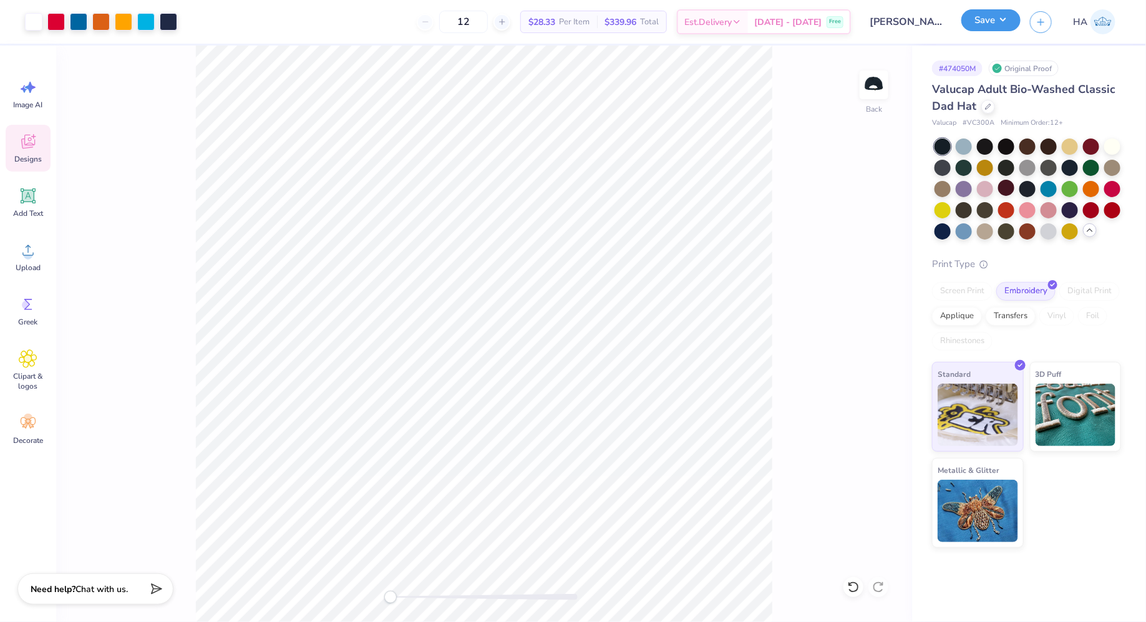
click at [1000, 18] on button "Save" at bounding box center [991, 20] width 59 height 22
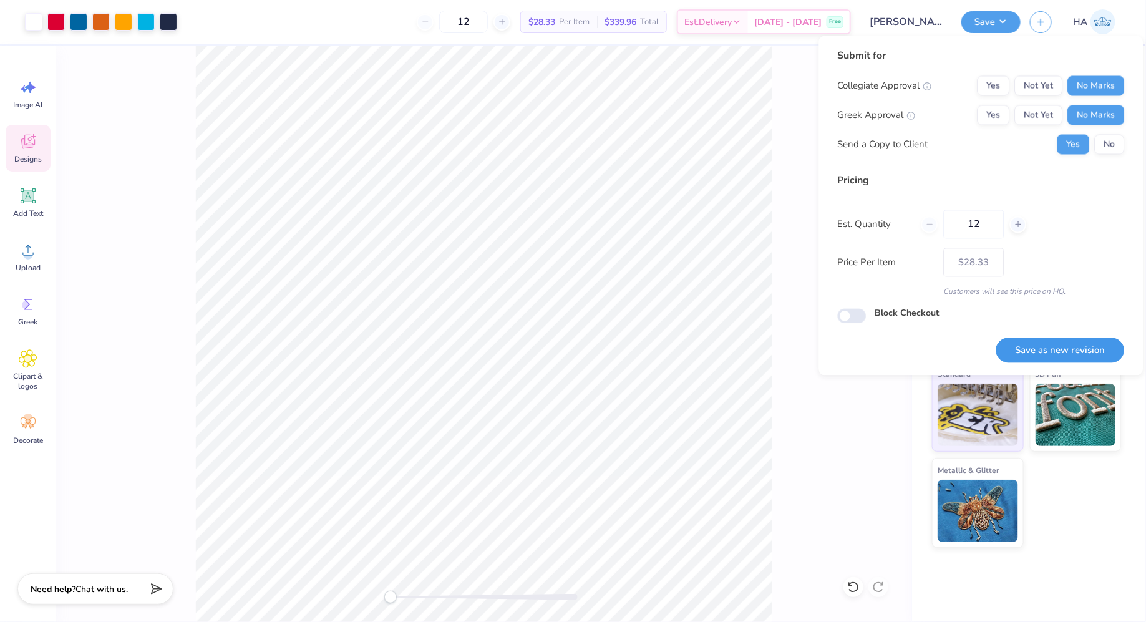
click at [1061, 348] on button "Save as new revision" at bounding box center [1061, 351] width 129 height 26
type input "$28.33"
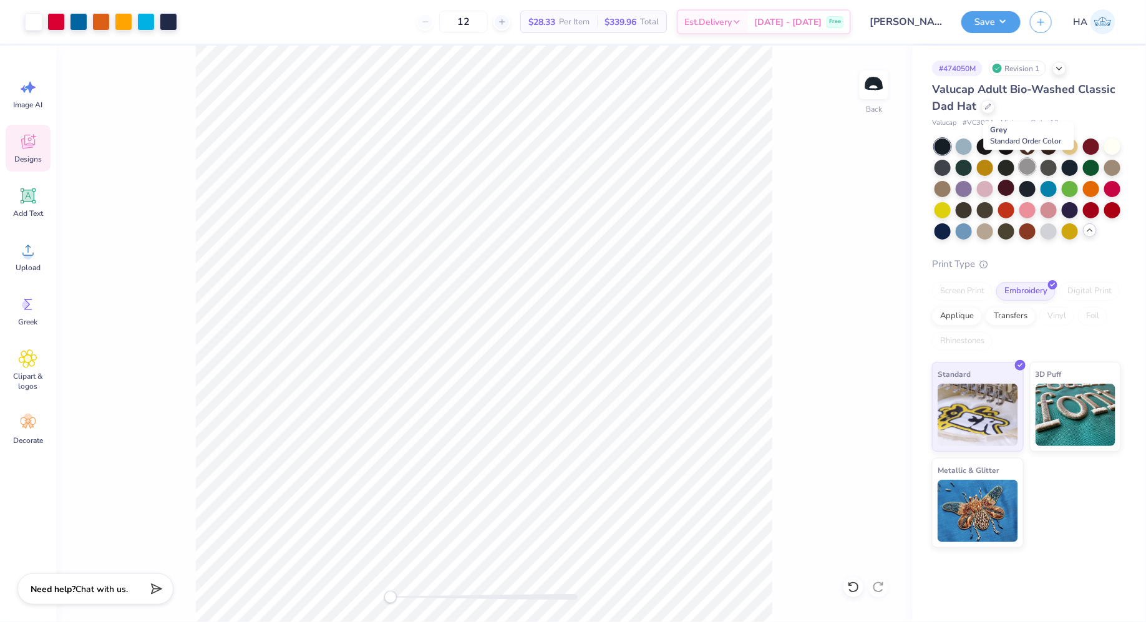
click at [1032, 169] on div at bounding box center [1028, 166] width 16 height 16
click at [1006, 18] on button "Save" at bounding box center [991, 20] width 59 height 22
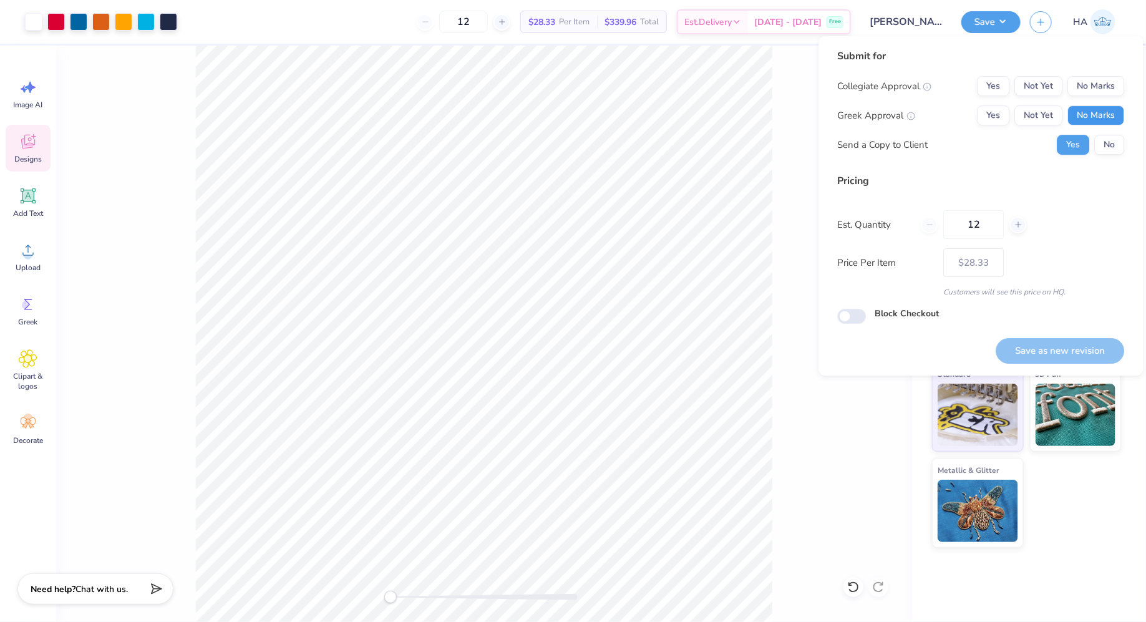
click at [1081, 118] on button "No Marks" at bounding box center [1096, 115] width 57 height 20
click at [1081, 84] on button "No Marks" at bounding box center [1096, 86] width 57 height 20
click at [1067, 343] on button "Save as new revision" at bounding box center [1061, 351] width 129 height 26
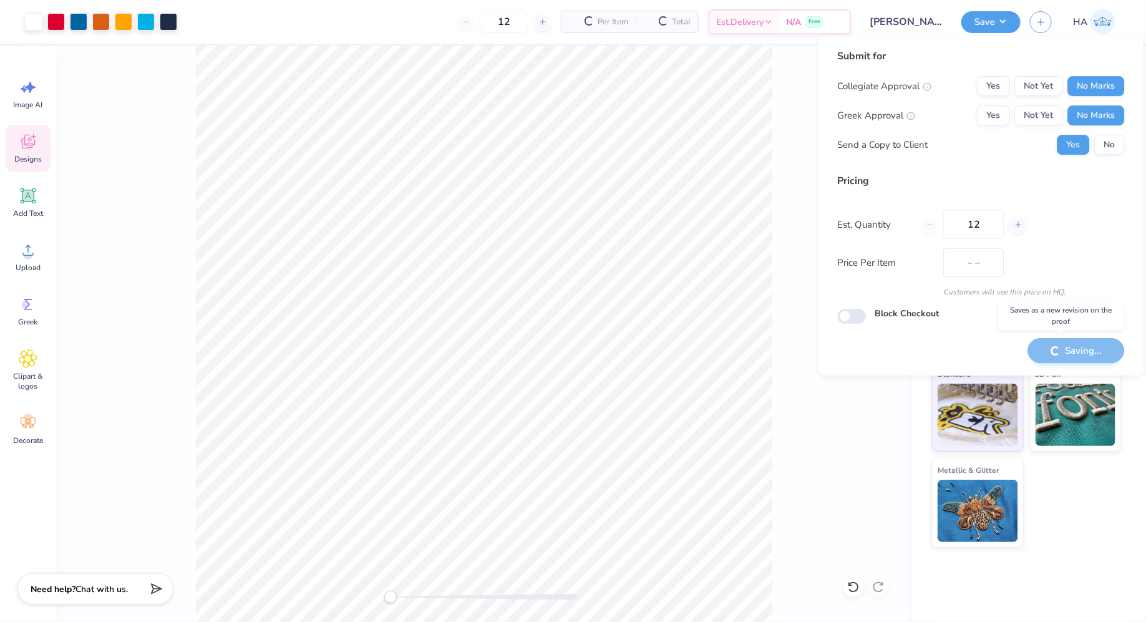
type input "$28.33"
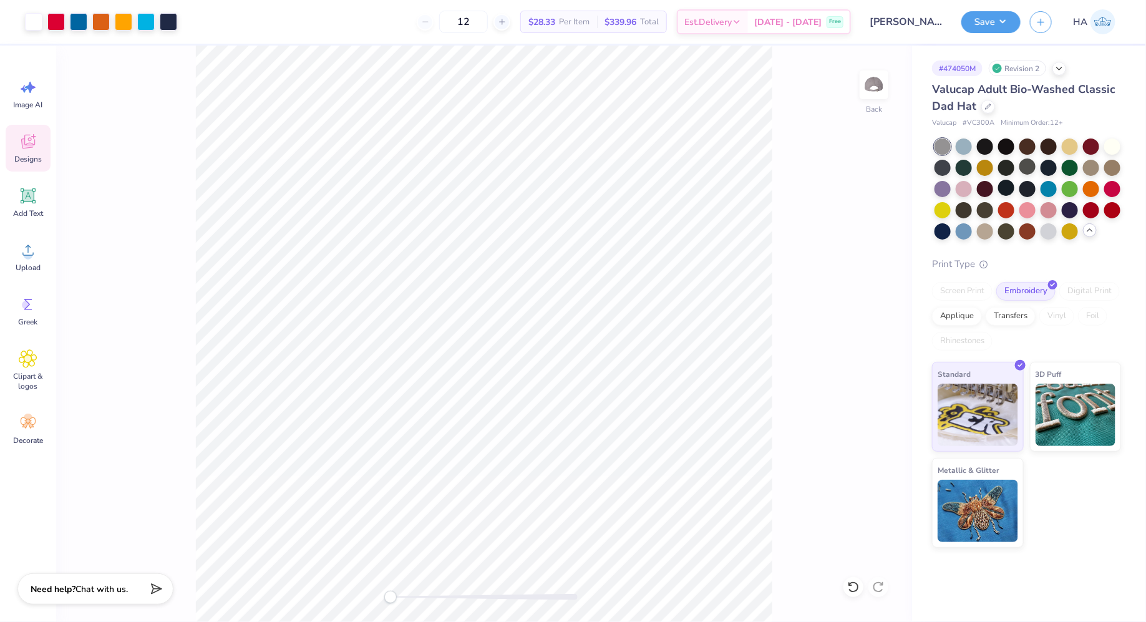
click at [1090, 230] on icon at bounding box center [1090, 230] width 10 height 10
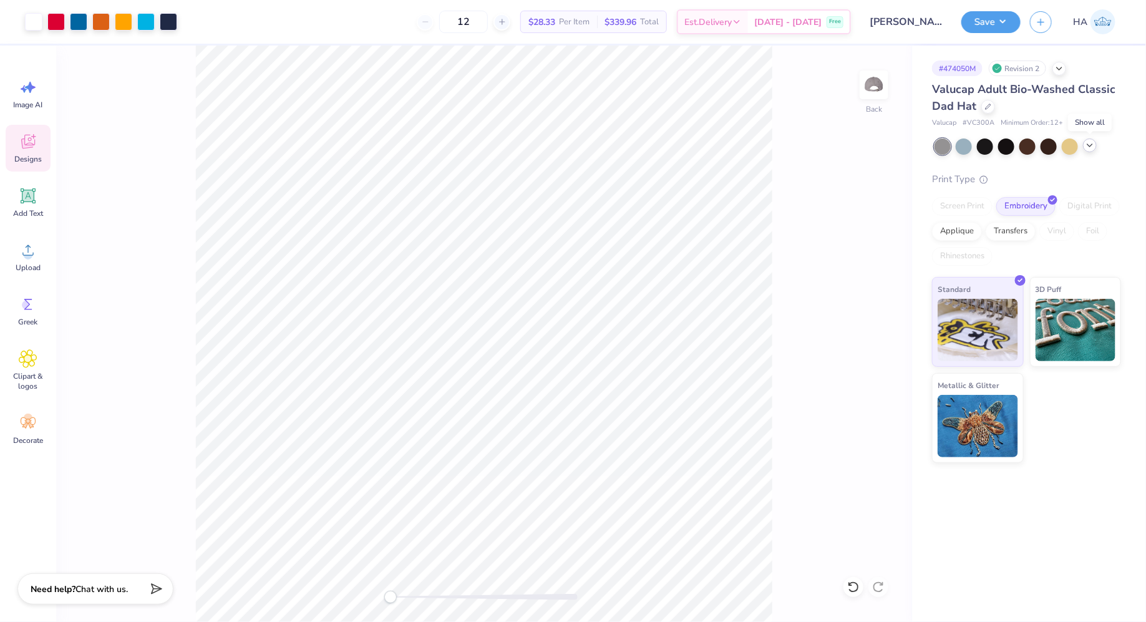
click at [1090, 149] on icon at bounding box center [1090, 145] width 10 height 10
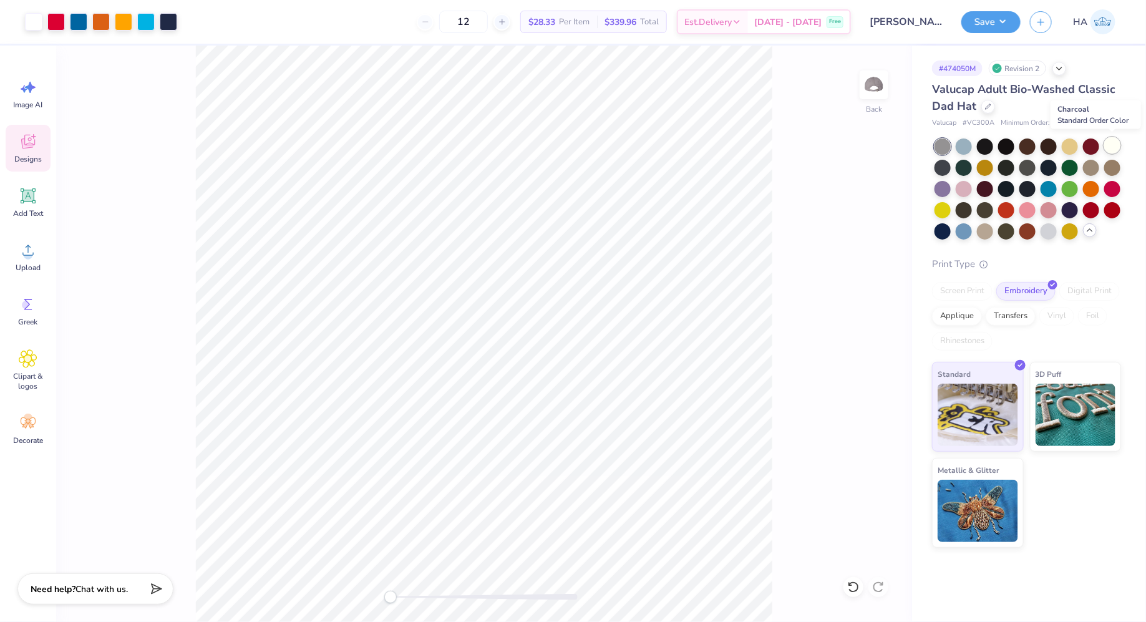
click at [1114, 147] on div at bounding box center [1113, 145] width 16 height 16
click at [27, 21] on div at bounding box center [33, 20] width 17 height 17
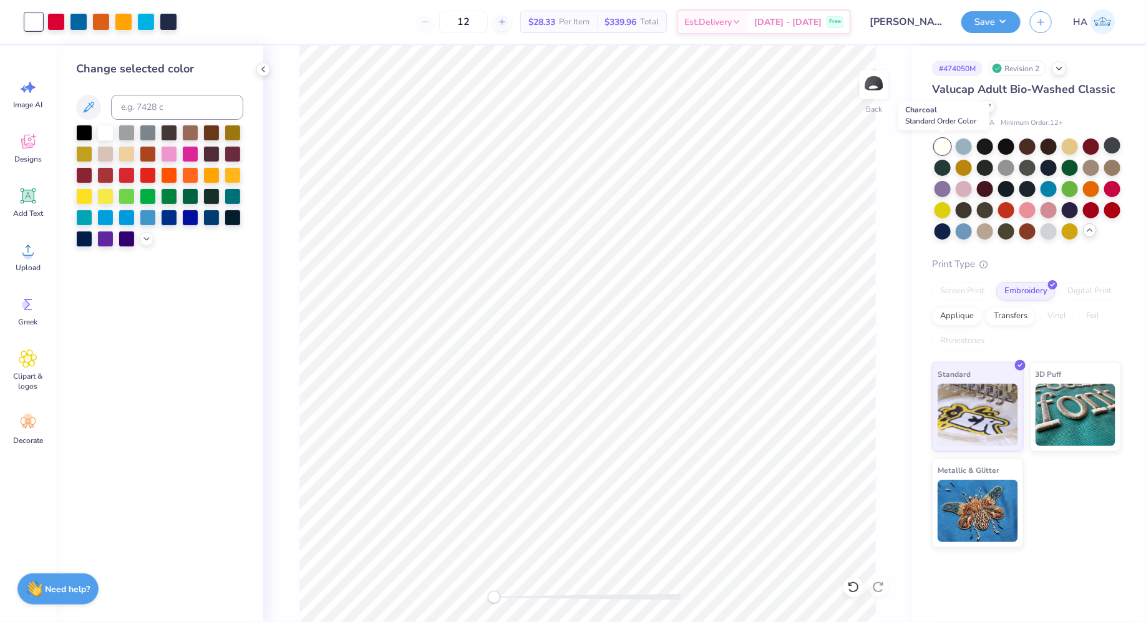
click at [947, 144] on div at bounding box center [943, 147] width 16 height 16
click at [1052, 229] on div at bounding box center [1049, 230] width 16 height 16
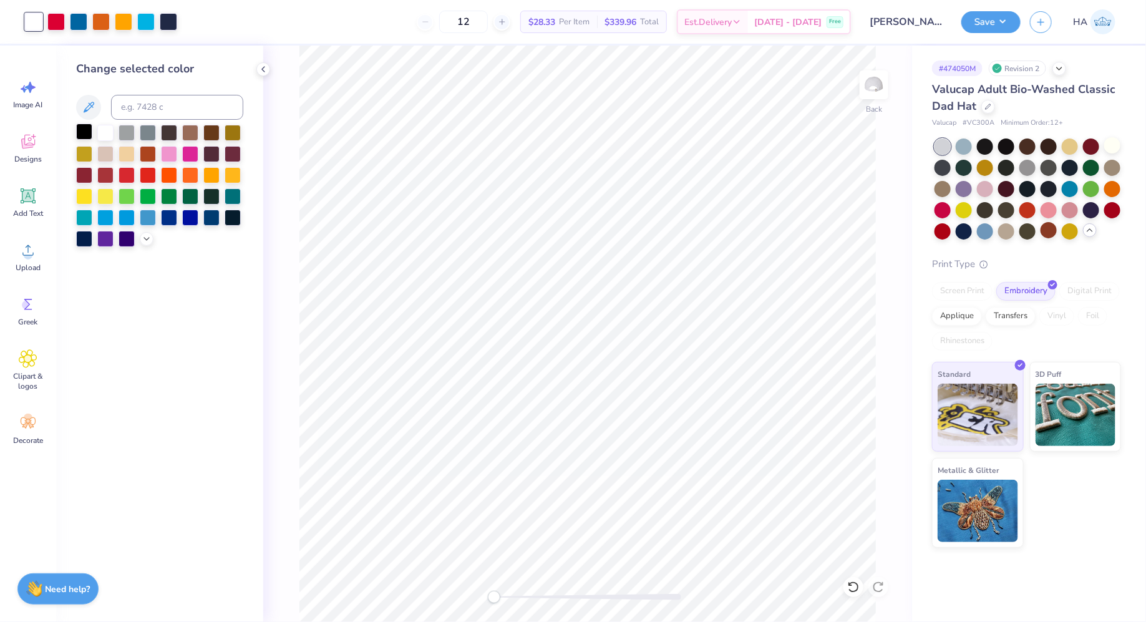
click at [84, 132] on div at bounding box center [84, 132] width 16 height 16
click at [980, 22] on button "Save" at bounding box center [991, 20] width 59 height 22
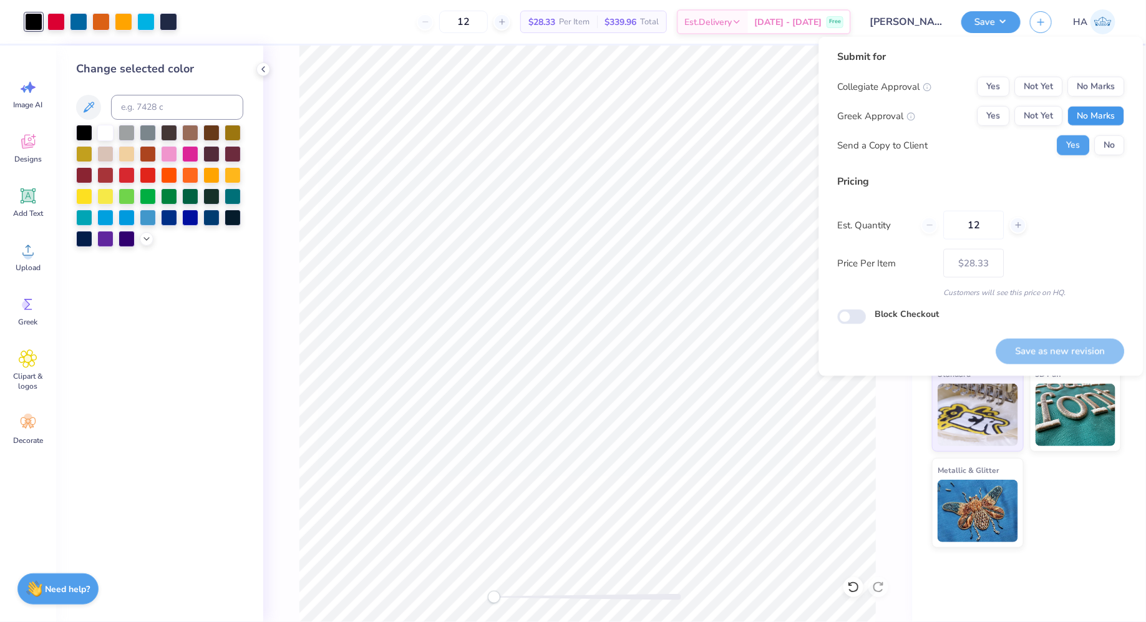
click at [1112, 124] on button "No Marks" at bounding box center [1096, 116] width 57 height 20
click at [1108, 85] on button "No Marks" at bounding box center [1096, 87] width 57 height 20
click at [1033, 358] on button "Save as new revision" at bounding box center [1061, 352] width 129 height 26
type input "$28.33"
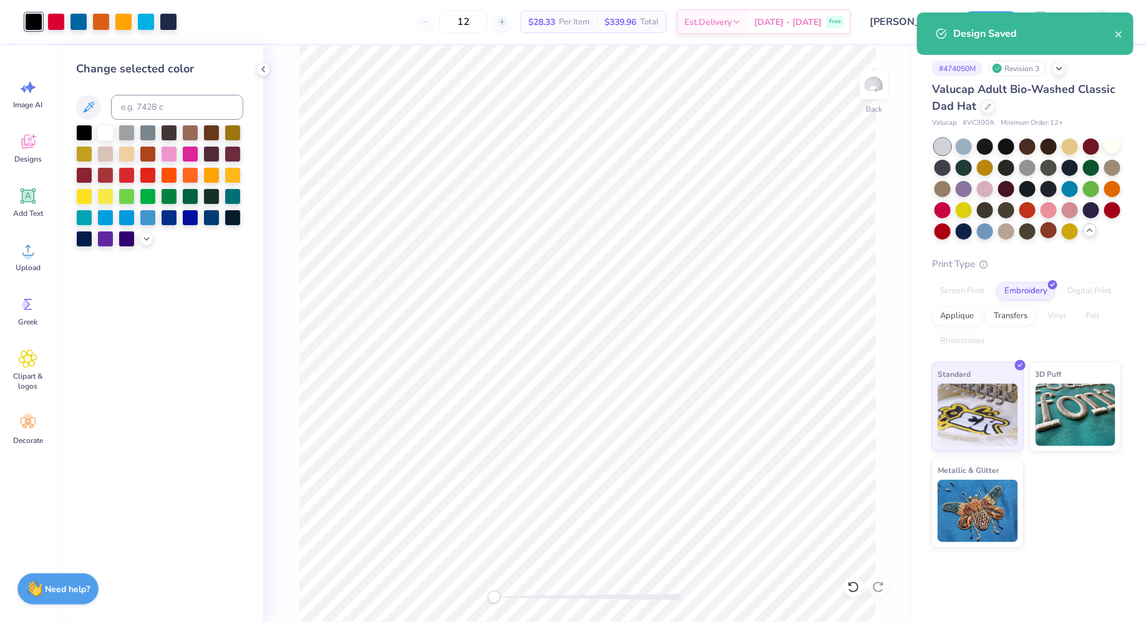
click at [1128, 596] on div "# 474050M Revision 3 Valucap Adult Bio-Washed Classic Dad Hat Valucap # VC300A …" at bounding box center [1029, 334] width 234 height 577
